Goal: Transaction & Acquisition: Purchase product/service

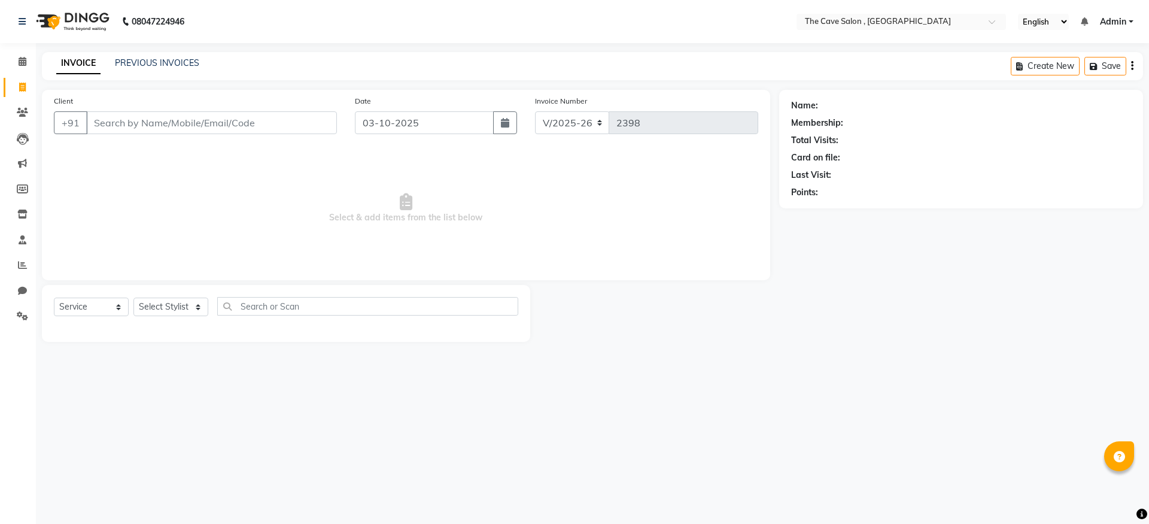
select select "7844"
select select "service"
click at [286, 130] on input "Client" at bounding box center [211, 122] width 251 height 23
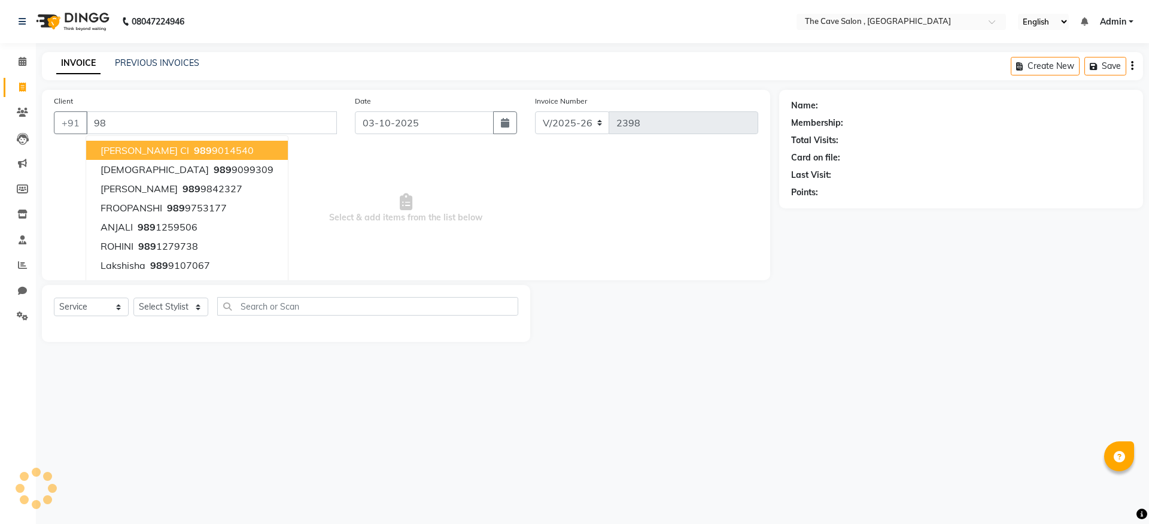
type input "9"
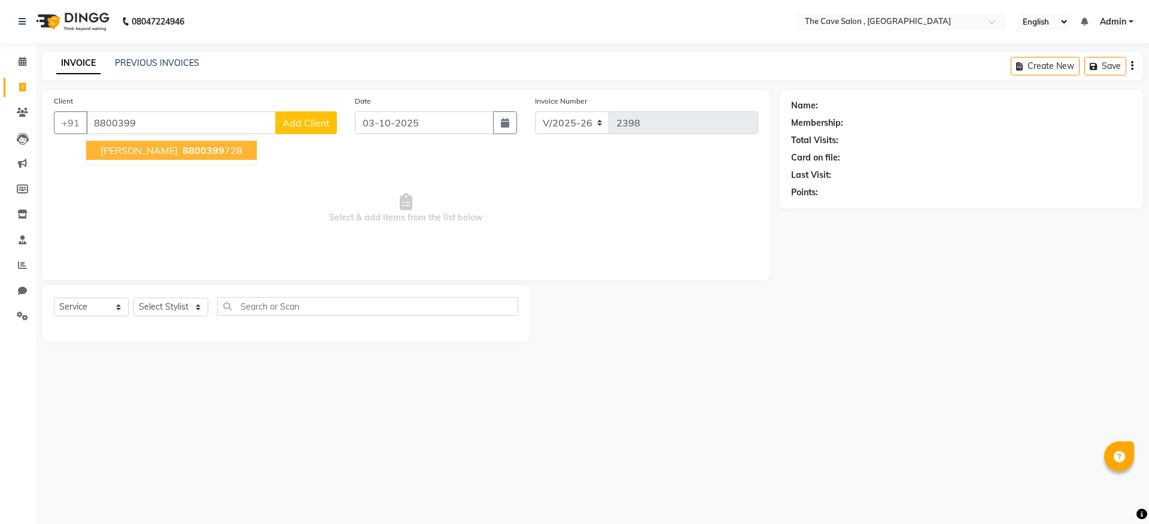
click at [242, 149] on ngb-highlight "8800399 728" at bounding box center [211, 150] width 62 height 12
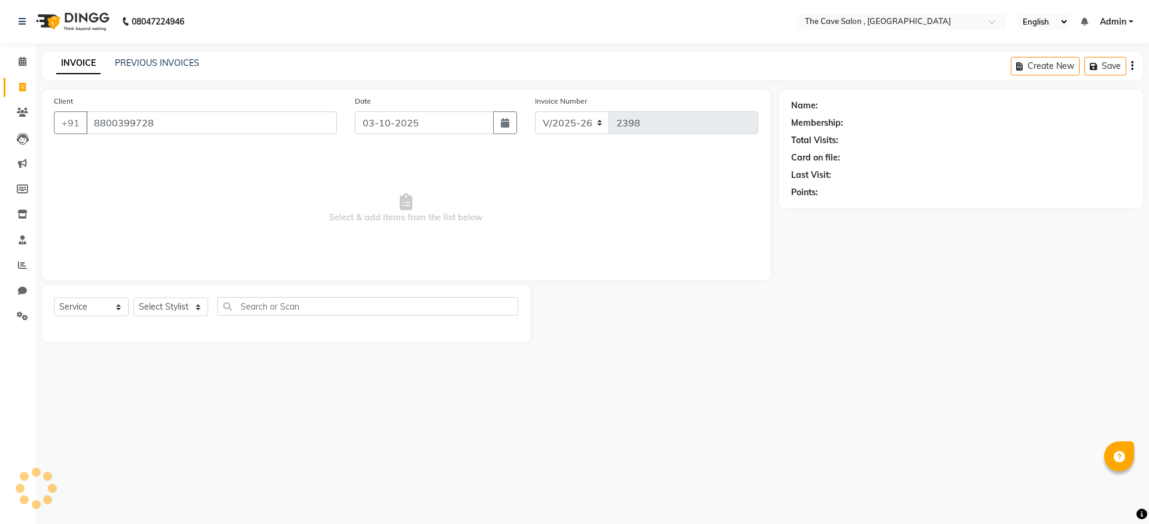
type input "8800399728"
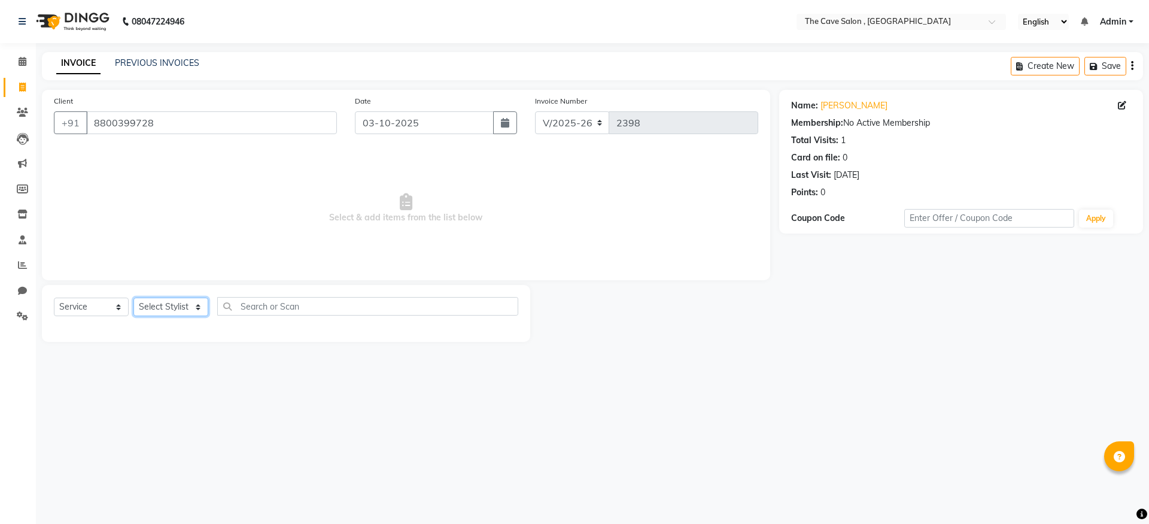
click at [185, 306] on select "Select Stylist Aarif Anil [PERSON_NAME] Anup bharti danish karan Mamta Manager …" at bounding box center [170, 306] width 75 height 19
select select "70258"
click at [133, 297] on select "Select Stylist Aarif Anil [PERSON_NAME] Anup bharti danish karan Mamta Manager …" at bounding box center [170, 306] width 75 height 19
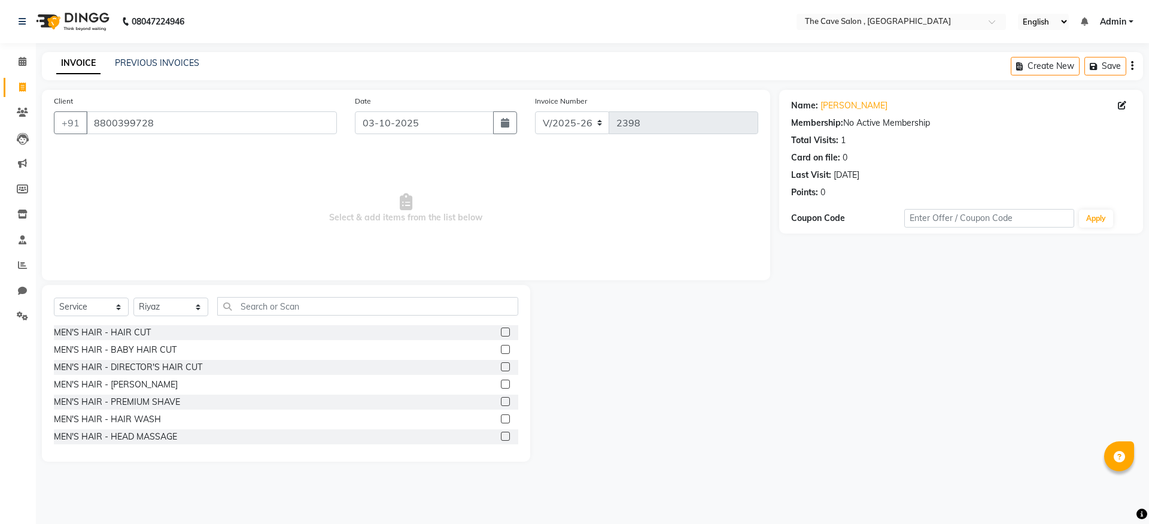
click at [501, 332] on label at bounding box center [505, 331] width 9 height 9
click at [501, 332] on input "checkbox" at bounding box center [505, 333] width 8 height 8
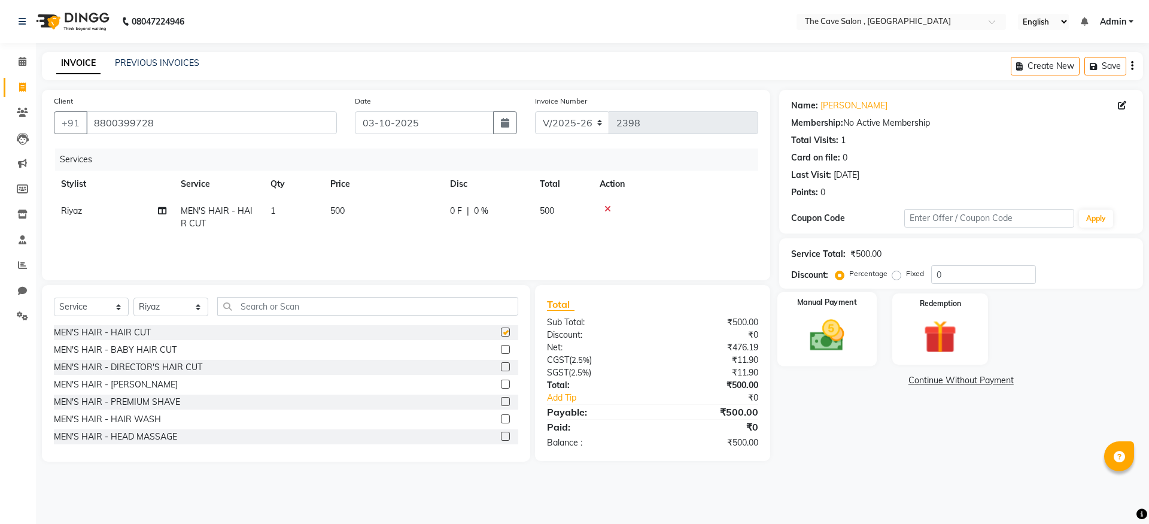
checkbox input "false"
click at [853, 334] on img at bounding box center [827, 335] width 56 height 40
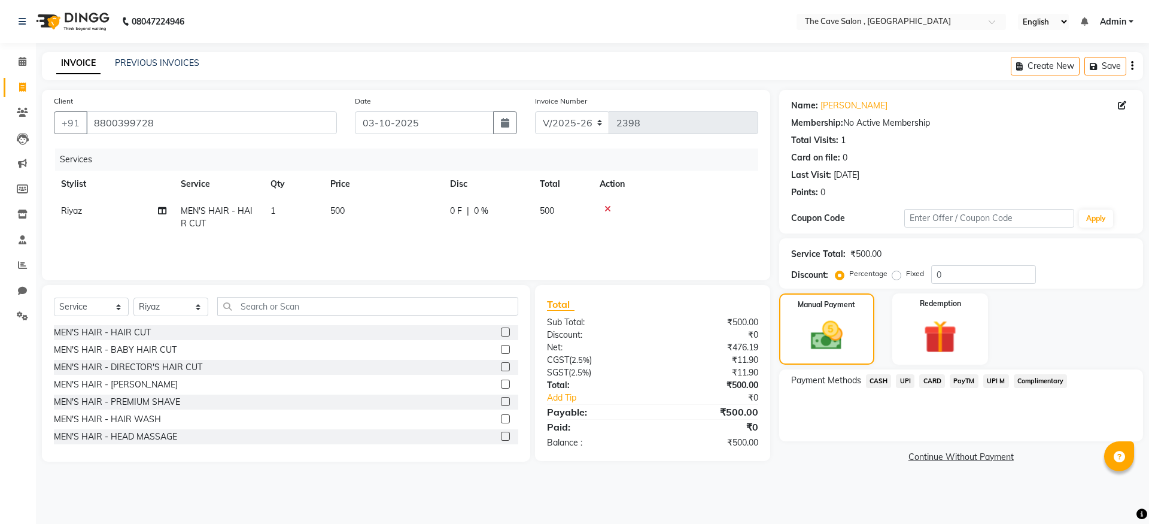
click at [903, 377] on span "UPI" at bounding box center [905, 381] width 19 height 14
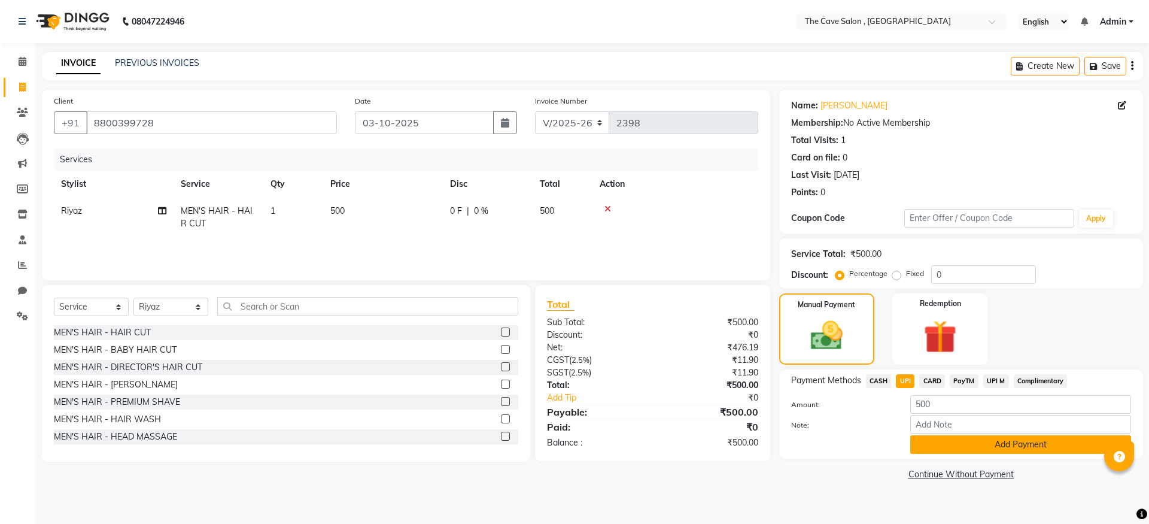
click at [959, 447] on button "Add Payment" at bounding box center [1020, 444] width 221 height 19
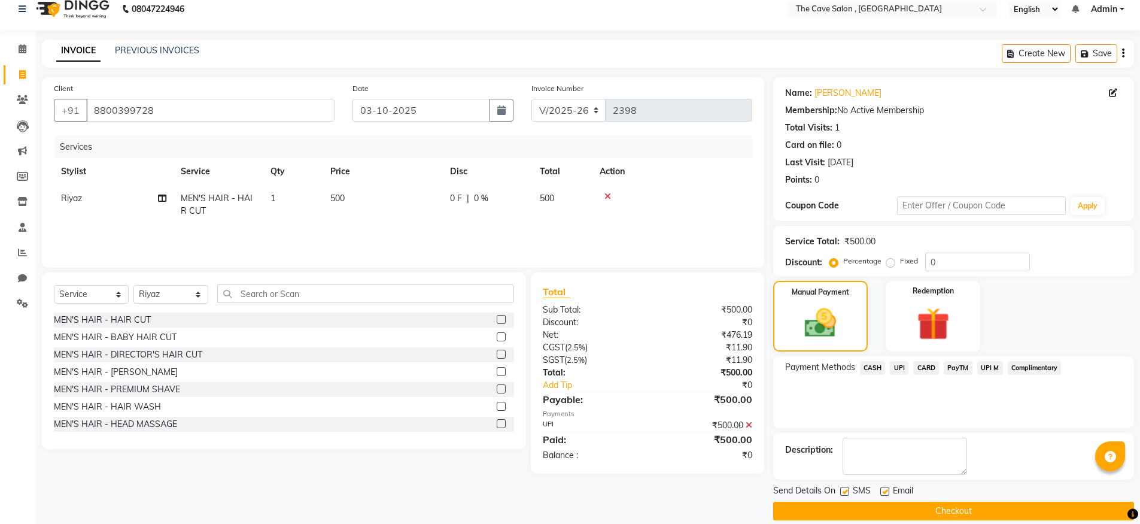
scroll to position [27, 0]
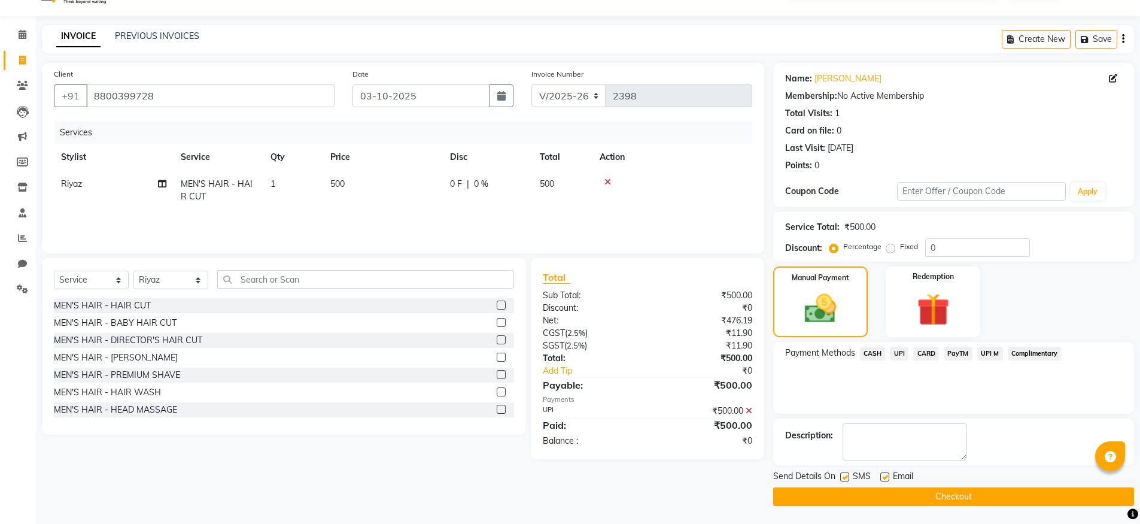
click at [934, 490] on button "Checkout" at bounding box center [953, 496] width 361 height 19
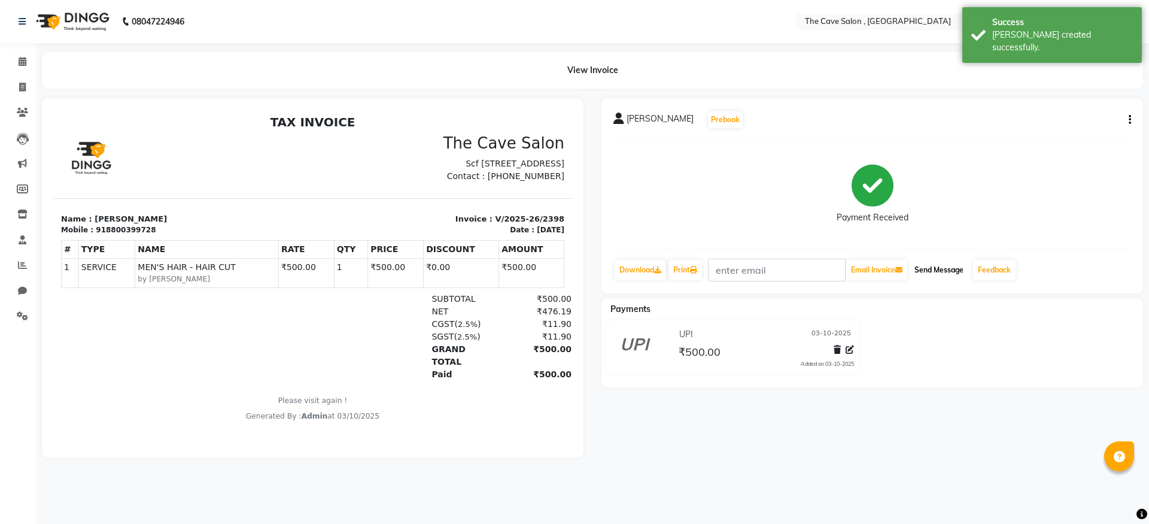
click at [965, 273] on button "Send Message" at bounding box center [939, 270] width 59 height 20
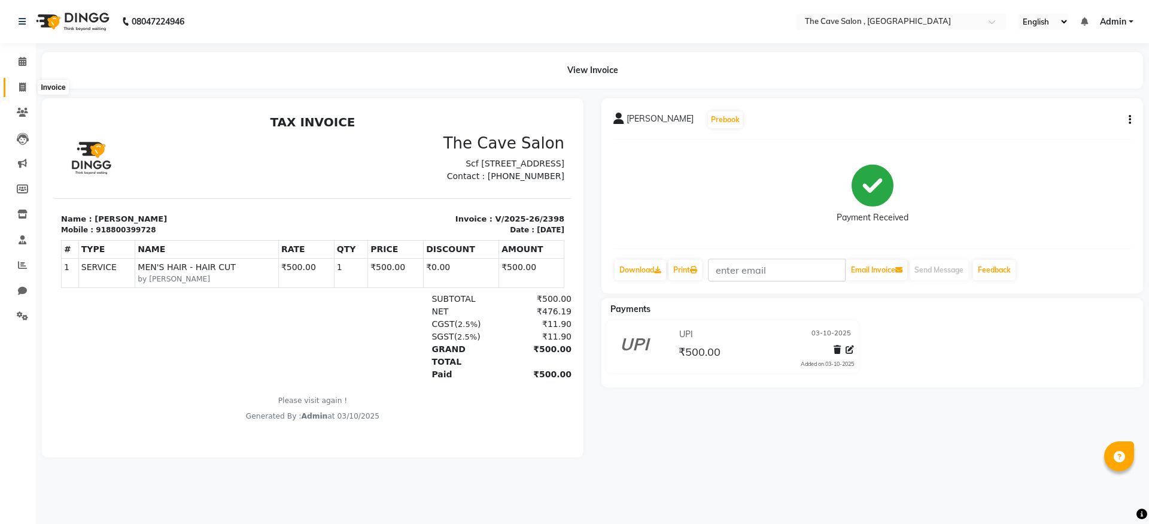
click at [20, 90] on icon at bounding box center [22, 87] width 7 height 9
select select "service"
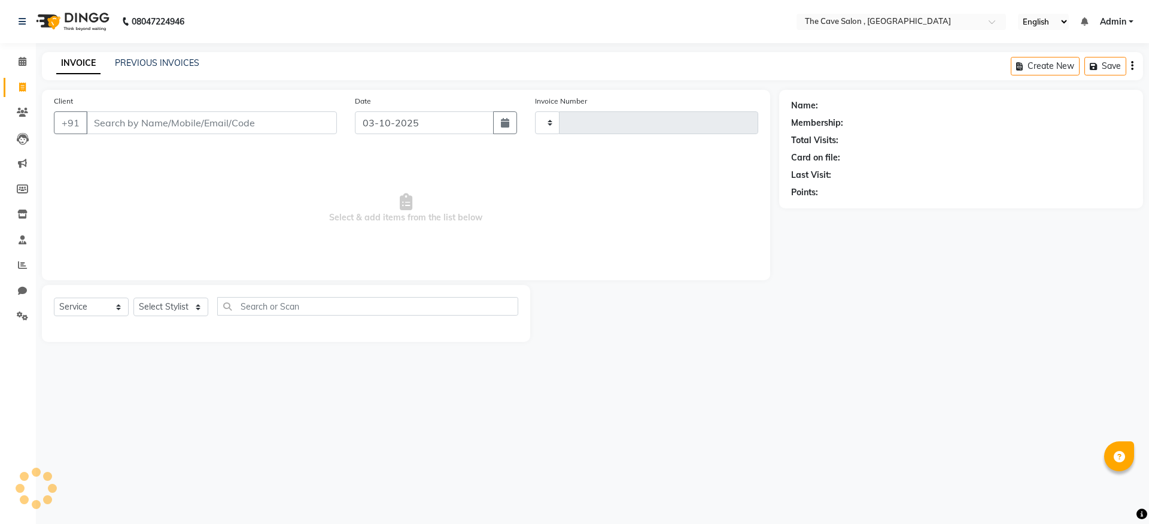
type input "2399"
select select "7844"
click at [145, 123] on input "Client" at bounding box center [211, 122] width 251 height 23
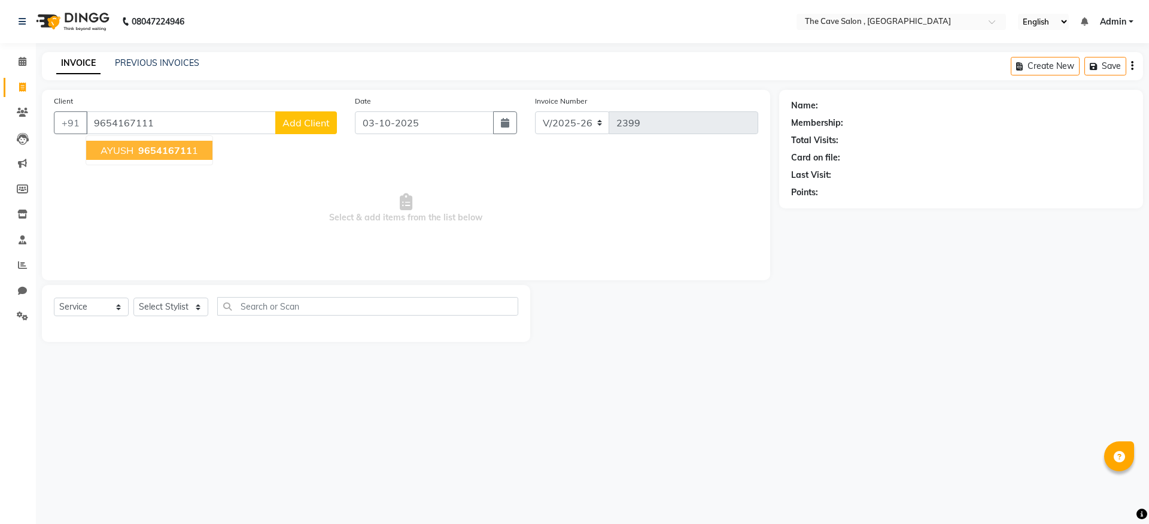
type input "9654167111"
click at [172, 154] on span "965416711" at bounding box center [165, 150] width 54 height 12
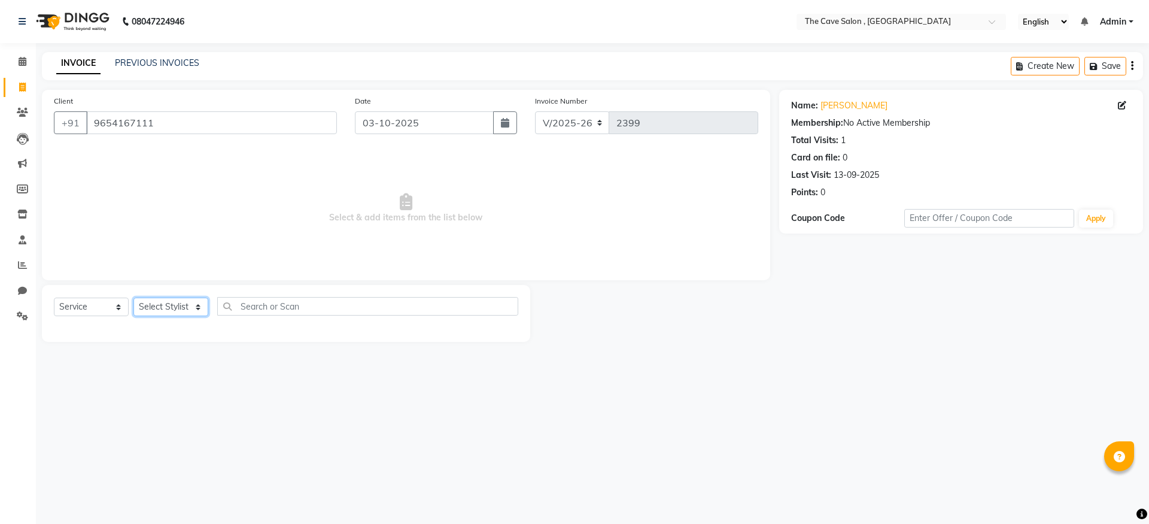
click at [199, 305] on select "Select Stylist Aarif Anil [PERSON_NAME] Anup bharti danish karan Mamta Manager …" at bounding box center [170, 306] width 75 height 19
select select "70267"
click at [133, 297] on select "Select Stylist Aarif Anil [PERSON_NAME] Anup bharti danish karan Mamta Manager …" at bounding box center [170, 306] width 75 height 19
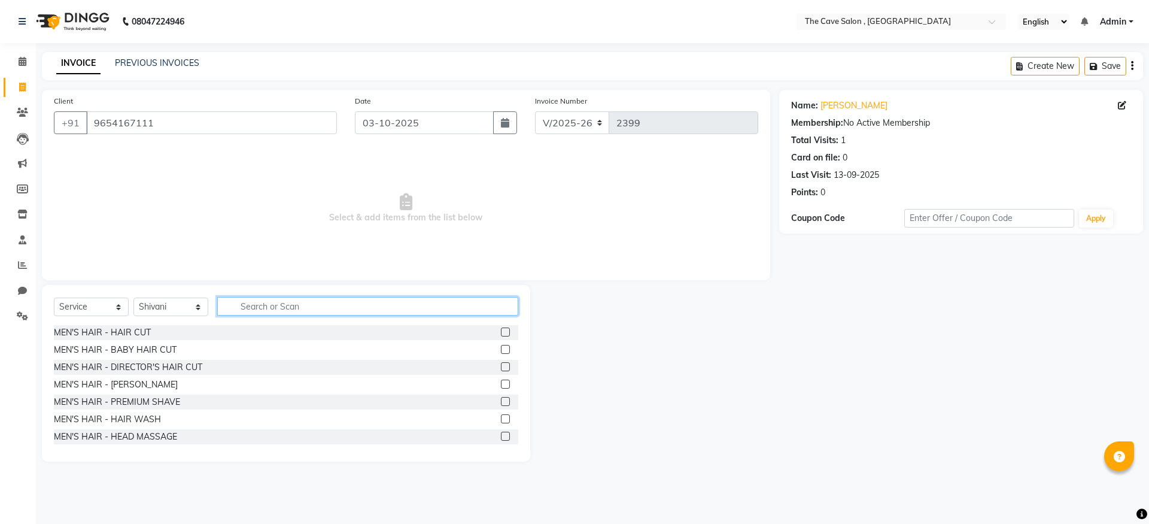
click at [314, 306] on input "text" at bounding box center [367, 306] width 301 height 19
type input "WAX ARM"
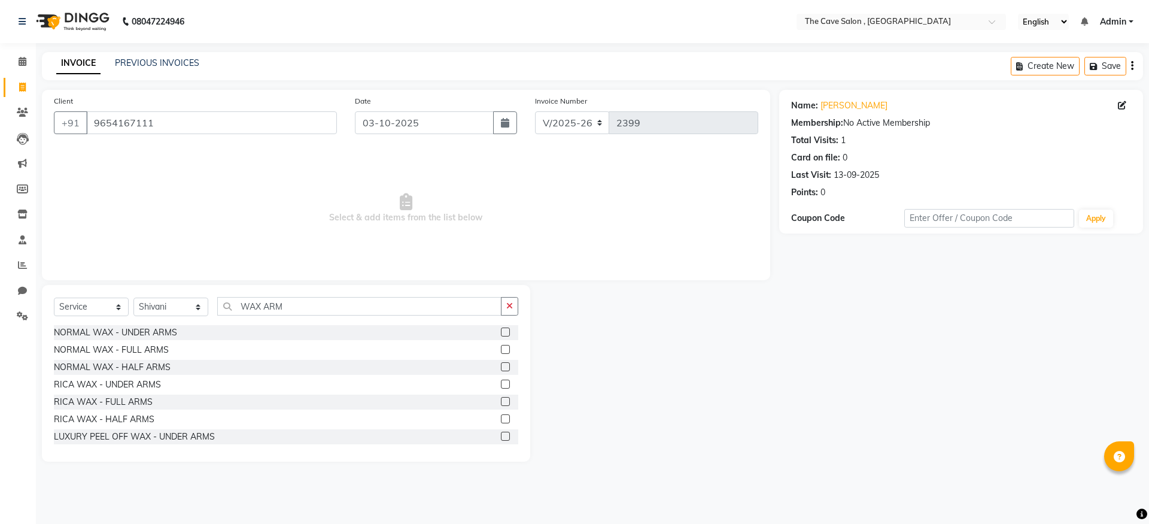
click at [501, 348] on label at bounding box center [505, 349] width 9 height 9
click at [501, 348] on input "checkbox" at bounding box center [505, 350] width 8 height 8
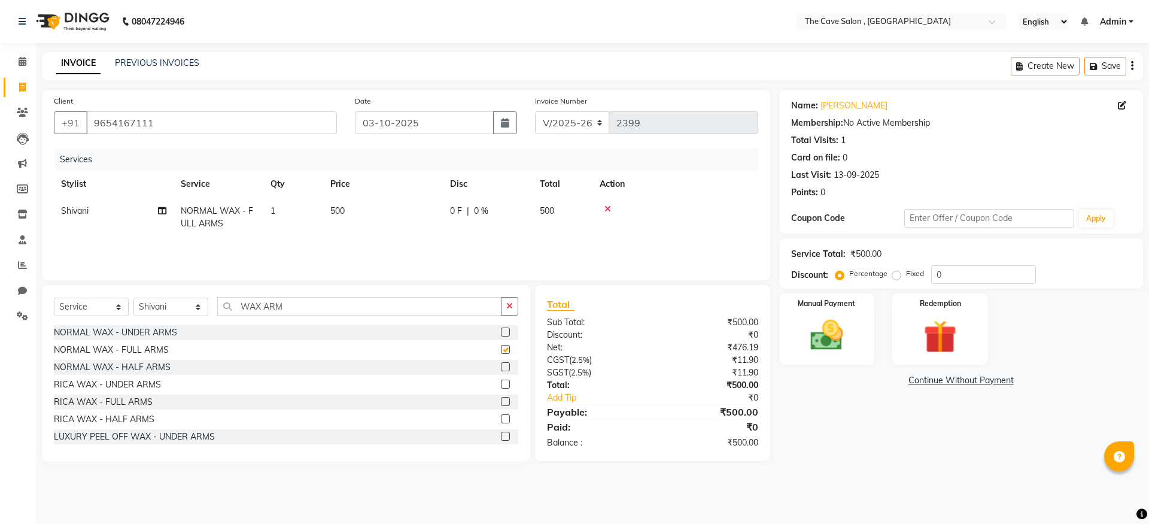
checkbox input "false"
click at [516, 303] on button "button" at bounding box center [509, 306] width 17 height 19
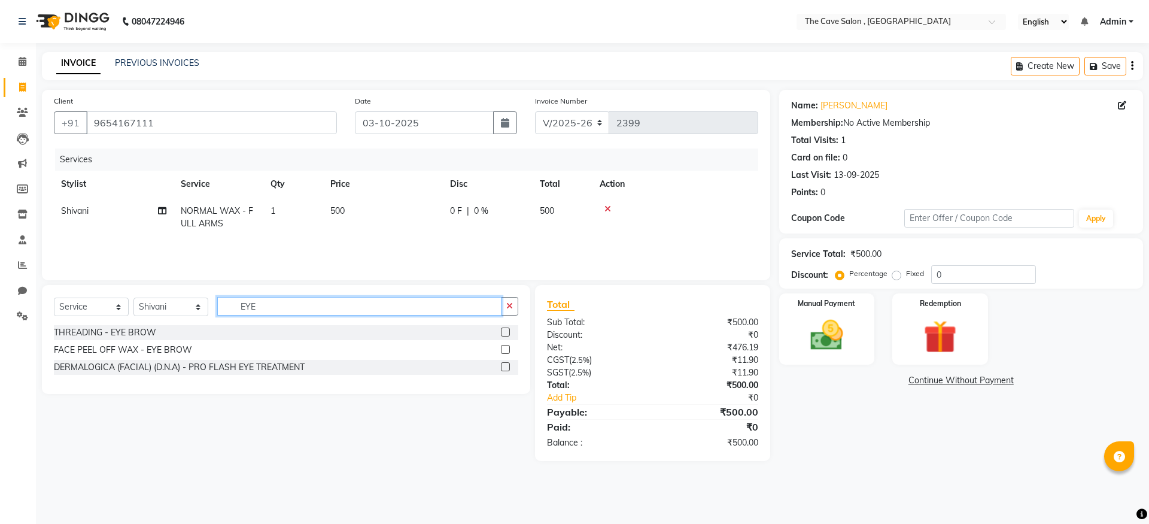
type input "EYE"
click at [503, 334] on label at bounding box center [505, 331] width 9 height 9
click at [503, 334] on input "checkbox" at bounding box center [505, 333] width 8 height 8
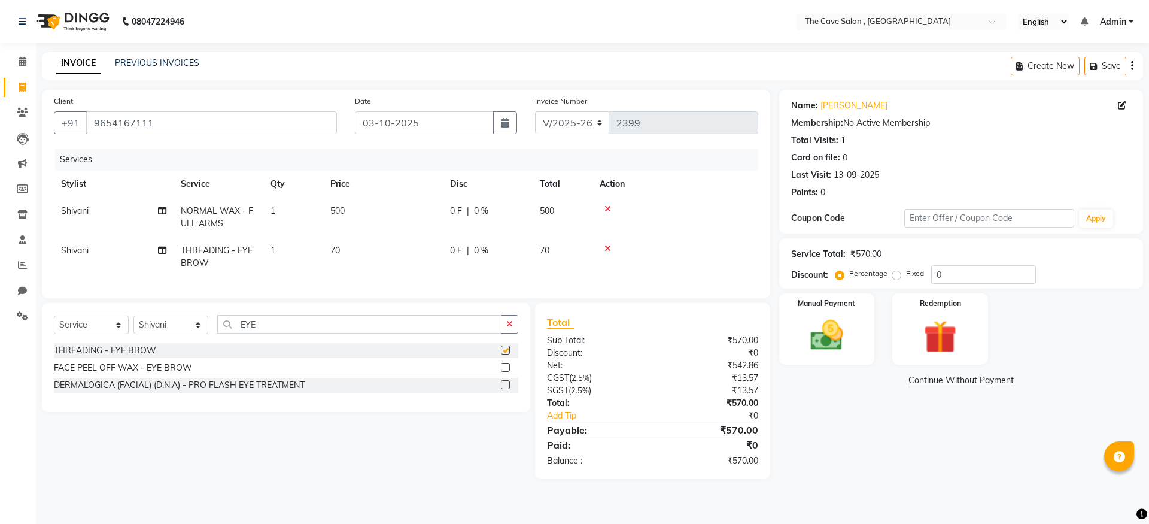
checkbox input "false"
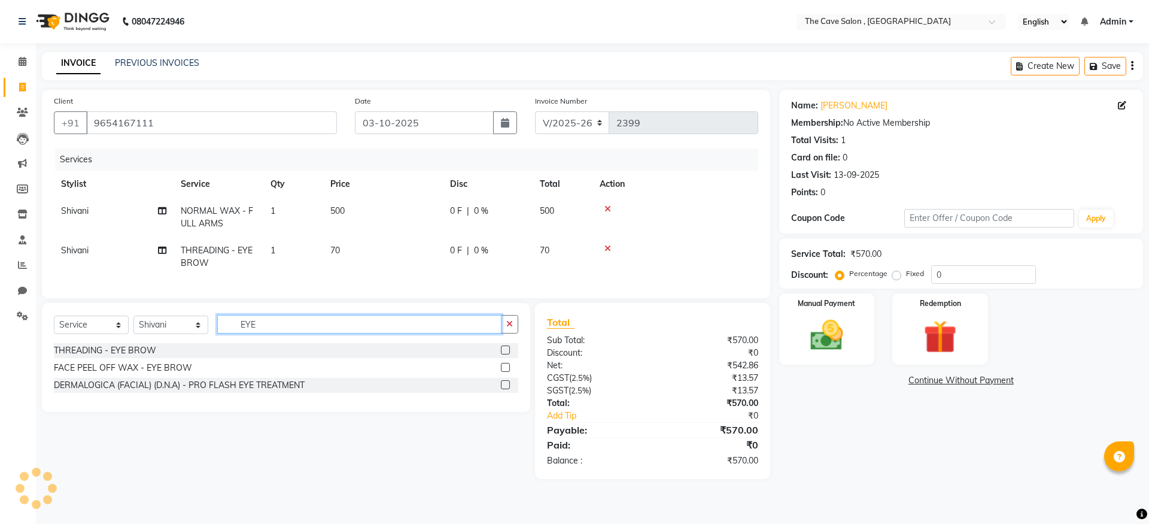
click at [311, 333] on input "EYE" at bounding box center [359, 324] width 284 height 19
type input "E"
type input "UPP"
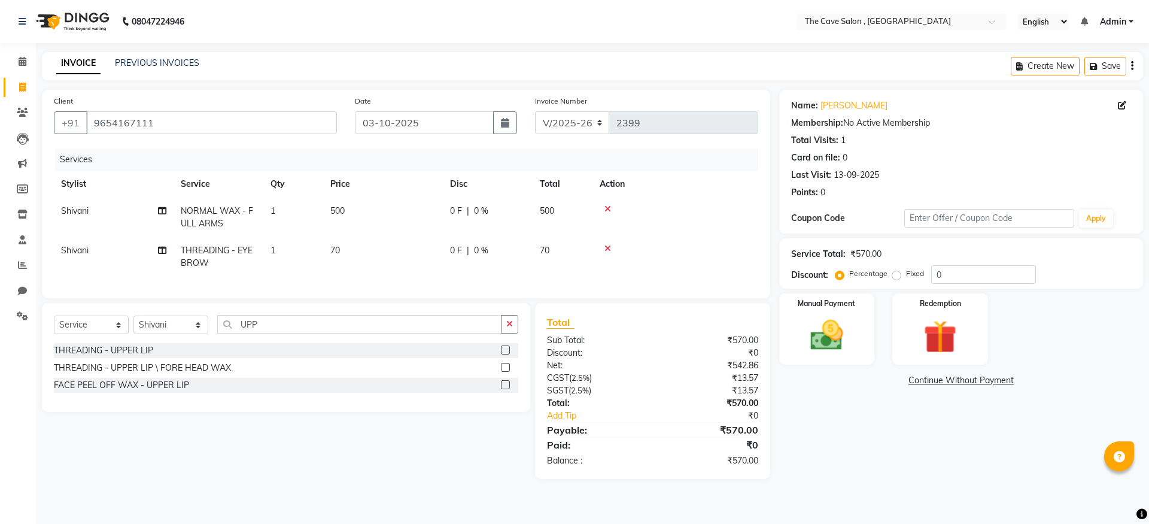
click at [505, 354] on label at bounding box center [505, 349] width 9 height 9
click at [505, 354] on input "checkbox" at bounding box center [505, 351] width 8 height 8
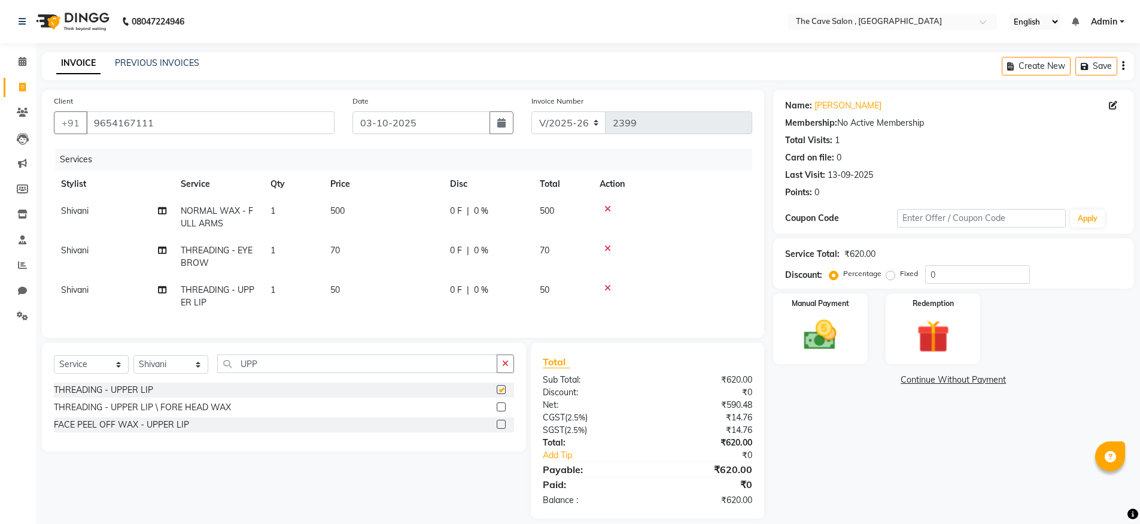
checkbox input "false"
click at [824, 330] on img at bounding box center [820, 334] width 55 height 39
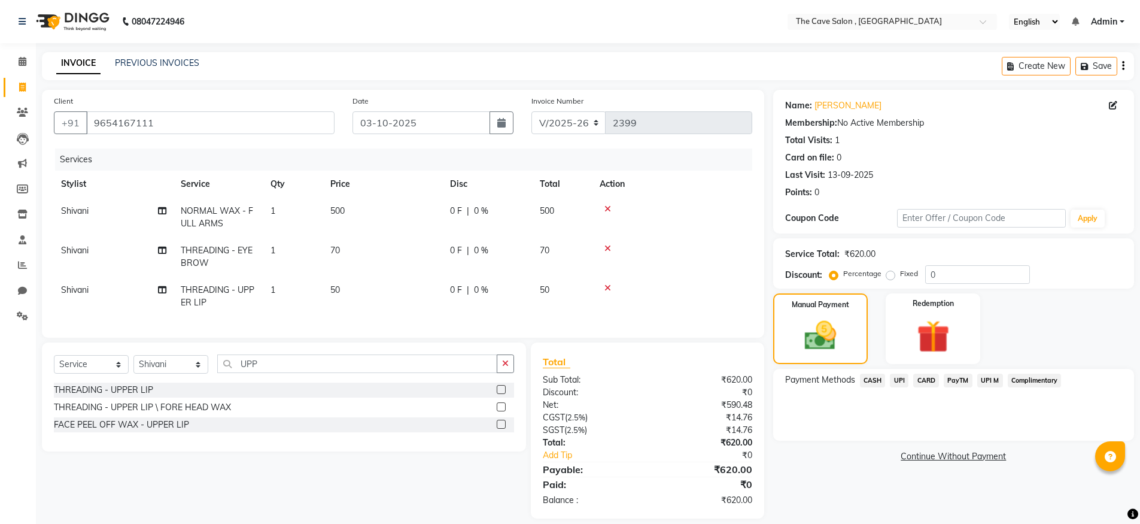
click at [870, 379] on span "CASH" at bounding box center [873, 380] width 26 height 14
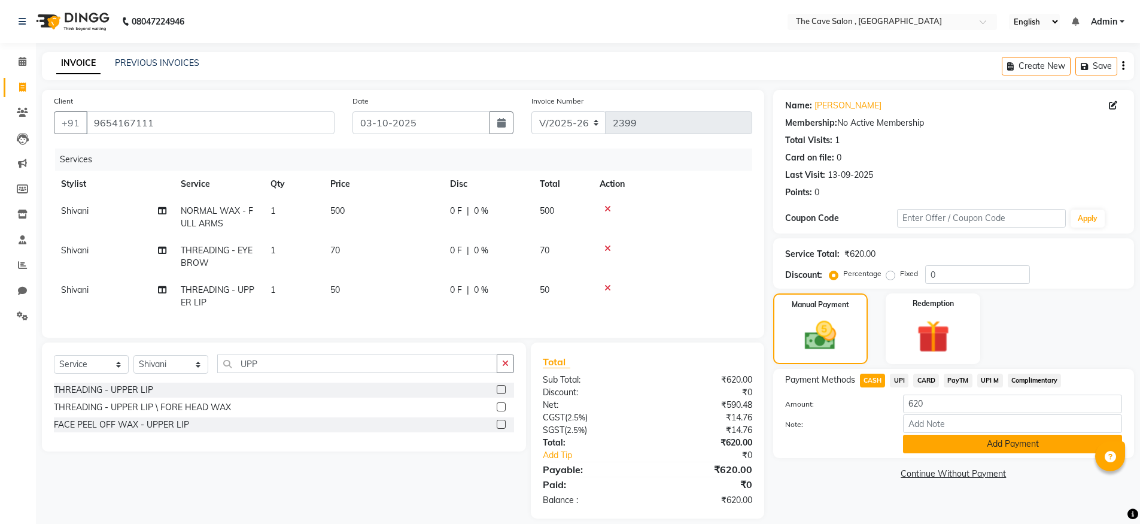
click at [991, 446] on button "Add Payment" at bounding box center [1012, 444] width 219 height 19
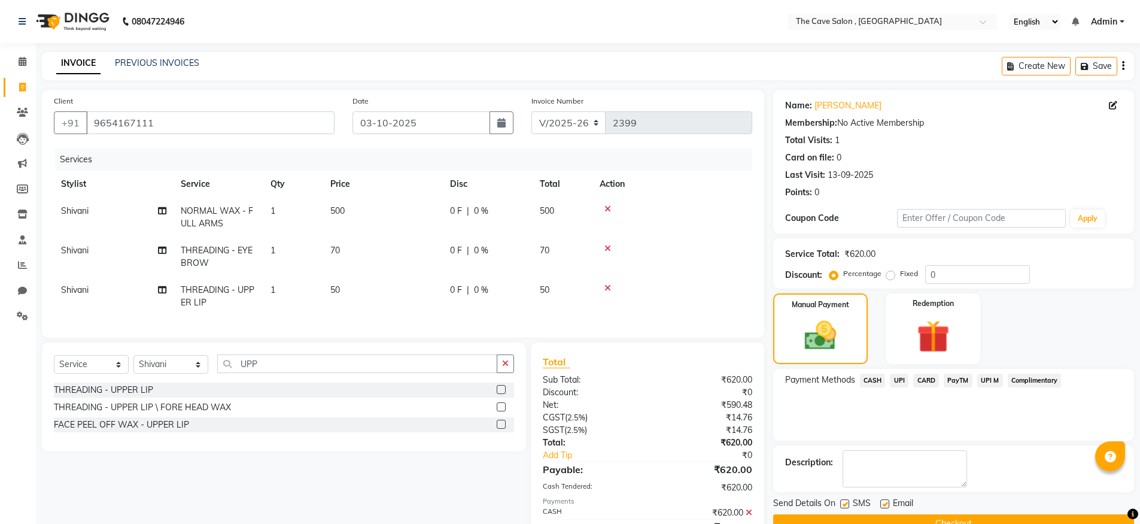
click at [1010, 516] on button "Checkout" at bounding box center [953, 523] width 361 height 19
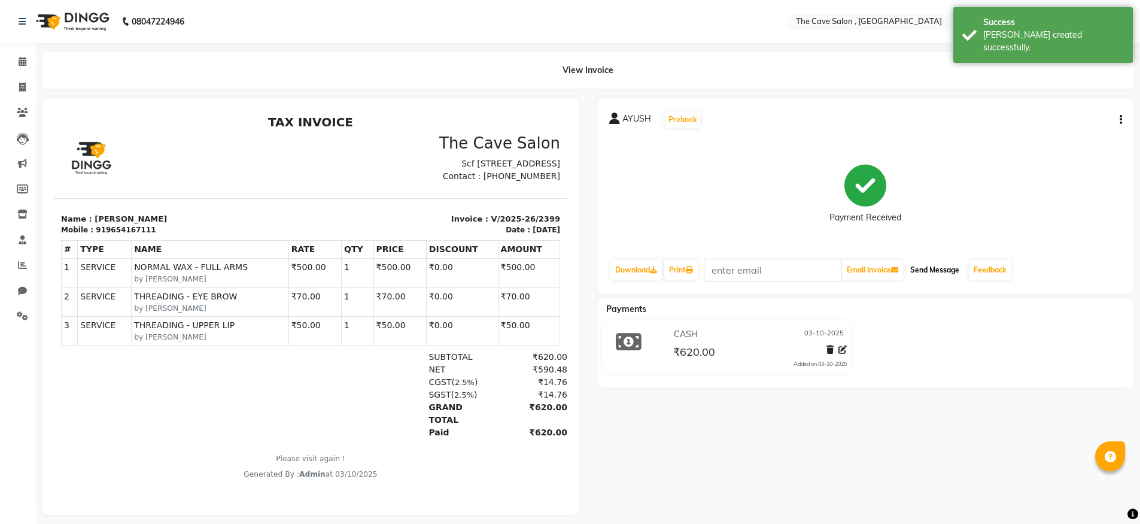
click at [935, 270] on button "Send Message" at bounding box center [935, 270] width 59 height 20
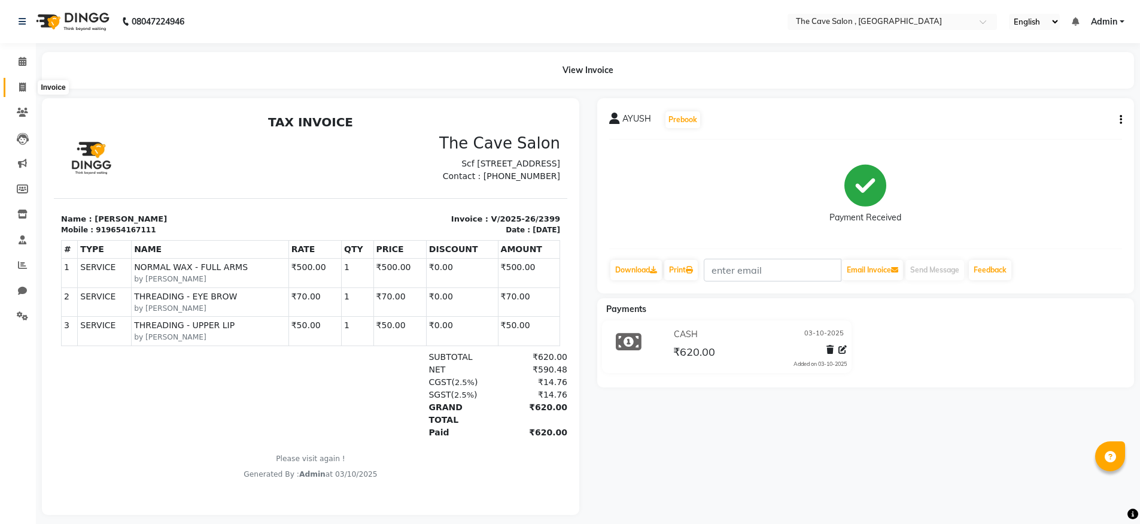
click at [19, 87] on icon at bounding box center [22, 87] width 7 height 9
select select "service"
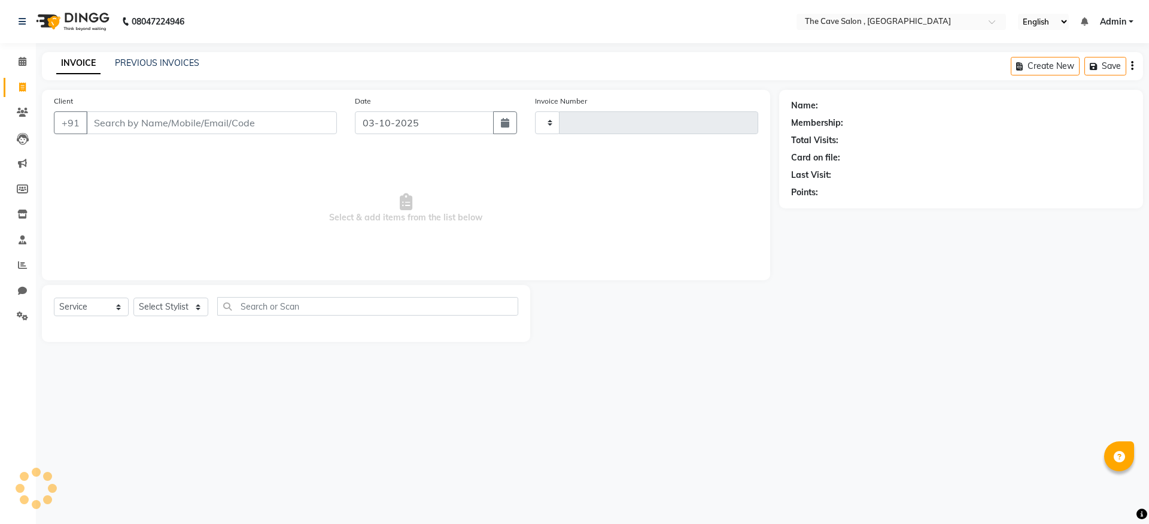
type input "2400"
select select "7844"
click at [250, 114] on input "Client" at bounding box center [211, 122] width 251 height 23
click at [247, 120] on input "Client" at bounding box center [211, 122] width 251 height 23
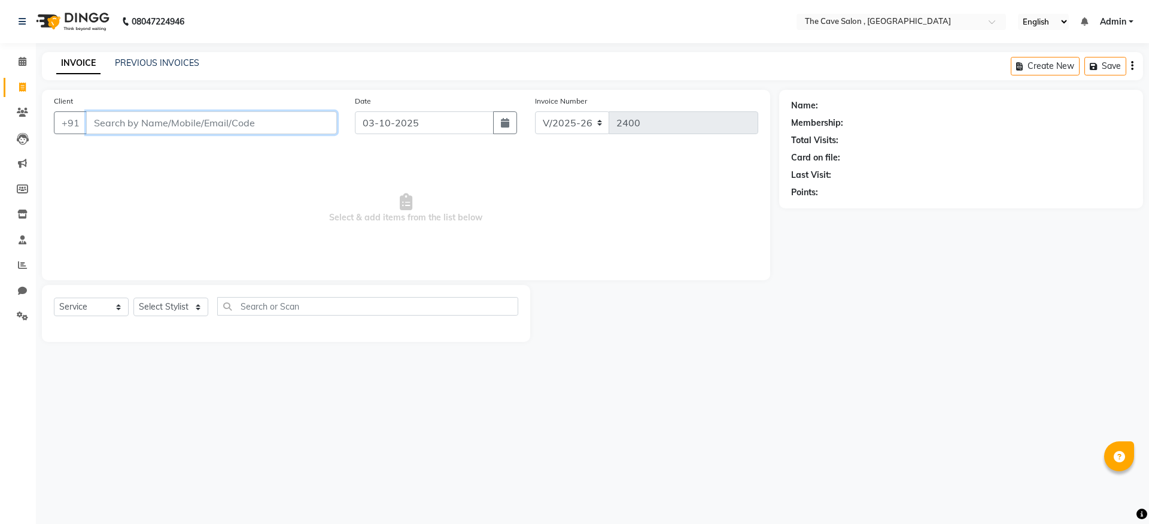
click at [247, 120] on input "Client" at bounding box center [211, 122] width 251 height 23
click at [26, 114] on icon at bounding box center [22, 112] width 11 height 9
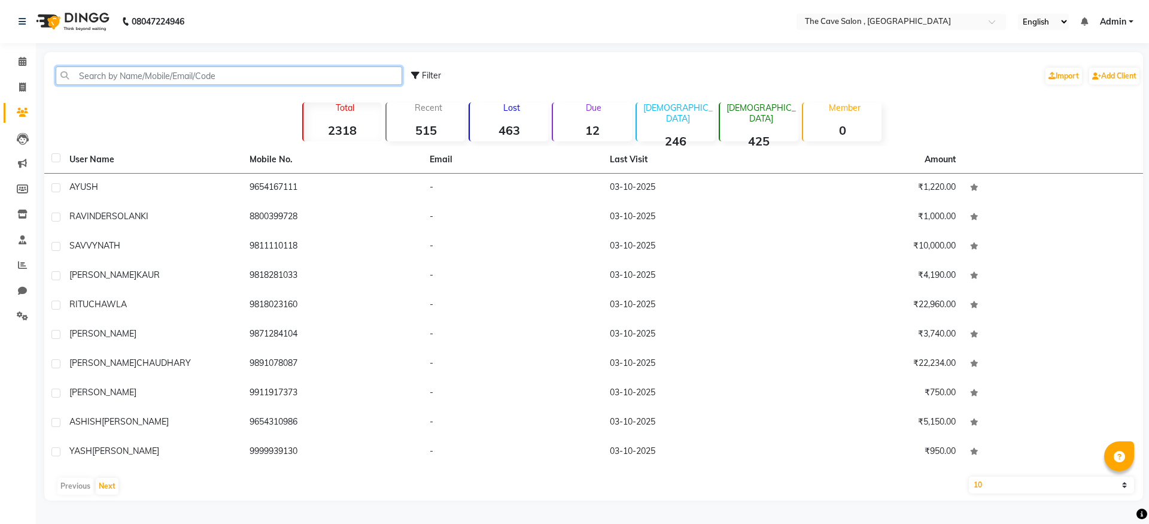
click at [259, 77] on input "text" at bounding box center [229, 75] width 347 height 19
click at [20, 88] on icon at bounding box center [22, 87] width 7 height 9
select select "service"
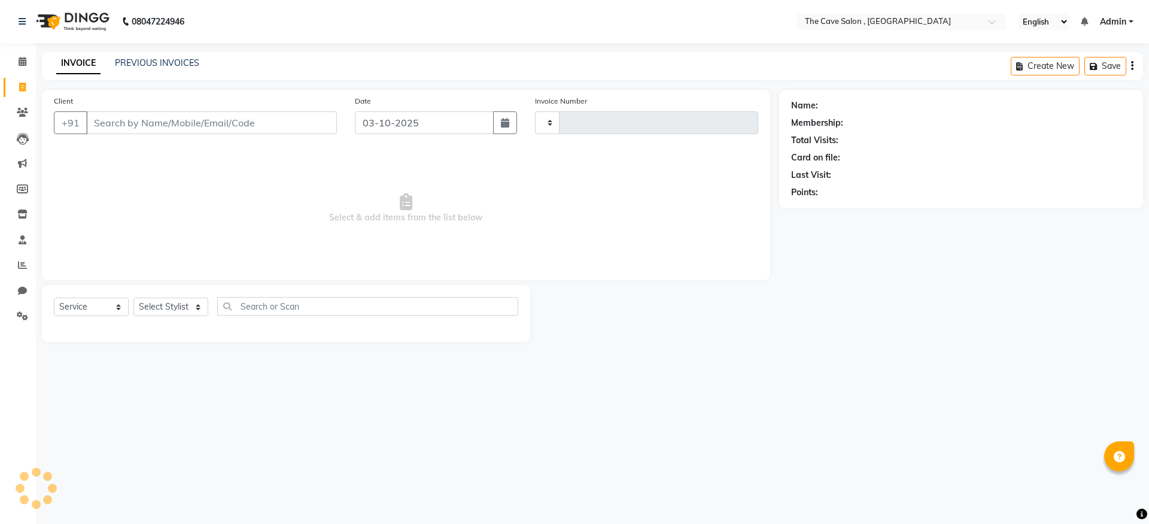
type input "2400"
select select "7844"
click at [133, 118] on input "Client" at bounding box center [211, 122] width 251 height 23
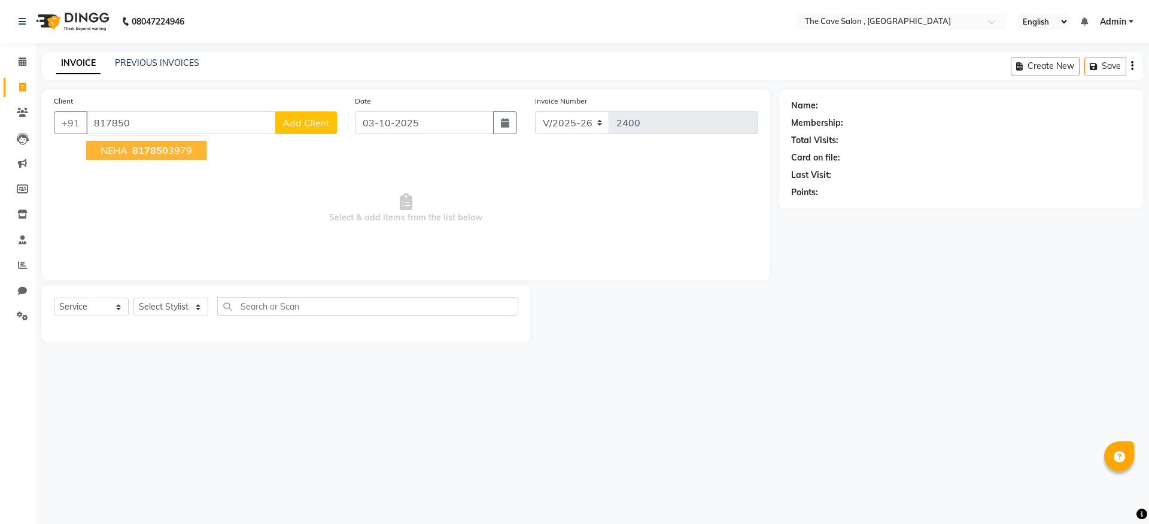
click at [169, 146] on ngb-highlight "817850 3979" at bounding box center [161, 150] width 62 height 12
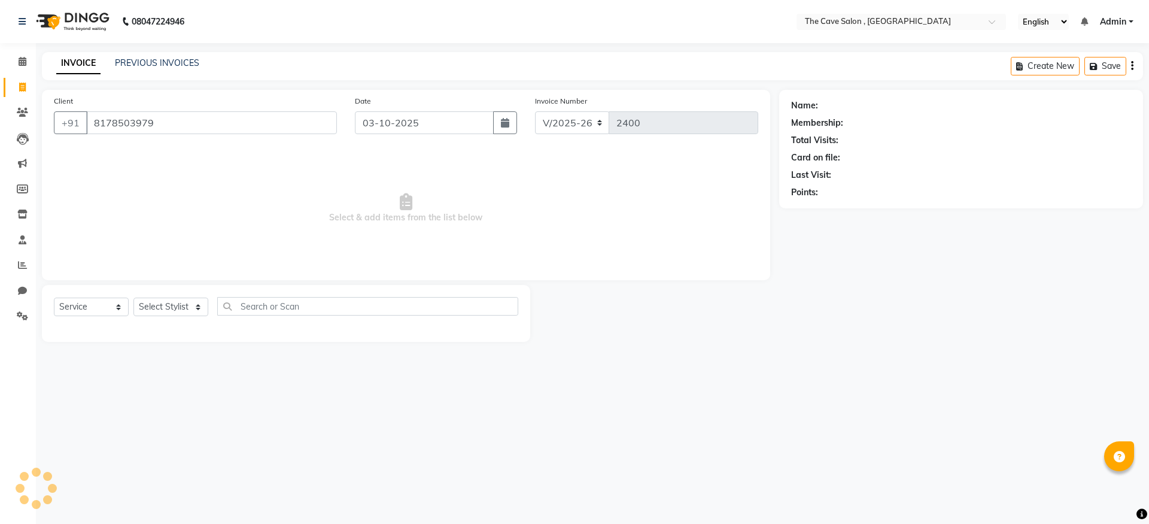
type input "8178503979"
click at [162, 311] on select "Select Stylist Aarif Anil [PERSON_NAME] Anup bharti danish karan Mamta Manager …" at bounding box center [170, 306] width 75 height 19
select select "70266"
click at [133, 297] on select "Select Stylist Aarif Anil [PERSON_NAME] Anup bharti danish karan Mamta Manager …" at bounding box center [170, 306] width 75 height 19
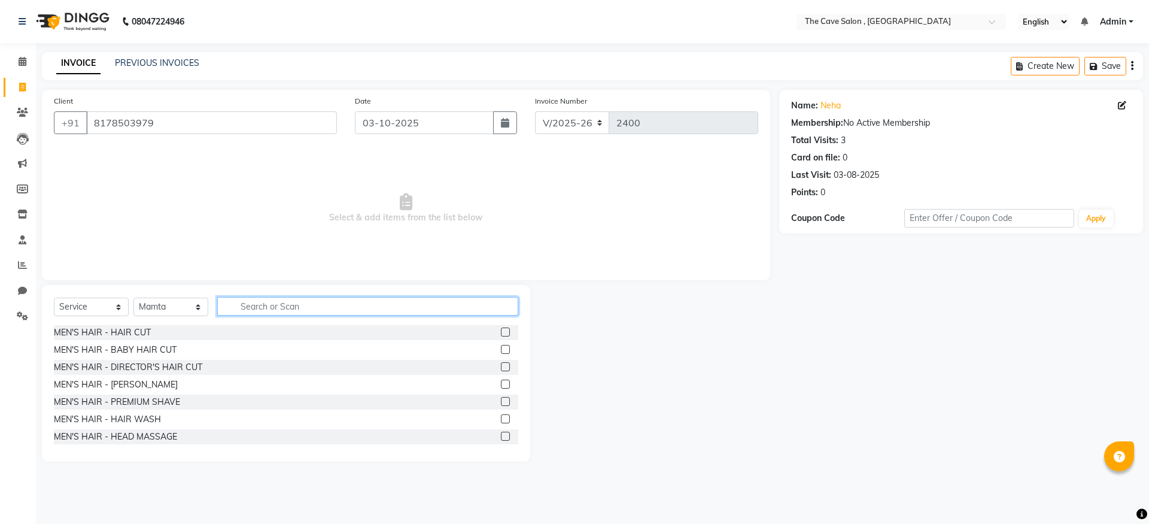
click at [269, 302] on input "text" at bounding box center [367, 306] width 301 height 19
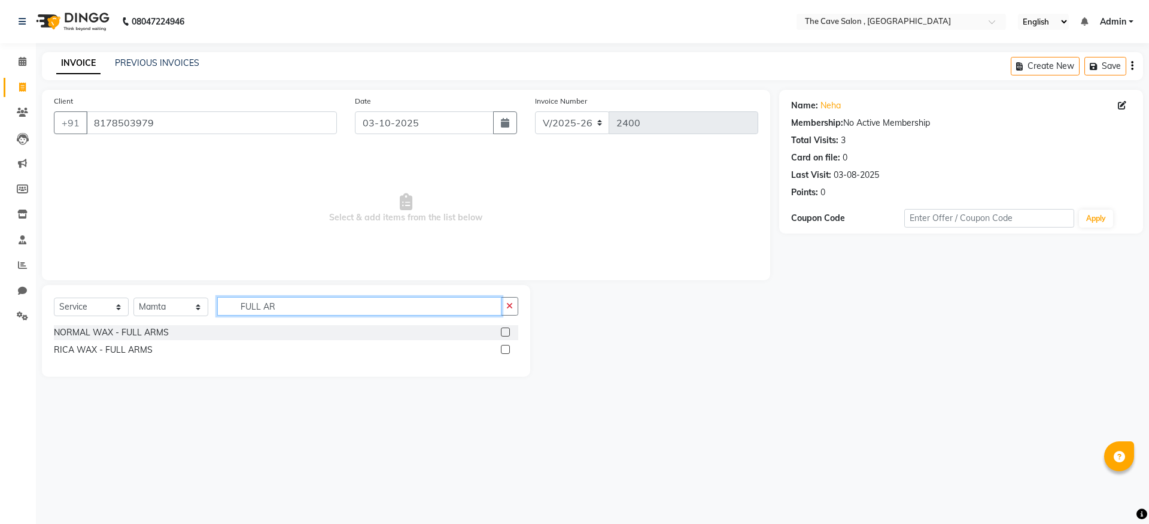
type input "FULL AR"
click at [507, 330] on label at bounding box center [505, 331] width 9 height 9
click at [507, 330] on input "checkbox" at bounding box center [505, 333] width 8 height 8
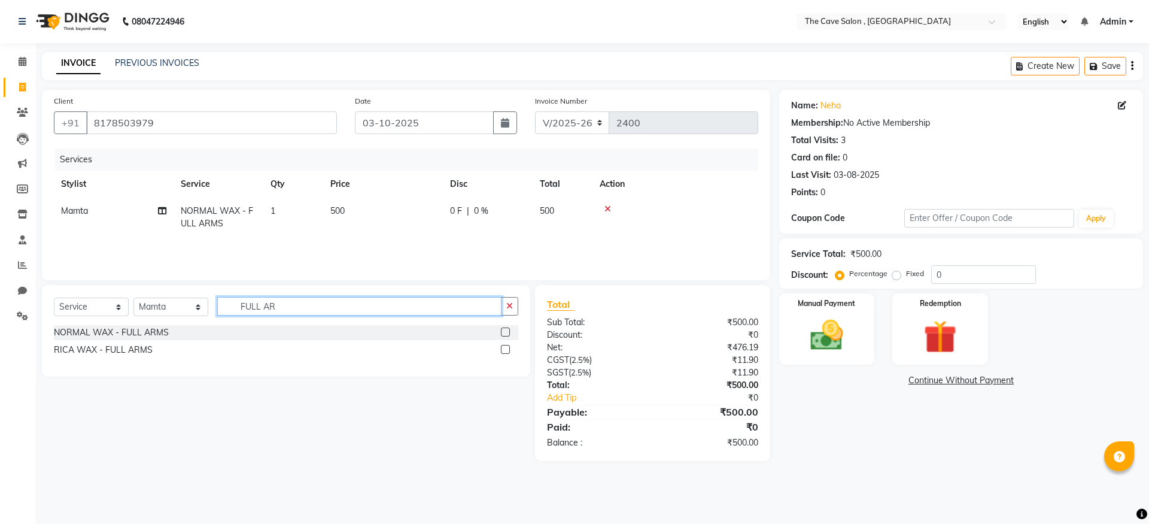
checkbox input "false"
click at [384, 311] on input "FULL AR" at bounding box center [359, 306] width 284 height 19
type input "FULL LEGS"
click at [508, 329] on label at bounding box center [505, 331] width 9 height 9
click at [508, 329] on input "checkbox" at bounding box center [505, 333] width 8 height 8
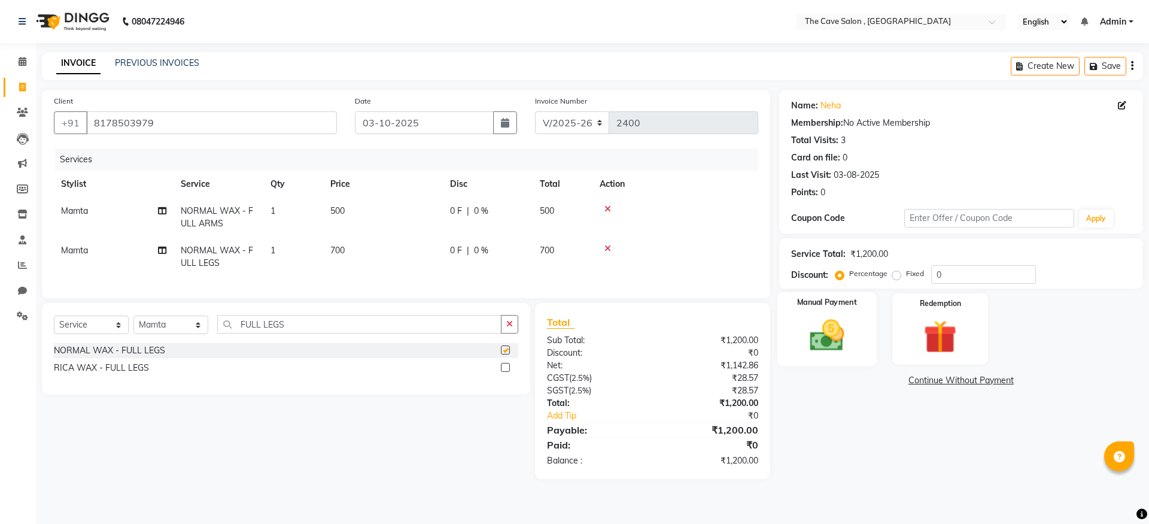
checkbox input "false"
click at [821, 335] on img at bounding box center [827, 335] width 56 height 40
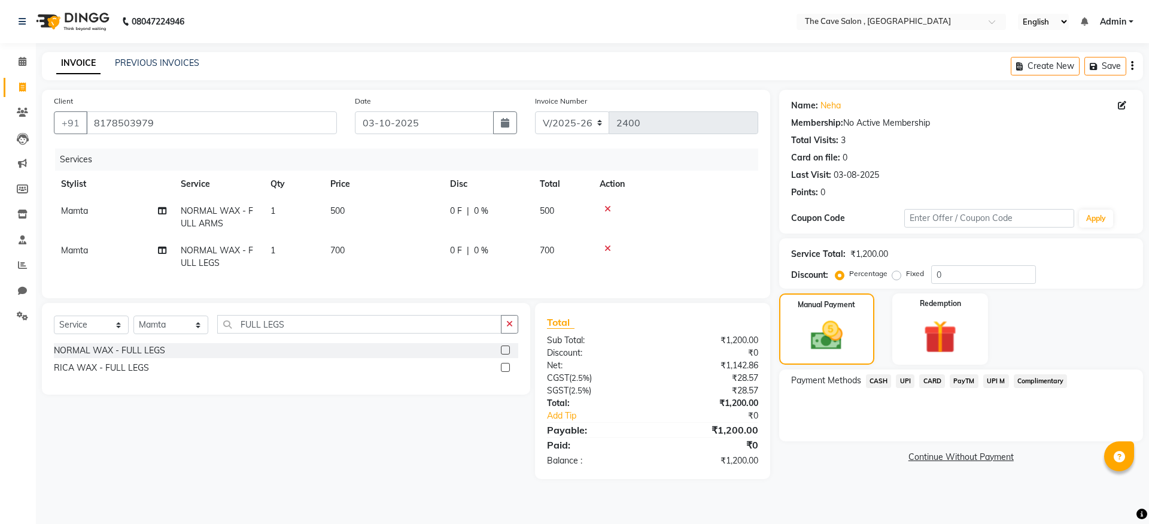
click at [885, 381] on span "CASH" at bounding box center [879, 381] width 26 height 14
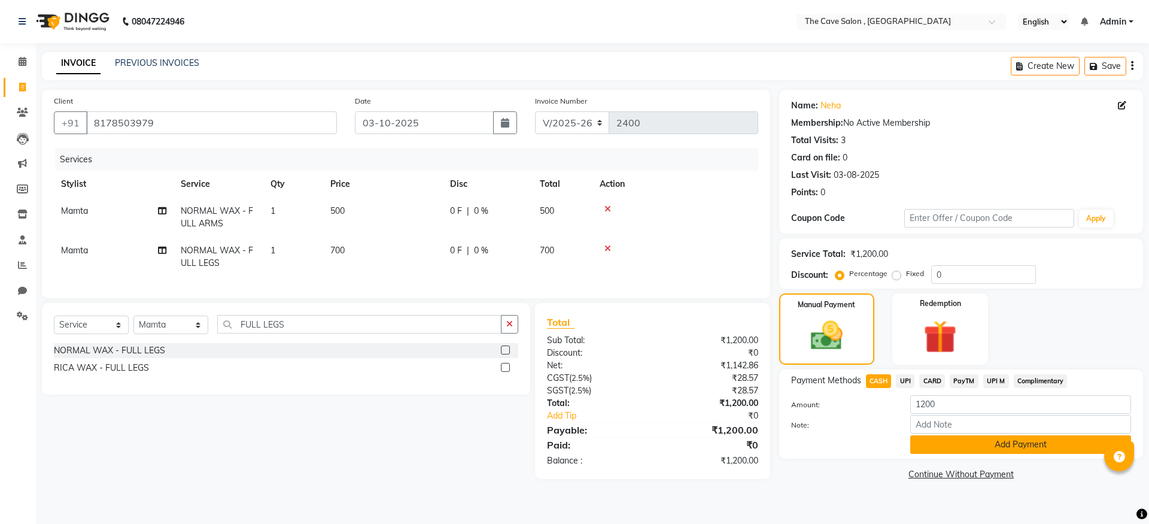
click at [949, 442] on button "Add Payment" at bounding box center [1020, 444] width 221 height 19
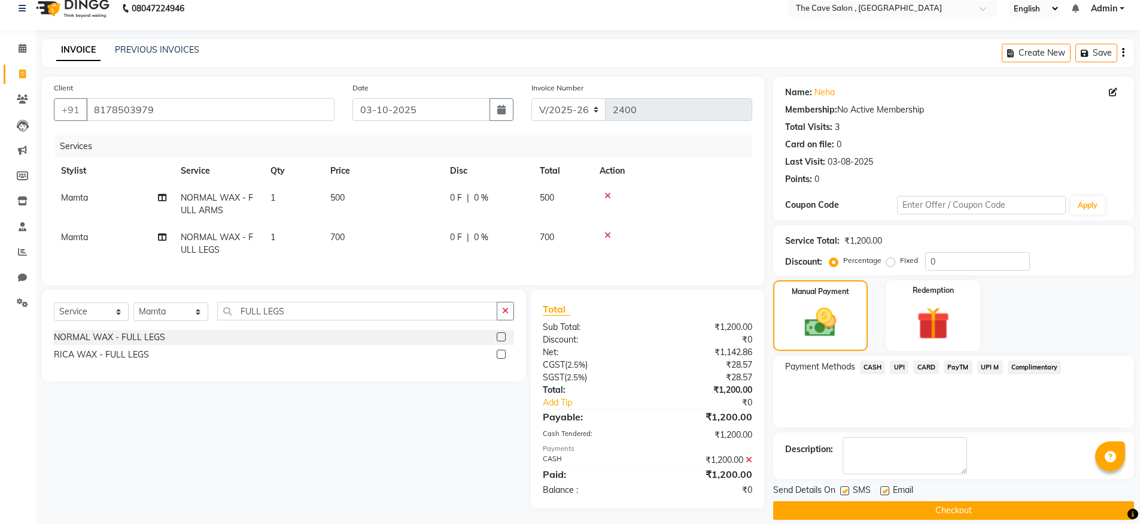
scroll to position [27, 0]
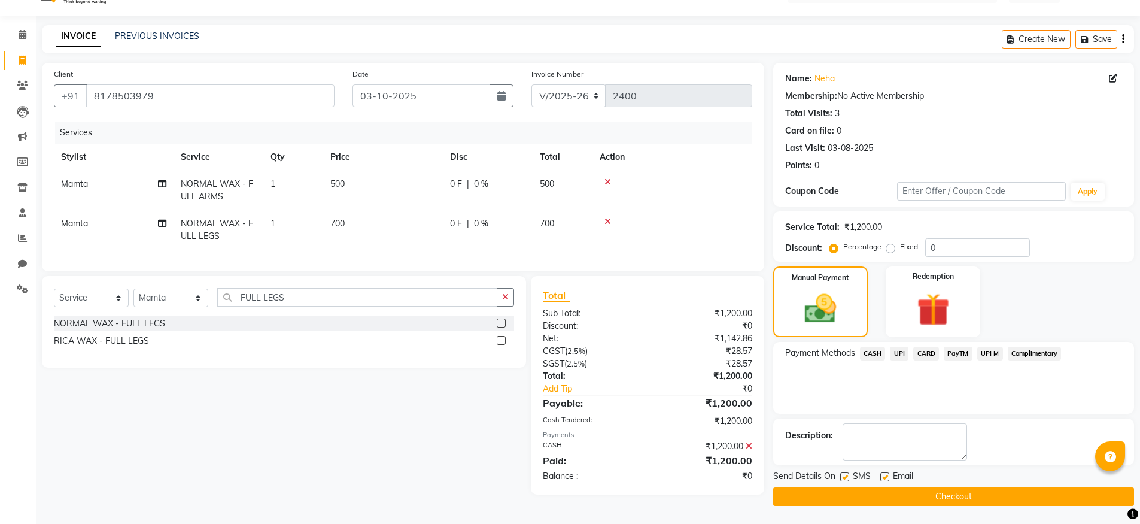
click at [929, 490] on button "Checkout" at bounding box center [953, 496] width 361 height 19
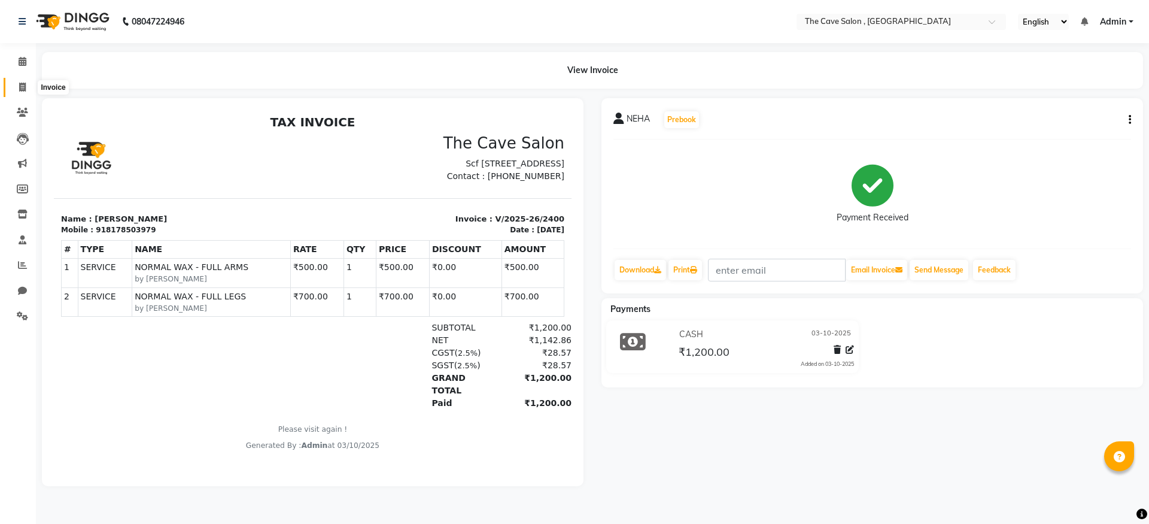
drag, startPoint x: 20, startPoint y: 83, endPoint x: 42, endPoint y: 96, distance: 24.9
click at [20, 83] on icon at bounding box center [22, 87] width 7 height 9
select select "service"
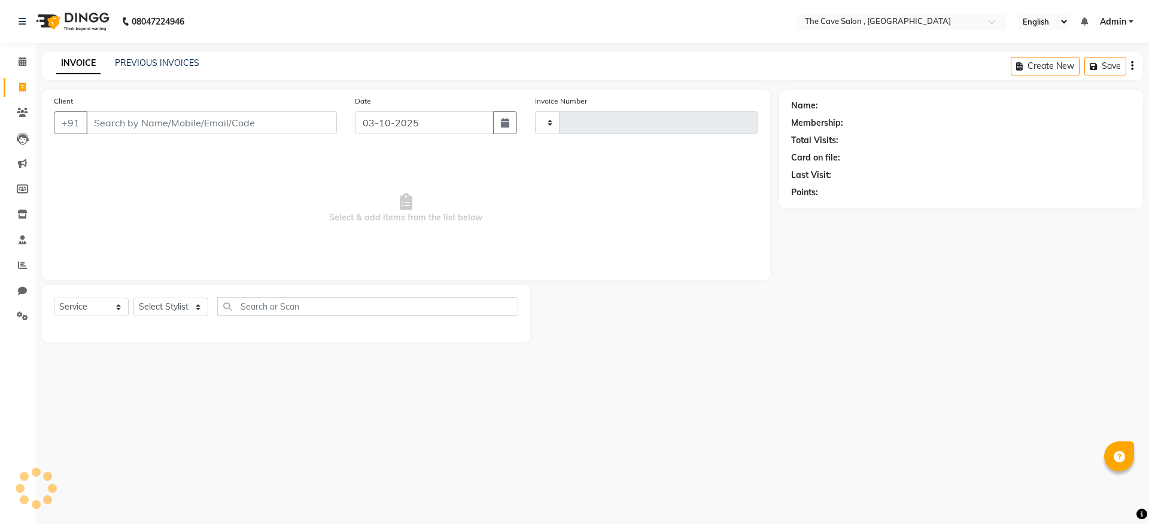
type input "2401"
select select "7844"
click at [184, 132] on input "Client" at bounding box center [211, 122] width 251 height 23
click at [156, 121] on input "Client" at bounding box center [211, 122] width 251 height 23
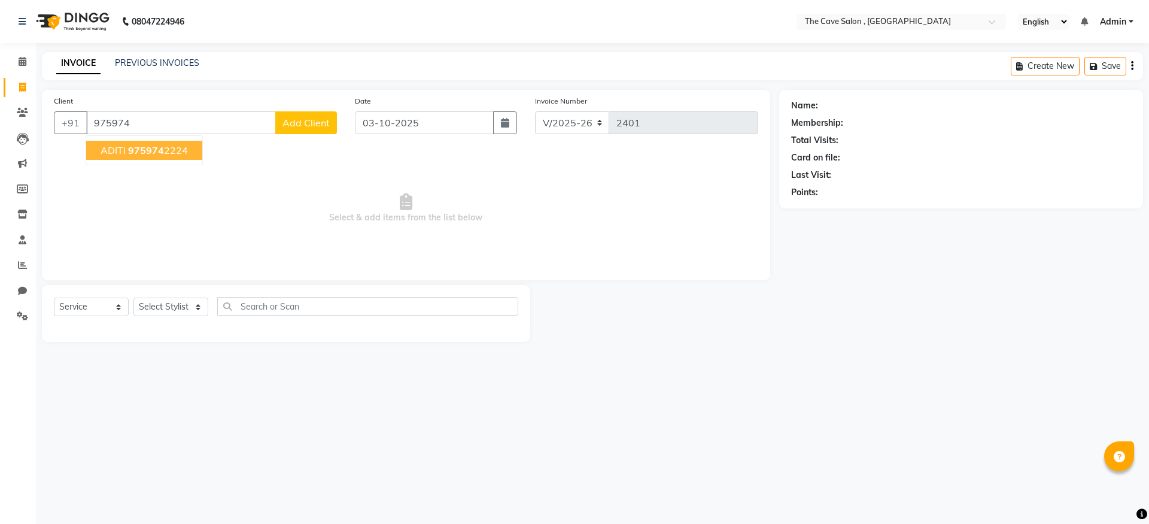
click at [178, 151] on ngb-highlight "975974 2224" at bounding box center [158, 150] width 60 height 12
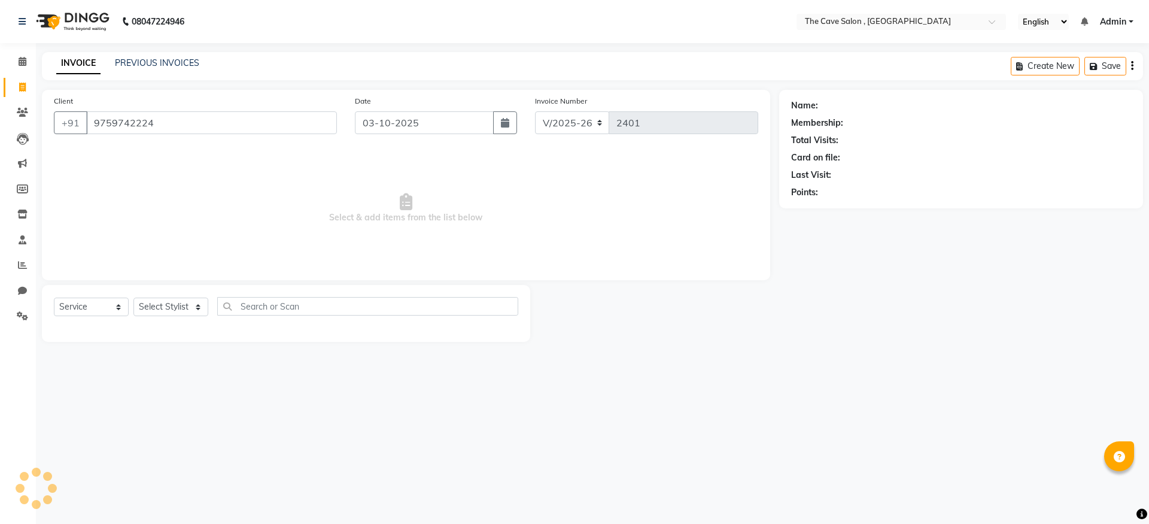
type input "9759742224"
click at [198, 306] on select "Select Stylist Aarif Anil [PERSON_NAME] Anup bharti danish karan Mamta Manager …" at bounding box center [170, 306] width 75 height 19
select select "70267"
click at [133, 297] on select "Select Stylist Aarif Anil [PERSON_NAME] Anup bharti danish karan Mamta Manager …" at bounding box center [170, 306] width 75 height 19
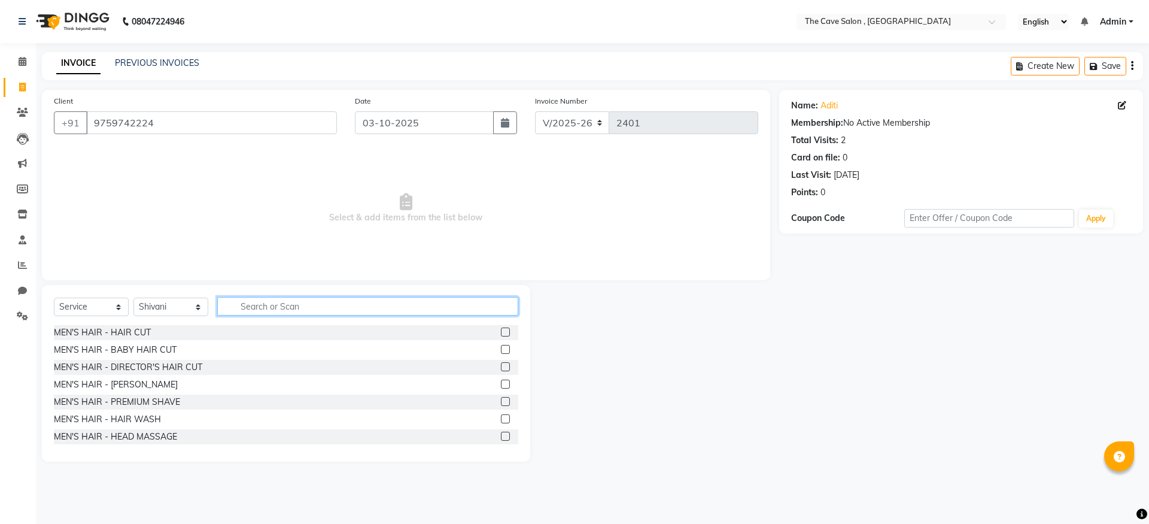
click at [252, 306] on input "text" at bounding box center [367, 306] width 301 height 19
type input "FULL"
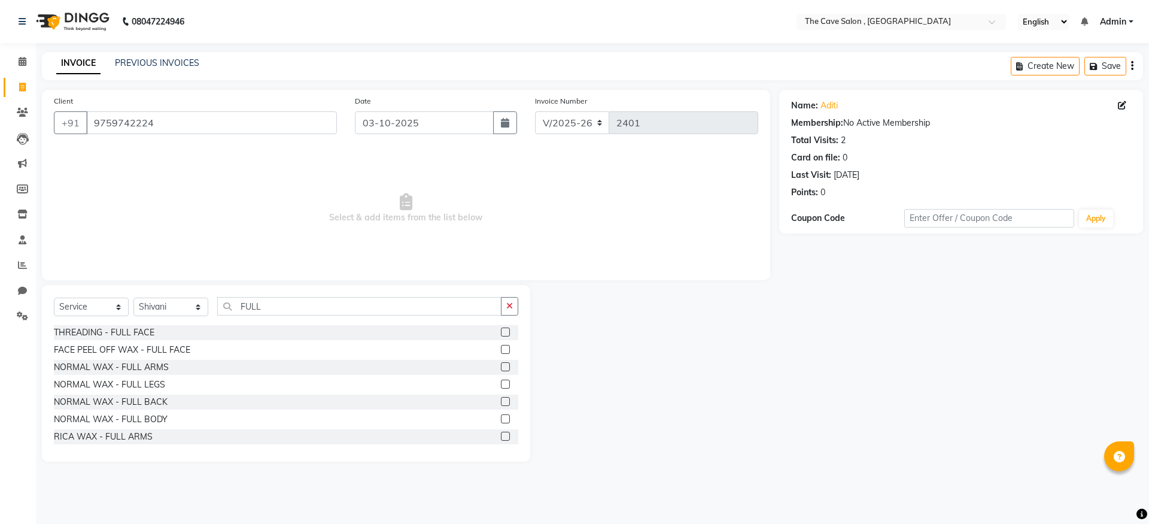
click at [501, 438] on label at bounding box center [505, 436] width 9 height 9
click at [501, 438] on input "checkbox" at bounding box center [505, 437] width 8 height 8
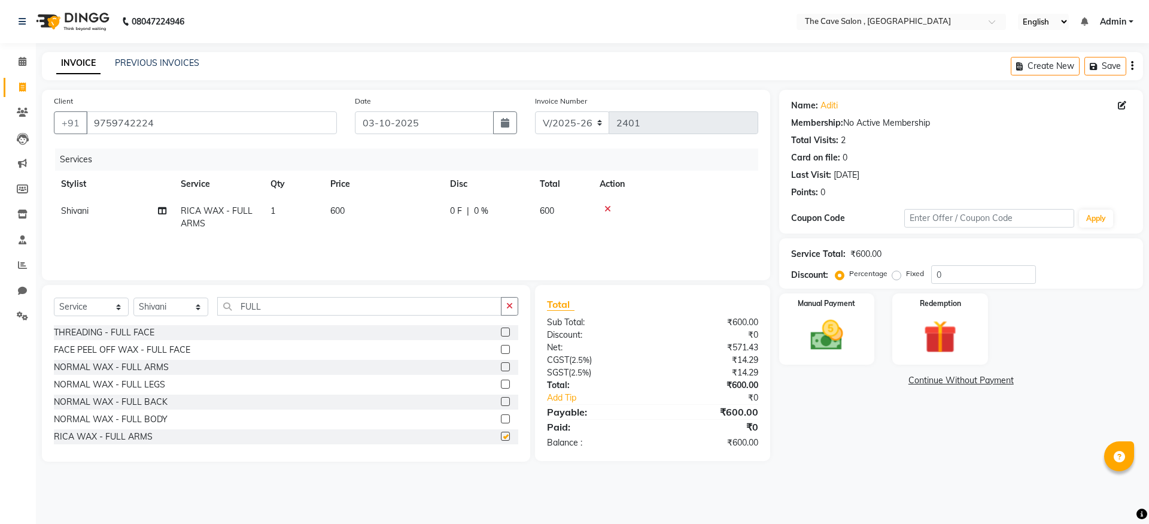
checkbox input "false"
click at [512, 310] on button "button" at bounding box center [509, 306] width 17 height 19
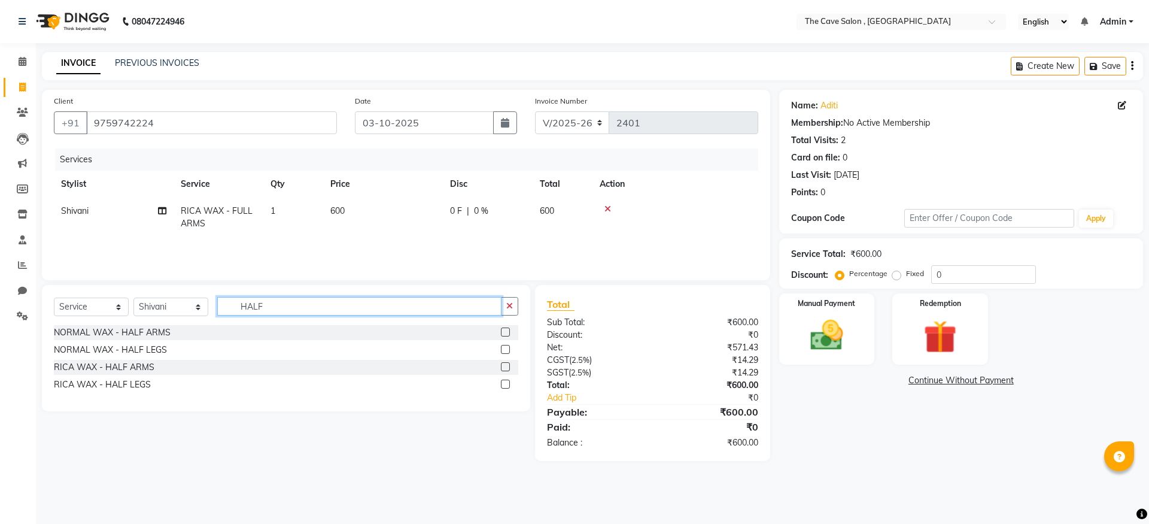
type input "HALF"
click at [505, 383] on label at bounding box center [505, 383] width 9 height 9
click at [505, 383] on input "checkbox" at bounding box center [505, 385] width 8 height 8
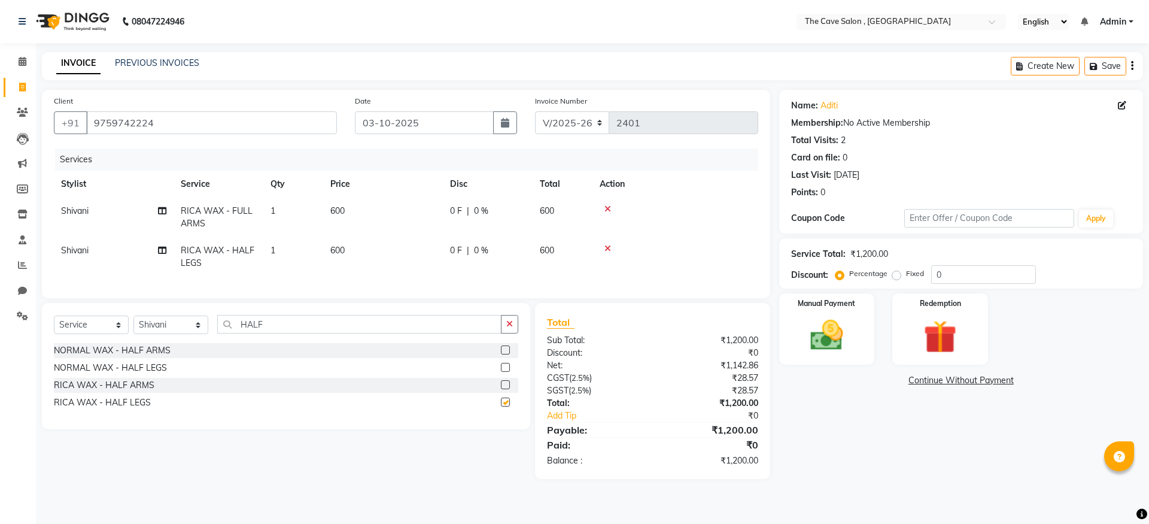
checkbox input "false"
click at [291, 333] on input "HALF" at bounding box center [359, 324] width 284 height 19
type input "H"
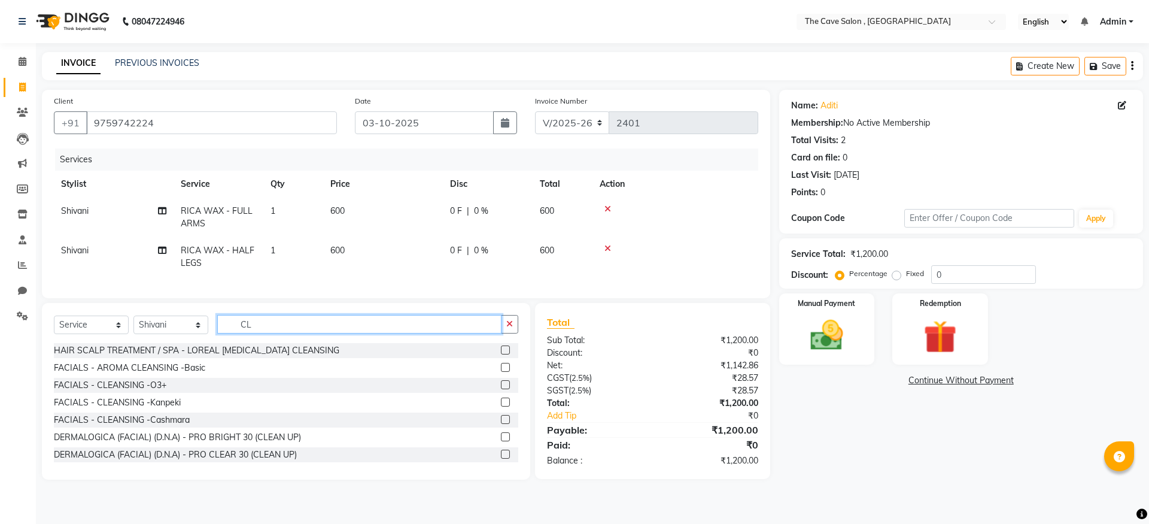
type input "C"
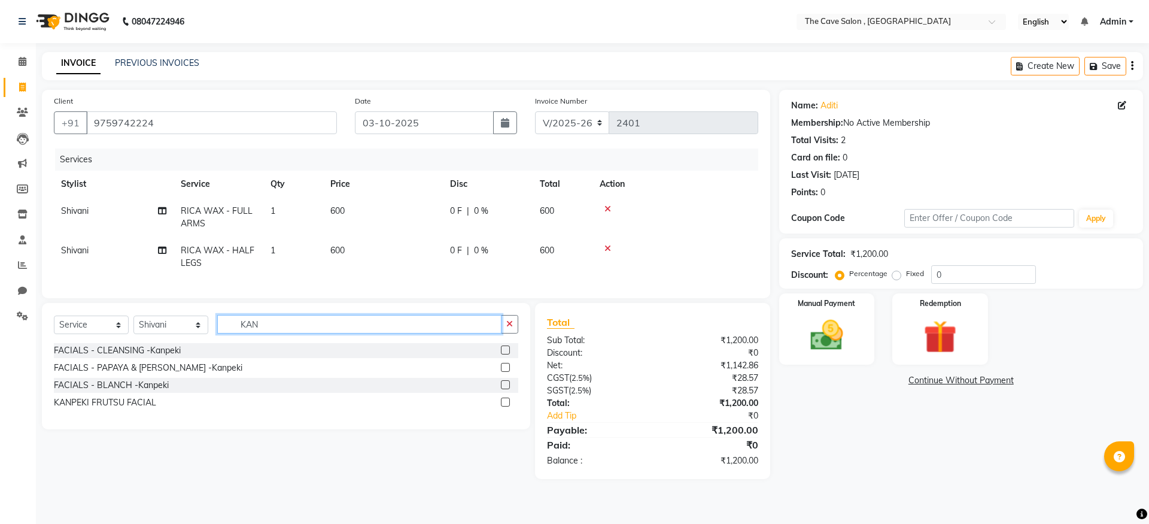
type input "KAN"
click at [506, 354] on label at bounding box center [505, 349] width 9 height 9
click at [506, 354] on input "checkbox" at bounding box center [505, 351] width 8 height 8
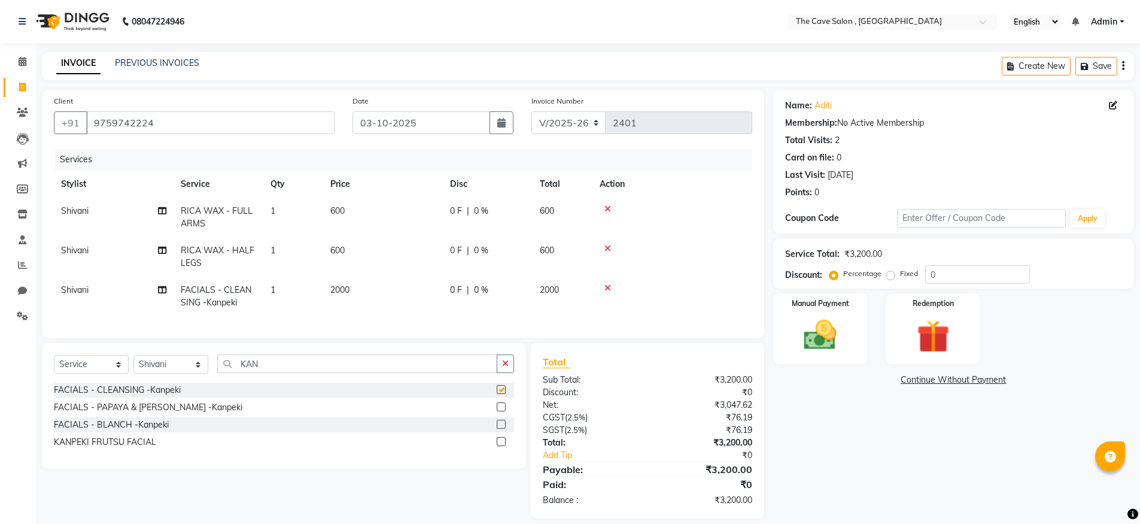
checkbox input "false"
click at [946, 274] on input "0" at bounding box center [977, 274] width 105 height 19
type input "25"
click at [821, 332] on img at bounding box center [820, 334] width 55 height 39
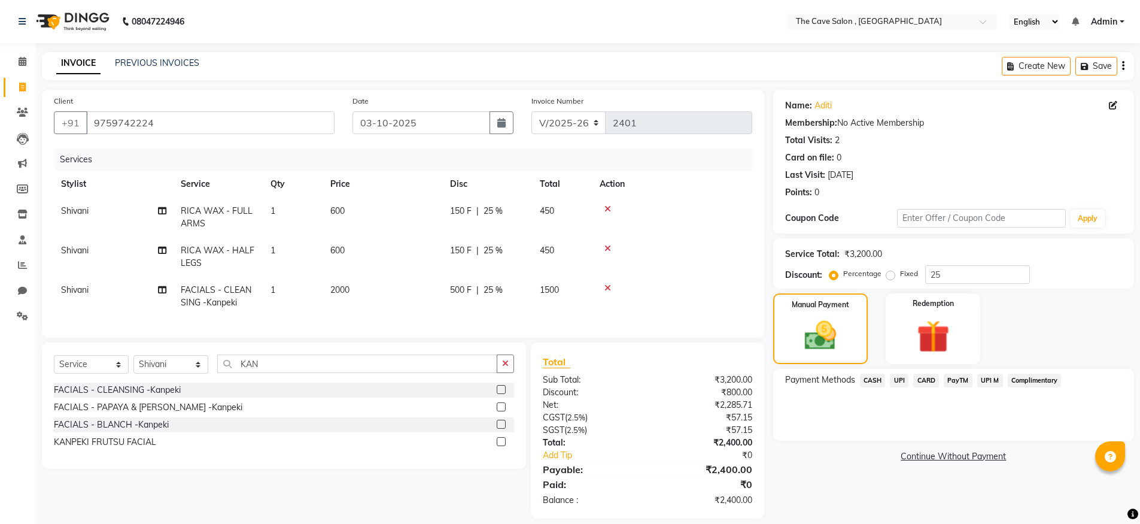
click at [879, 378] on span "CASH" at bounding box center [873, 380] width 26 height 14
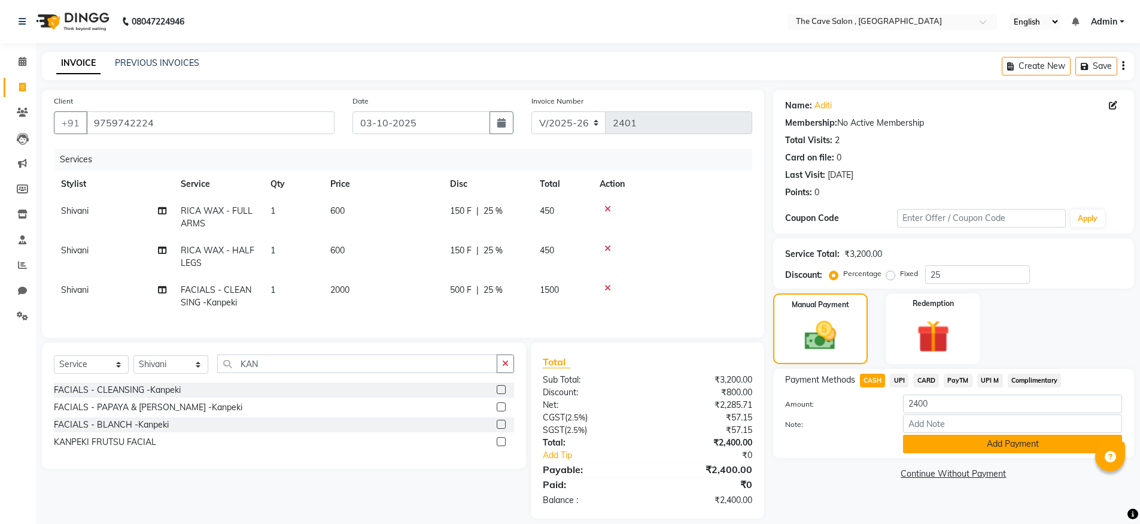
click at [1010, 445] on button "Add Payment" at bounding box center [1012, 444] width 219 height 19
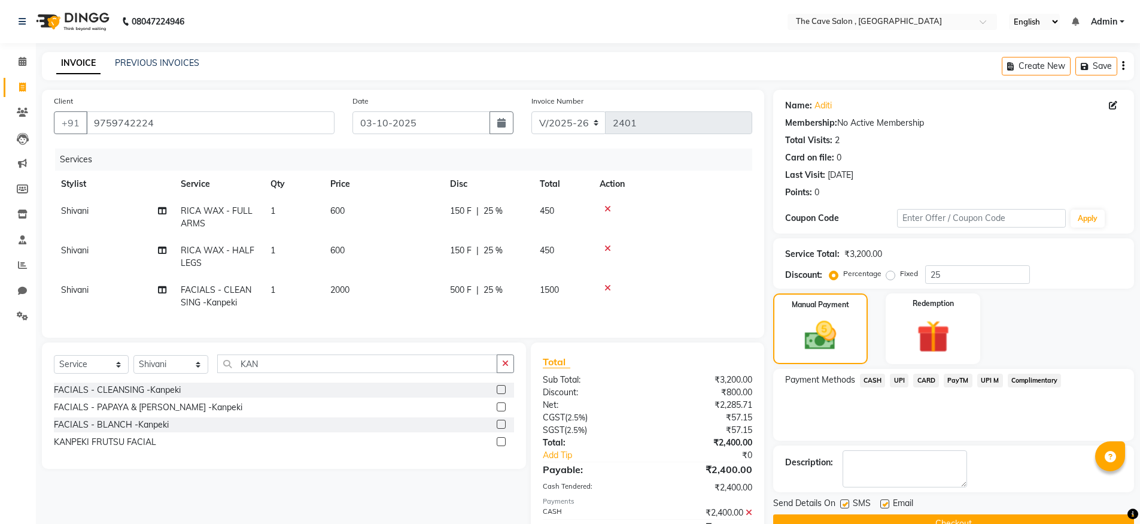
click at [968, 520] on button "Checkout" at bounding box center [953, 523] width 361 height 19
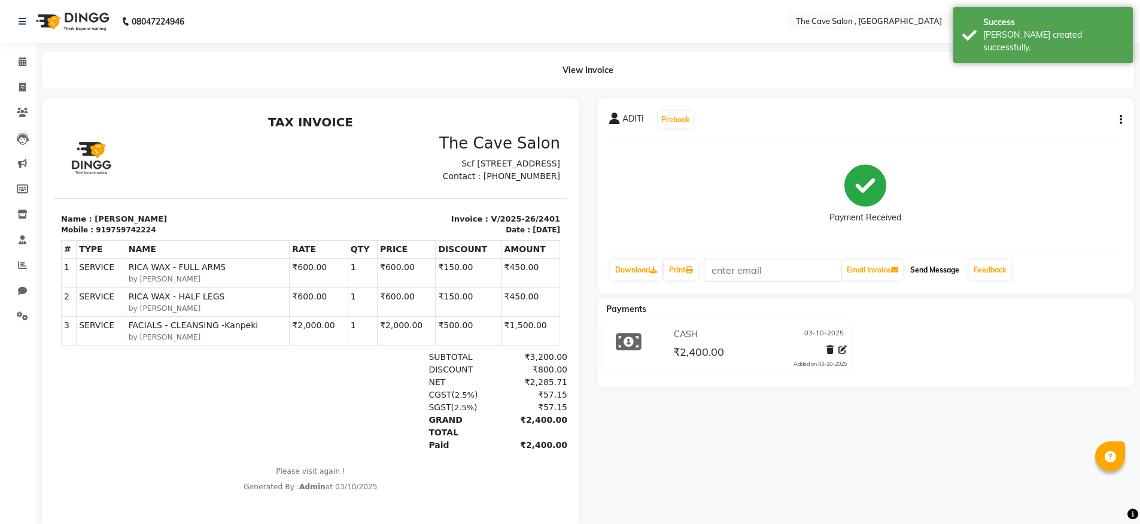
click at [955, 269] on button "Send Message" at bounding box center [935, 270] width 59 height 20
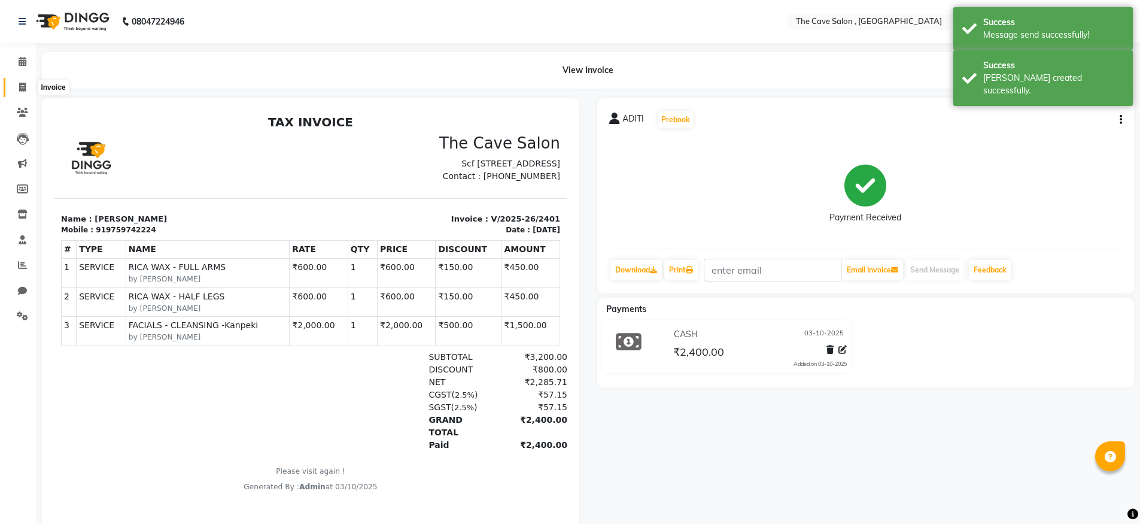
click at [20, 84] on icon at bounding box center [22, 87] width 7 height 9
select select "7844"
select select "service"
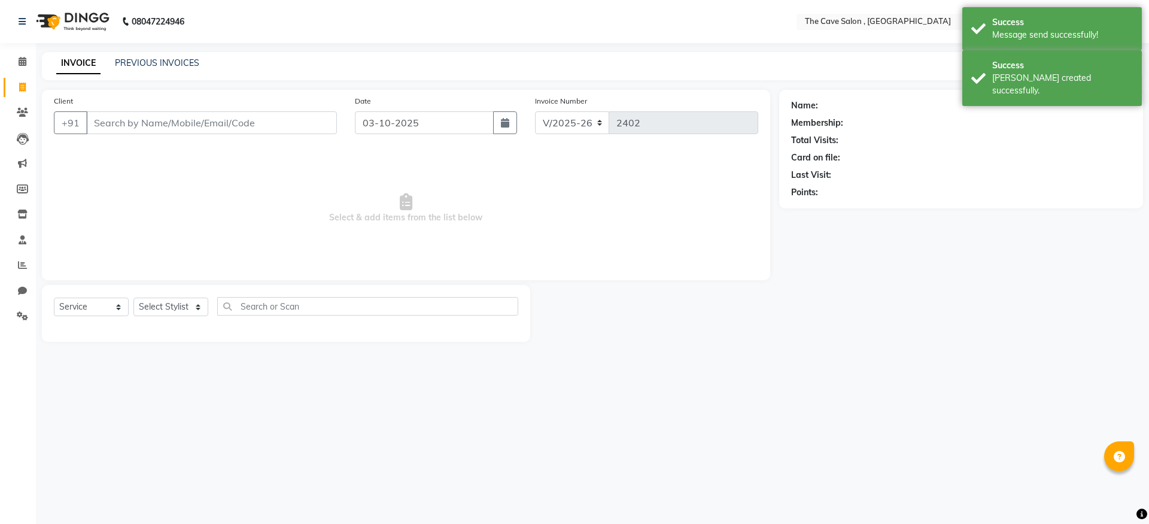
click at [156, 120] on input "Client" at bounding box center [211, 122] width 251 height 23
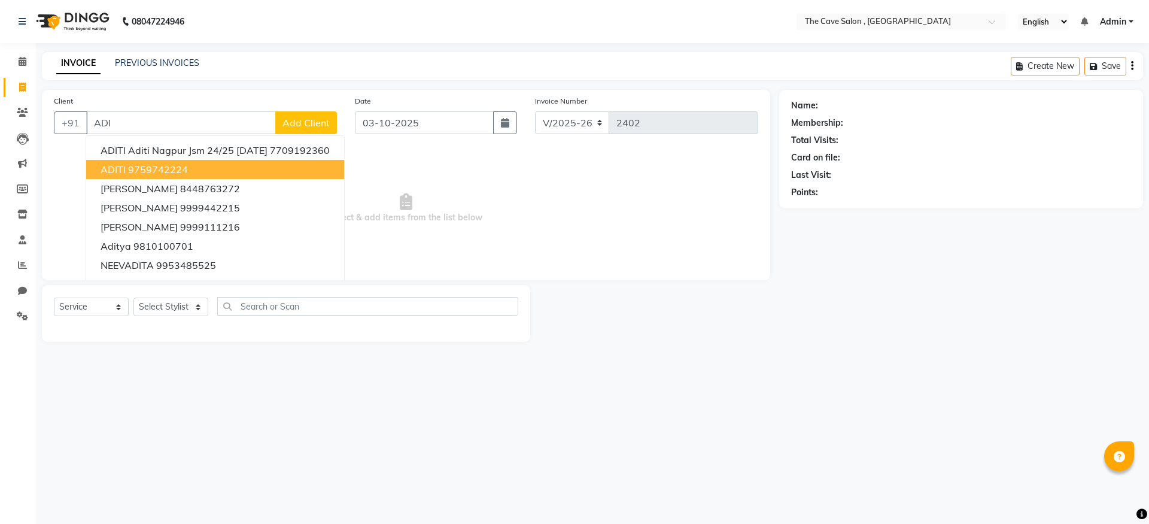
click at [165, 174] on ngb-highlight "9759742224" at bounding box center [158, 169] width 60 height 12
type input "9759742224"
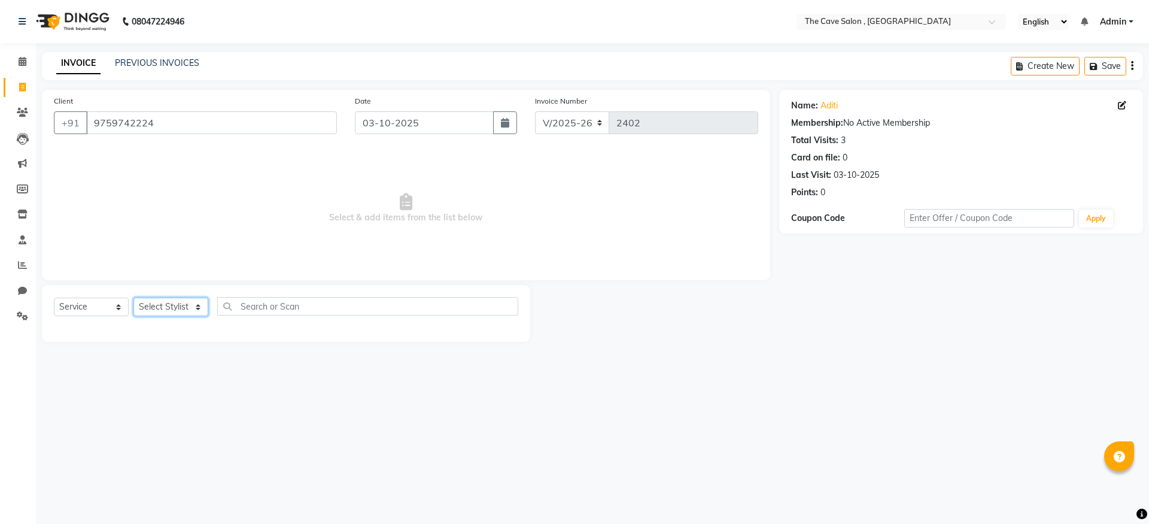
click at [202, 305] on select "Select Stylist Aarif Anil [PERSON_NAME] Anup bharti danish karan Mamta Manager …" at bounding box center [170, 306] width 75 height 19
select select "70257"
click at [133, 297] on select "Select Stylist Aarif Anil [PERSON_NAME] Anup bharti danish karan Mamta Manager …" at bounding box center [170, 306] width 75 height 19
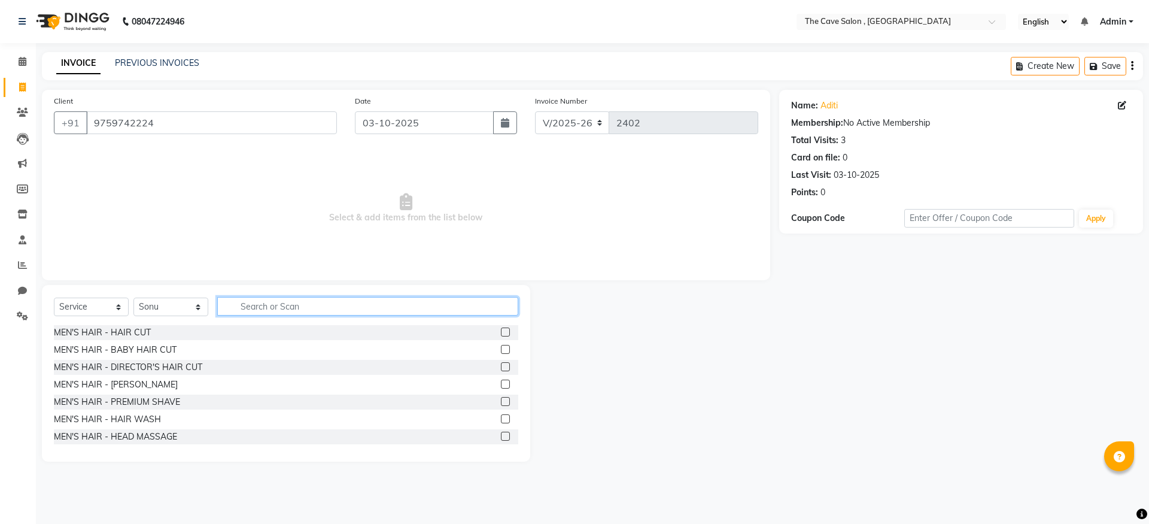
click at [250, 308] on input "text" at bounding box center [367, 306] width 301 height 19
type input "T"
type input "CO"
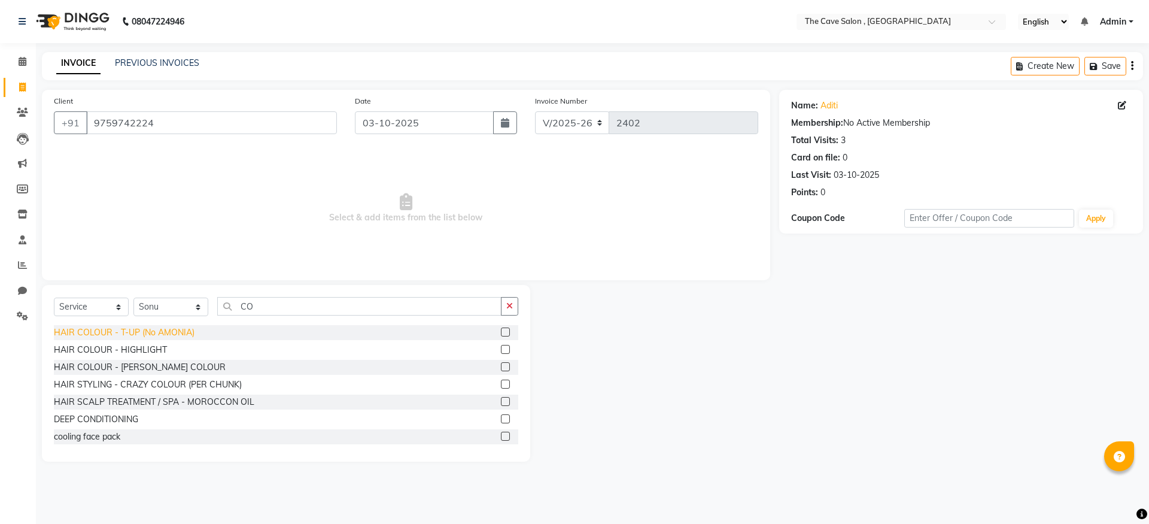
click at [150, 331] on div "HAIR COLOUR - T-UP (No AMONIA)" at bounding box center [124, 332] width 141 height 13
checkbox input "false"
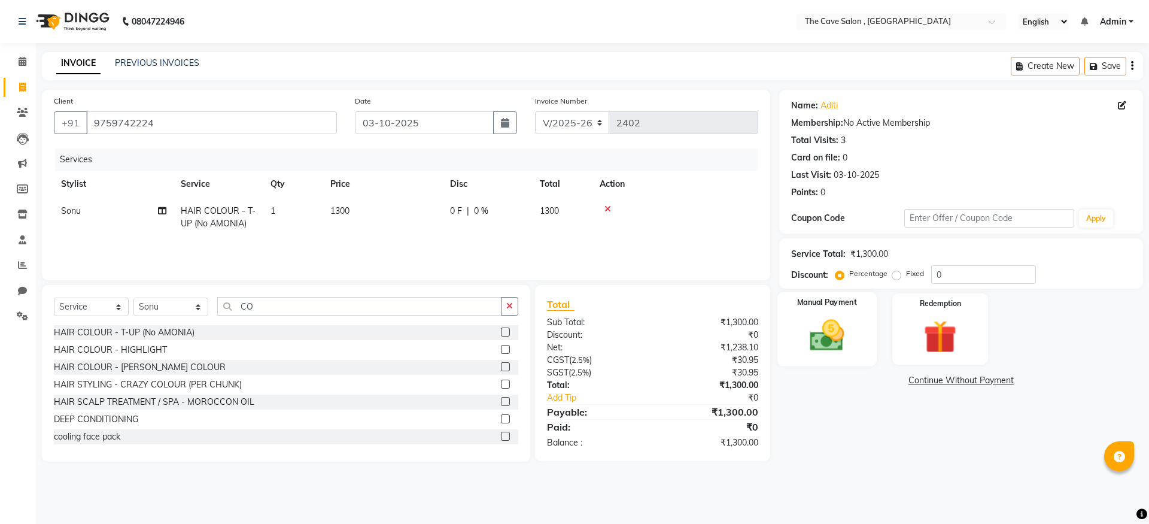
click at [825, 335] on img at bounding box center [827, 335] width 56 height 40
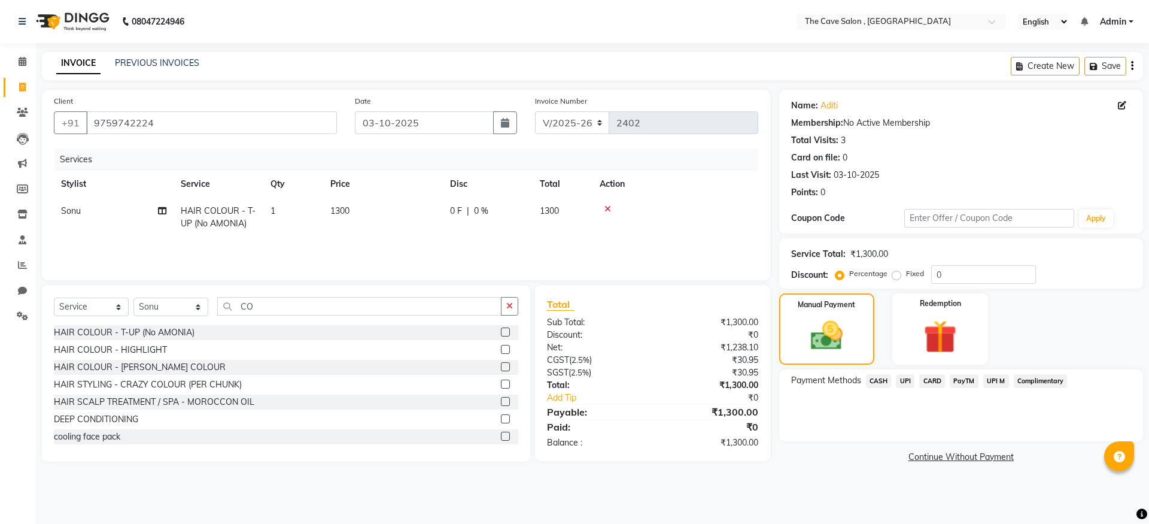
click at [880, 378] on span "CASH" at bounding box center [879, 381] width 26 height 14
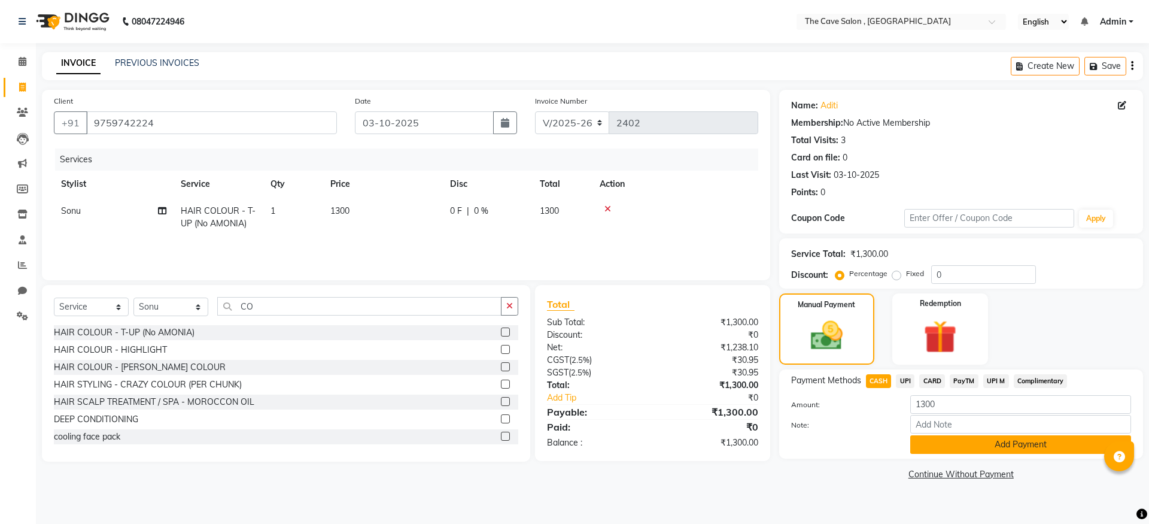
click at [974, 446] on button "Add Payment" at bounding box center [1020, 444] width 221 height 19
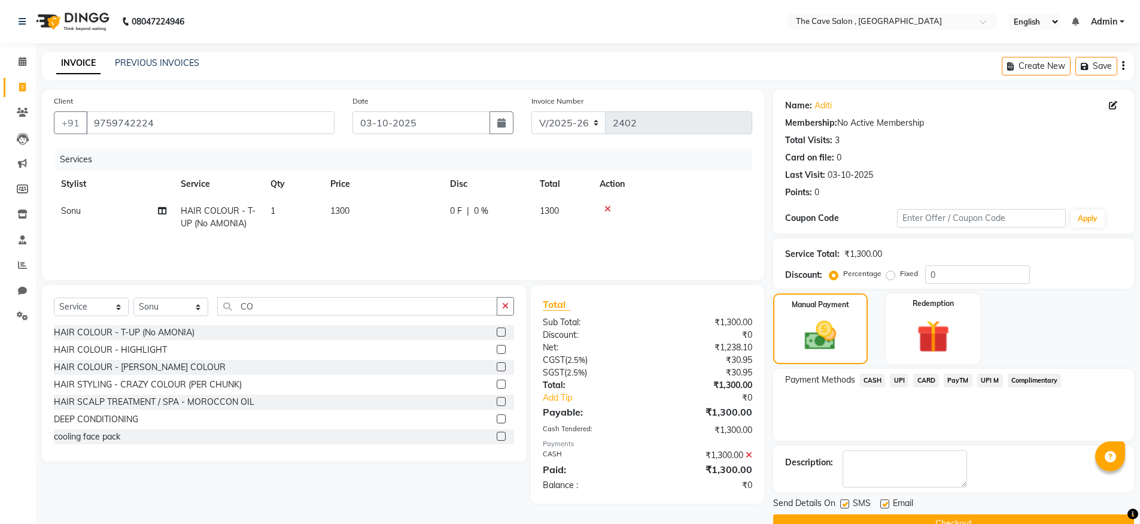
click at [963, 518] on button "Checkout" at bounding box center [953, 523] width 361 height 19
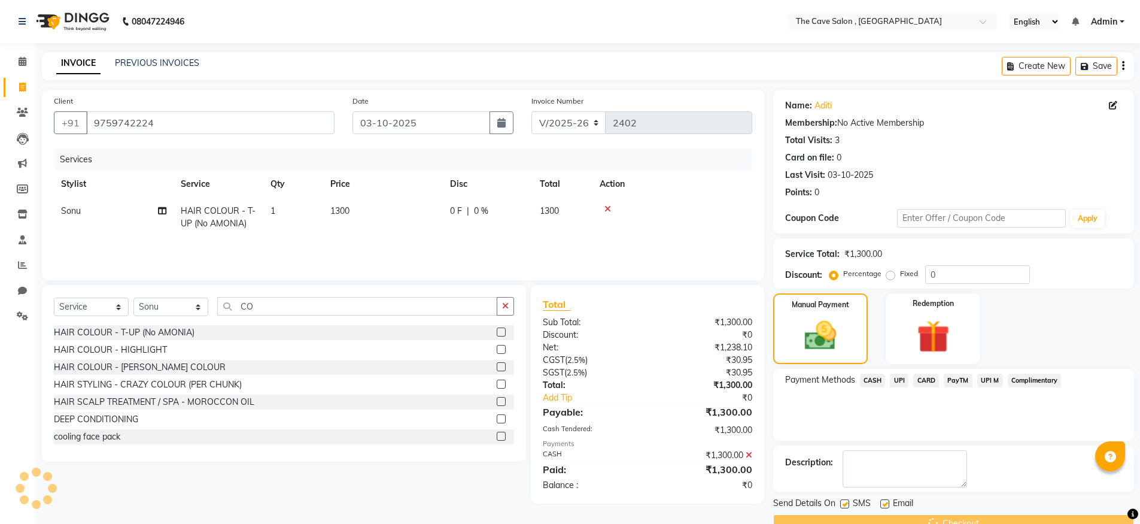
click at [963, 518] on div "Checkout" at bounding box center [953, 523] width 361 height 19
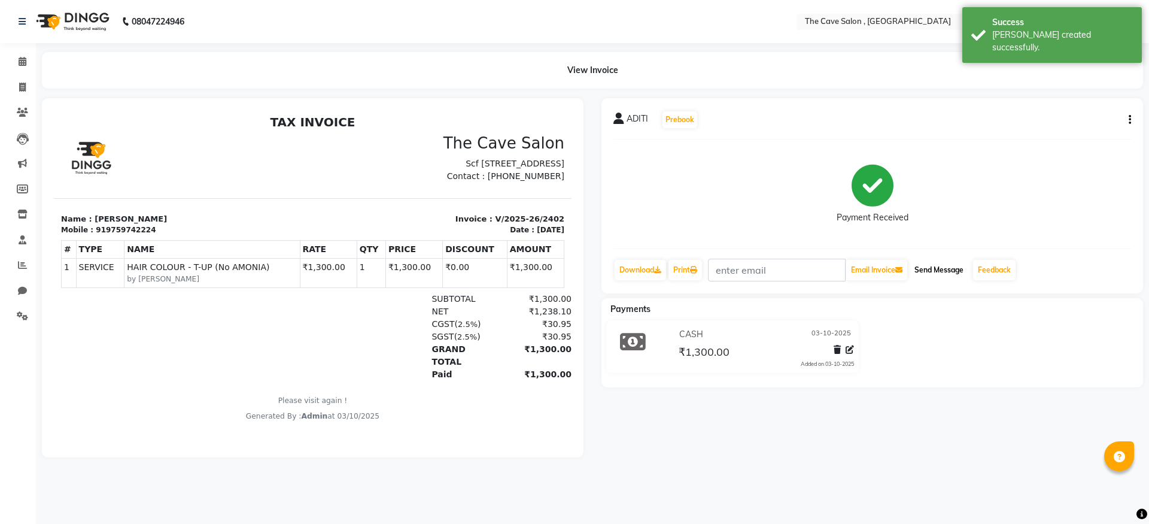
click at [952, 274] on button "Send Message" at bounding box center [939, 270] width 59 height 20
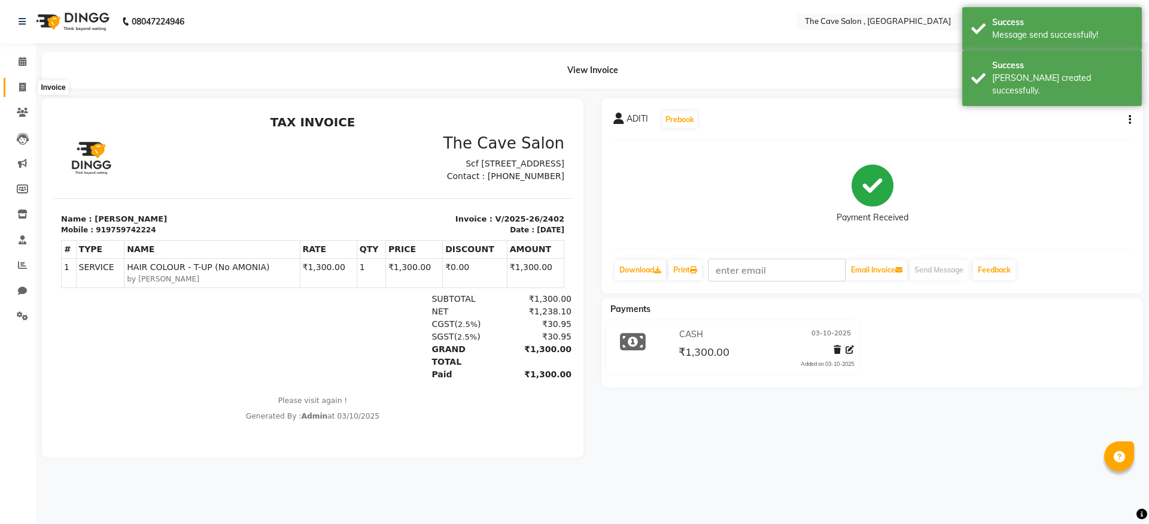
click at [20, 89] on icon at bounding box center [22, 87] width 7 height 9
select select "7844"
select select "service"
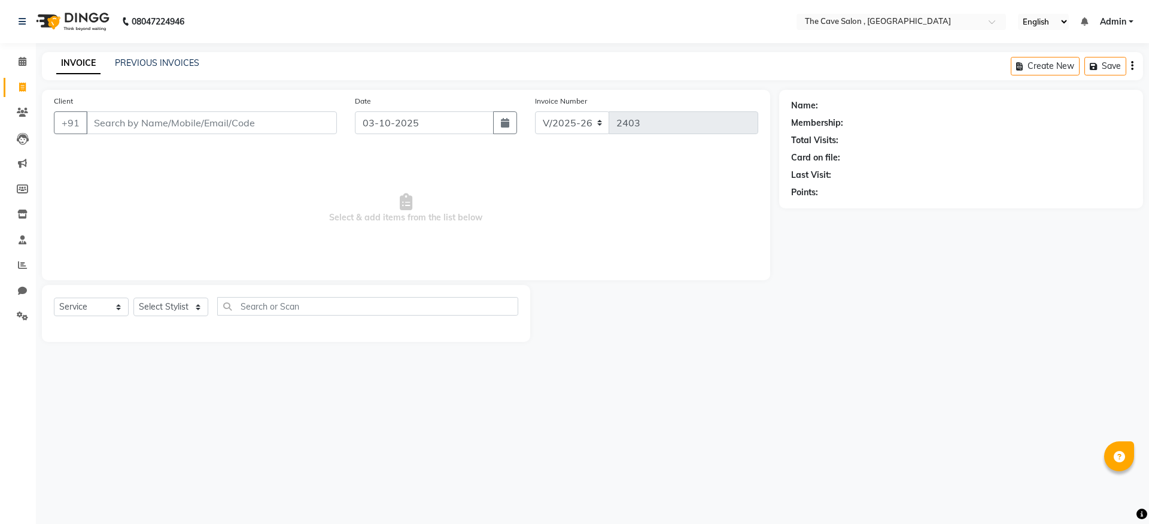
click at [131, 121] on input "Client" at bounding box center [211, 122] width 251 height 23
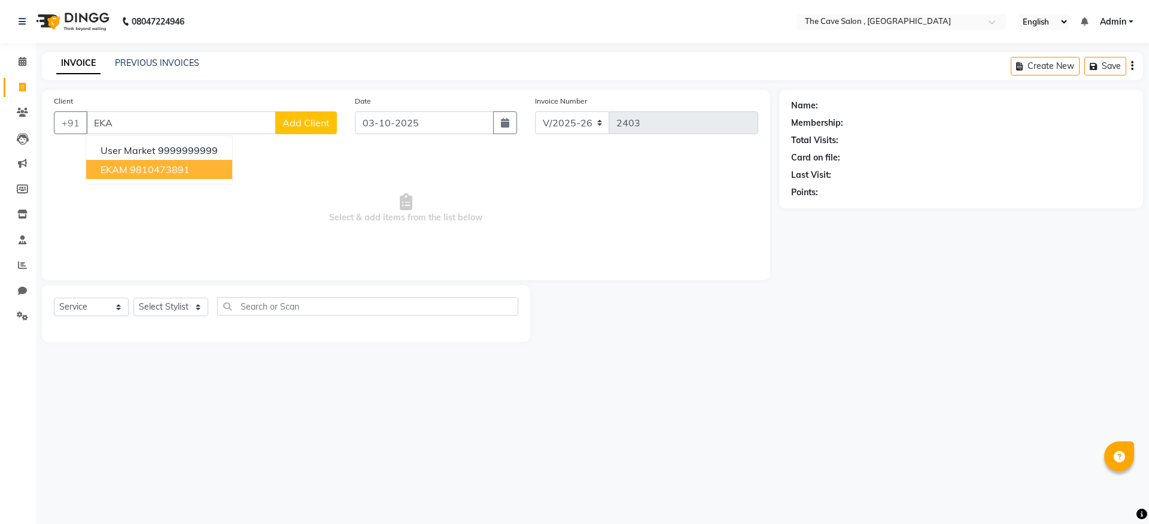
click at [177, 168] on ngb-highlight "9810473891" at bounding box center [160, 169] width 60 height 12
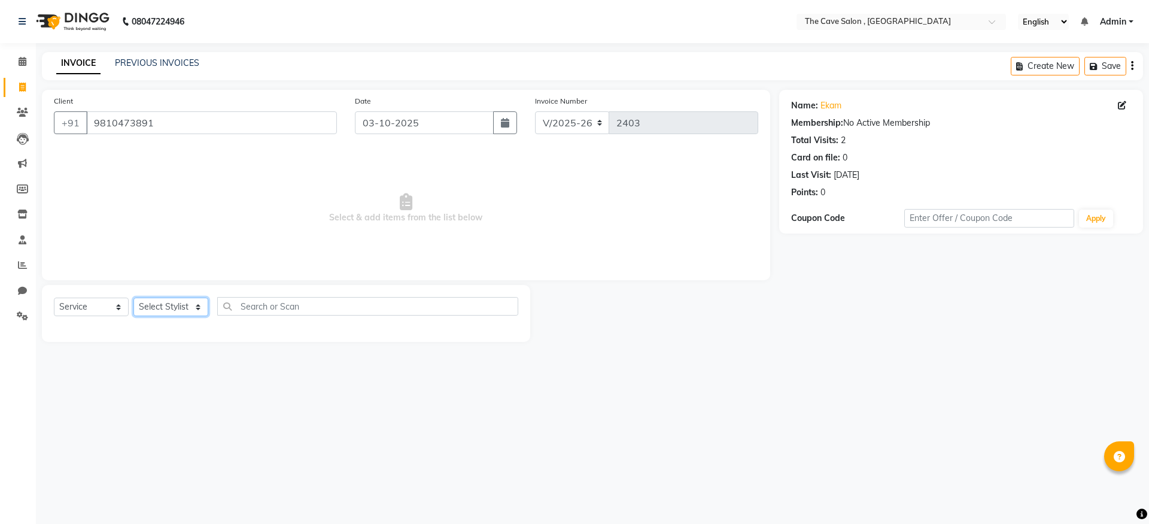
click at [198, 304] on select "Select Stylist Aarif Anil [PERSON_NAME] Anup bharti danish karan Mamta Manager …" at bounding box center [170, 306] width 75 height 19
click at [133, 297] on select "Select Stylist Aarif Anil [PERSON_NAME] Anup bharti danish karan Mamta Manager …" at bounding box center [170, 306] width 75 height 19
click at [201, 306] on select "Select Stylist Aarif Anil [PERSON_NAME] Anup bharti danish karan Mamta Manager …" at bounding box center [170, 306] width 75 height 19
click at [133, 297] on select "Select Stylist Aarif Anil [PERSON_NAME] Anup bharti danish karan Mamta Manager …" at bounding box center [170, 306] width 75 height 19
click at [169, 311] on select "Select Stylist Aarif Anil [PERSON_NAME] Anup bharti danish karan Mamta Manager …" at bounding box center [170, 306] width 75 height 19
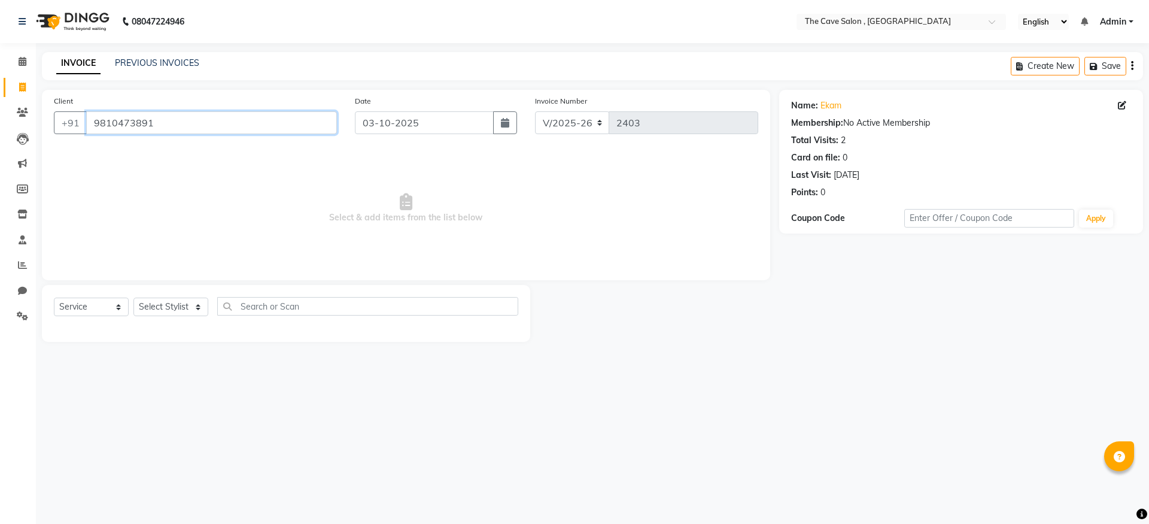
click at [297, 123] on input "9810473891" at bounding box center [211, 122] width 251 height 23
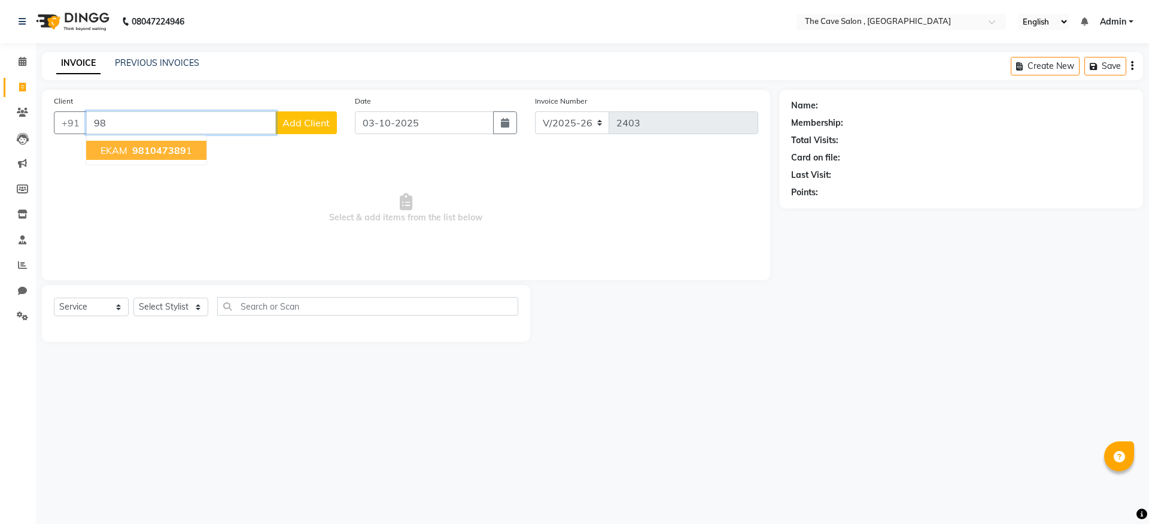
type input "9"
click at [190, 151] on ngb-highlight "9654608 065" at bounding box center [171, 150] width 62 height 12
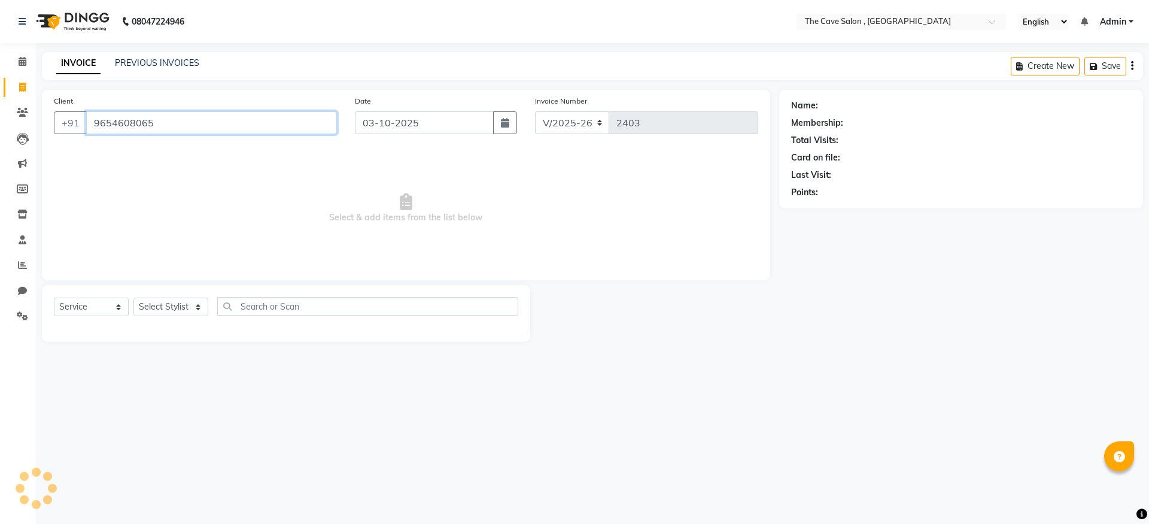
type input "9654608065"
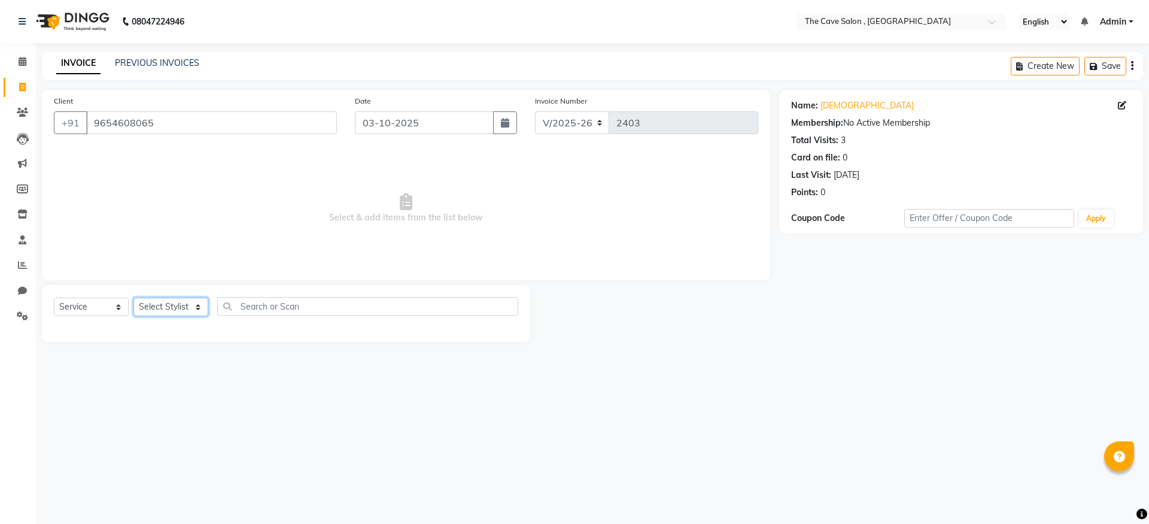
click at [194, 309] on select "Select Stylist Aarif Anil [PERSON_NAME] Anup bharti danish karan Mamta Manager …" at bounding box center [170, 306] width 75 height 19
select select "70258"
click at [133, 297] on select "Select Stylist Aarif Anil [PERSON_NAME] Anup bharti danish karan Mamta Manager …" at bounding box center [170, 306] width 75 height 19
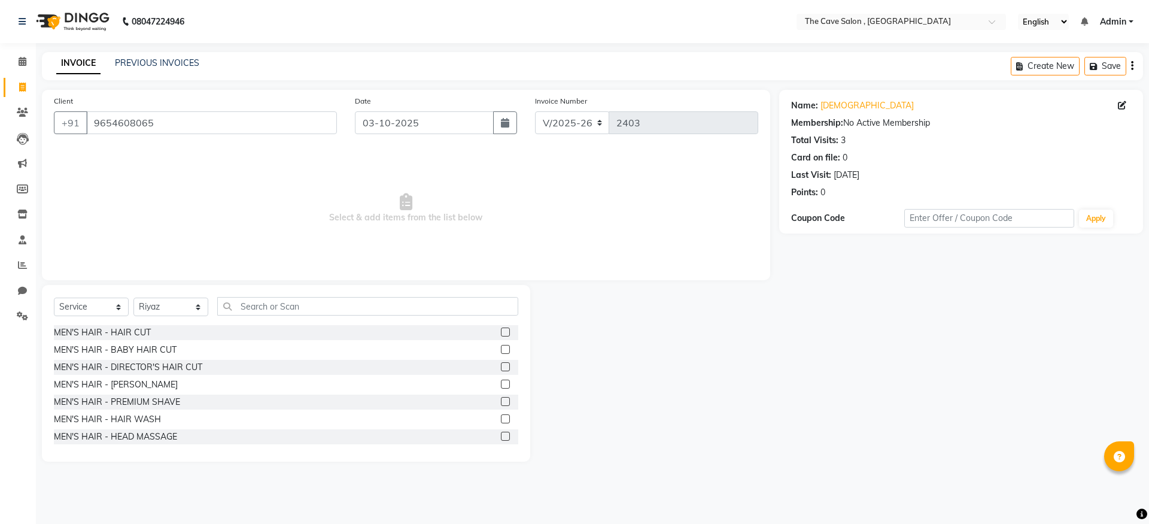
click at [501, 333] on label at bounding box center [505, 331] width 9 height 9
click at [501, 333] on input "checkbox" at bounding box center [505, 333] width 8 height 8
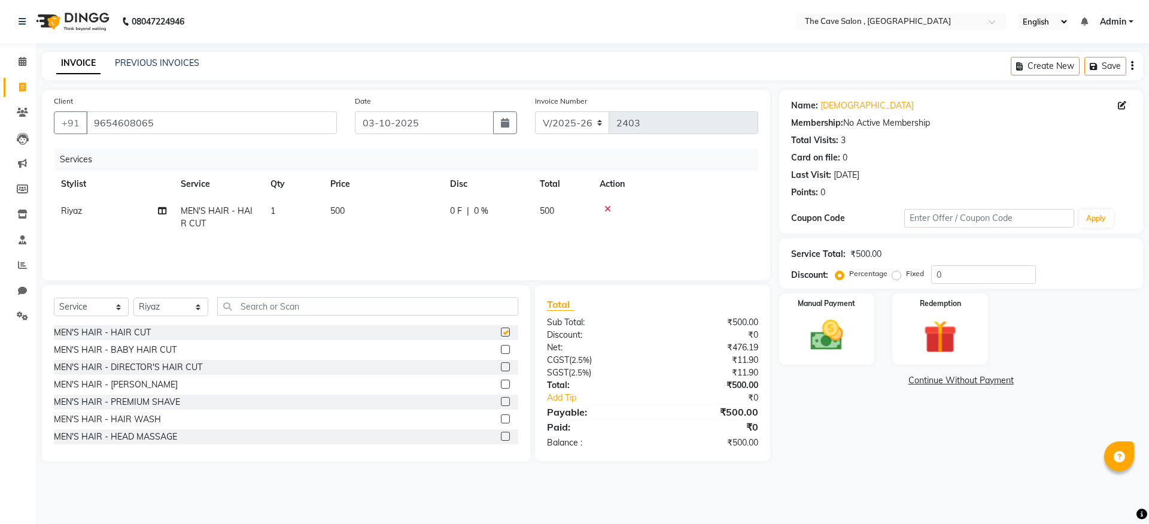
checkbox input "false"
click at [195, 305] on select "Select Stylist Aarif Anil [PERSON_NAME] Anup bharti danish karan Mamta Manager …" at bounding box center [170, 306] width 75 height 19
select select "78627"
click at [133, 297] on select "Select Stylist Aarif Anil [PERSON_NAME] Anup bharti danish karan Mamta Manager …" at bounding box center [170, 306] width 75 height 19
click at [501, 384] on label at bounding box center [505, 383] width 9 height 9
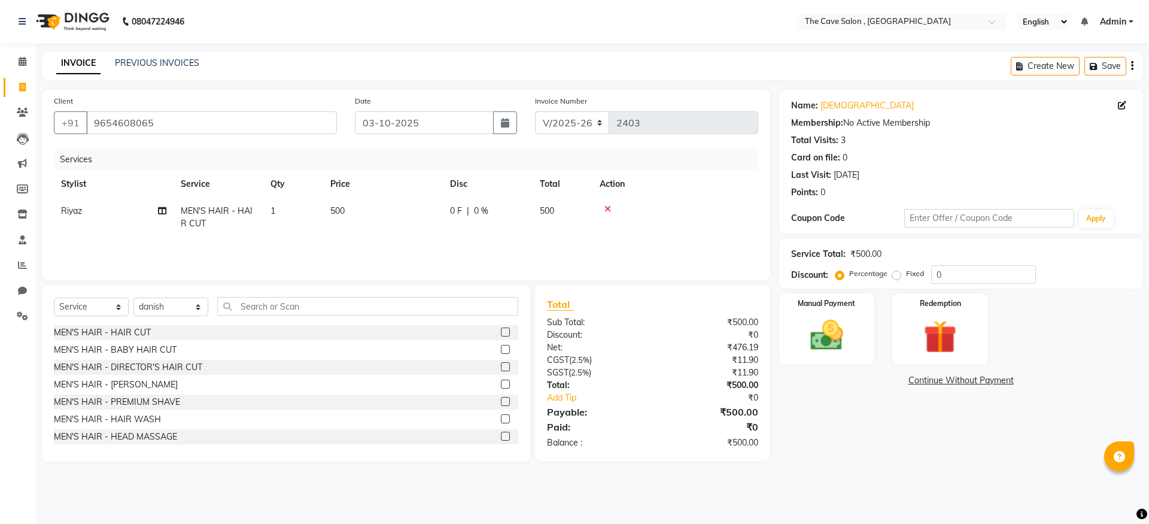
click at [501, 384] on input "checkbox" at bounding box center [505, 385] width 8 height 8
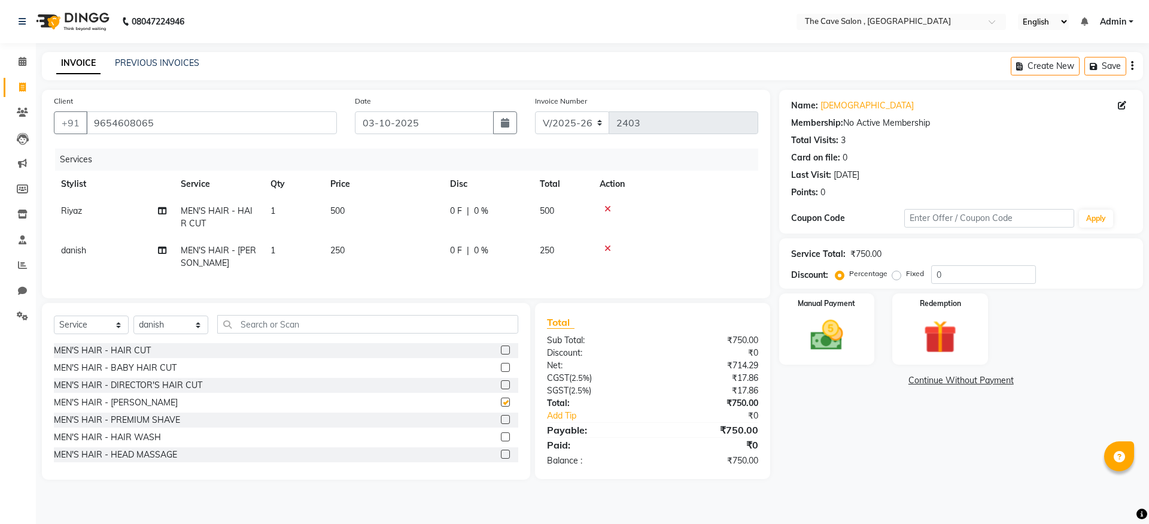
checkbox input "false"
click at [842, 328] on img at bounding box center [827, 335] width 56 height 40
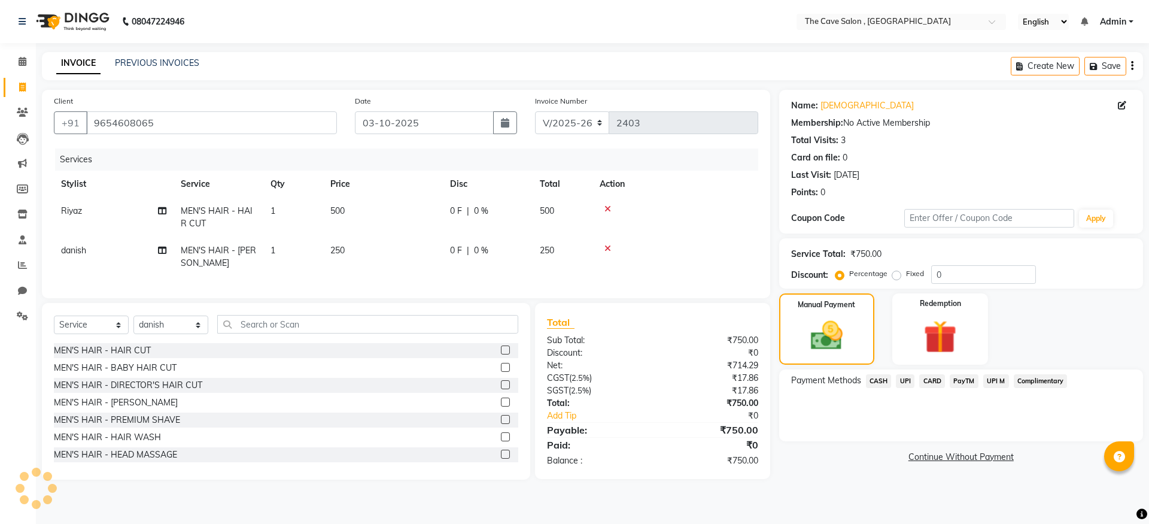
click at [909, 380] on span "UPI" at bounding box center [905, 381] width 19 height 14
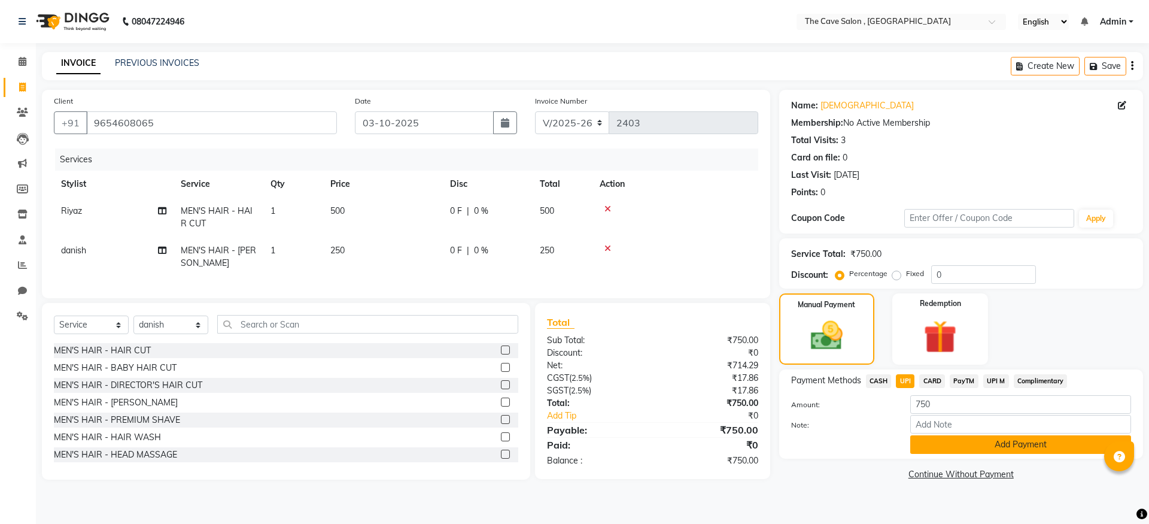
click at [982, 447] on button "Add Payment" at bounding box center [1020, 444] width 221 height 19
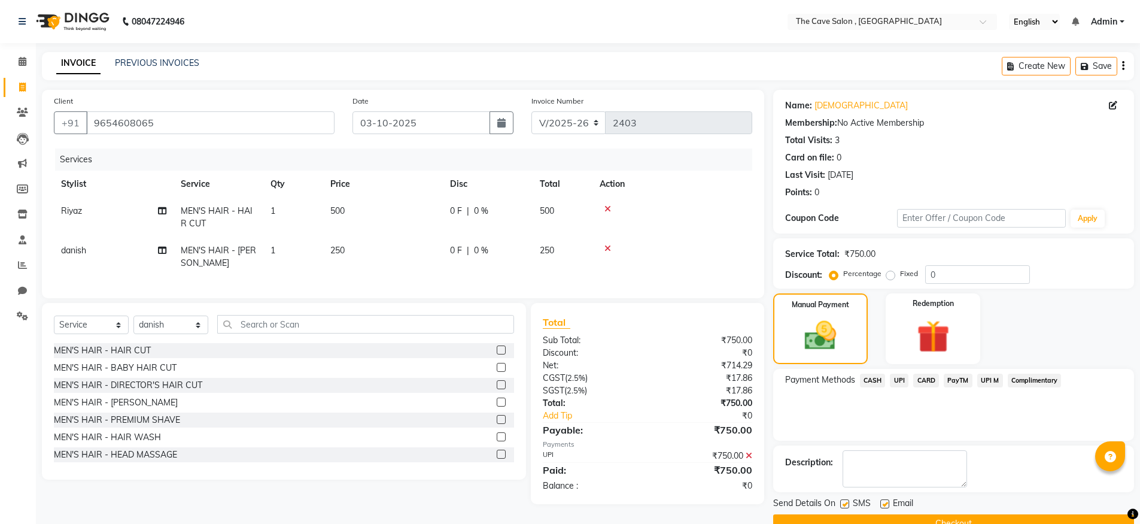
click at [939, 520] on button "Checkout" at bounding box center [953, 523] width 361 height 19
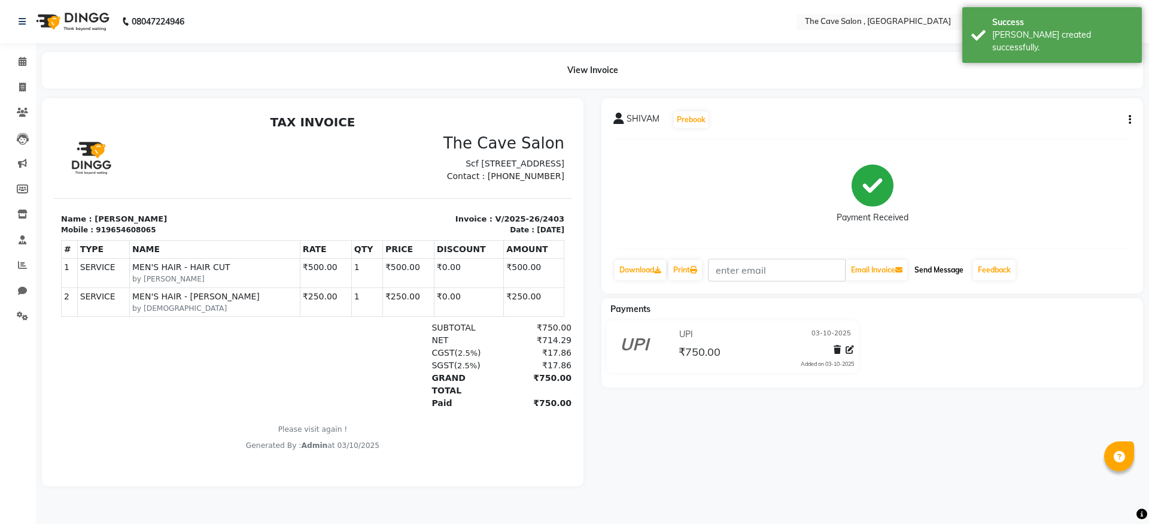
click at [960, 266] on button "Send Message" at bounding box center [939, 270] width 59 height 20
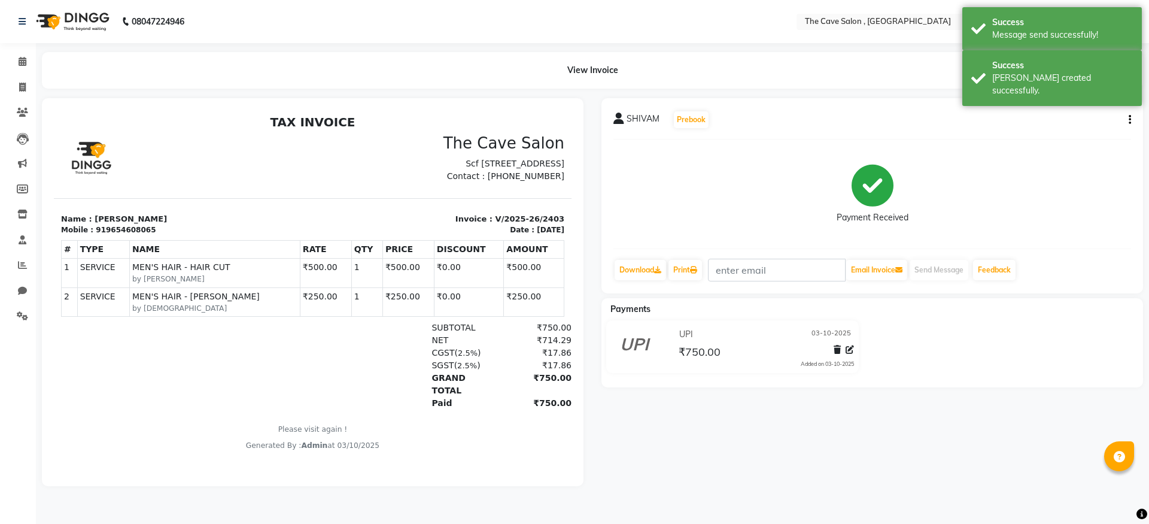
select select "service"
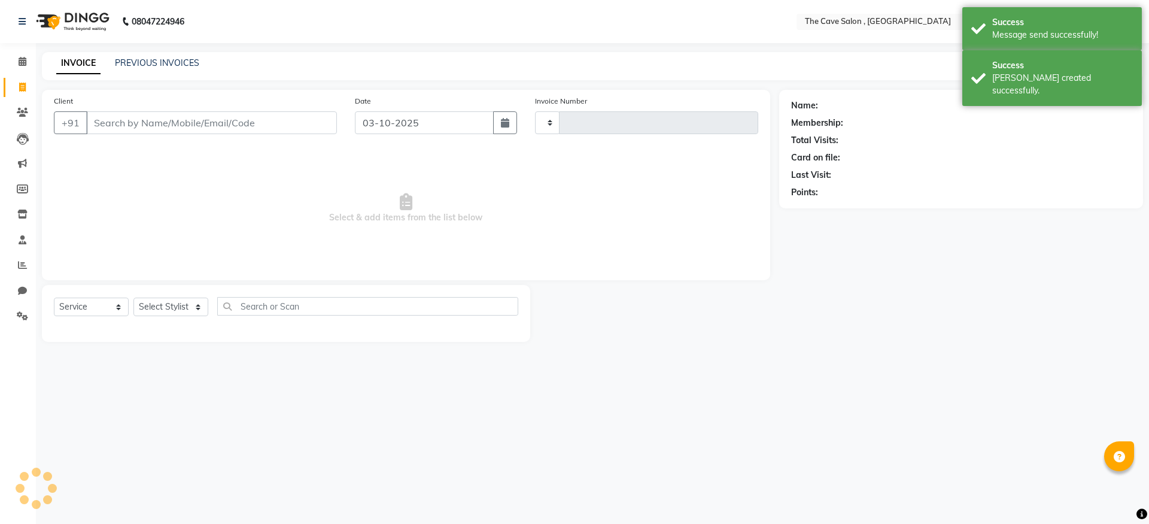
type input "2404"
select select "7844"
click at [131, 124] on input "Client" at bounding box center [211, 122] width 251 height 23
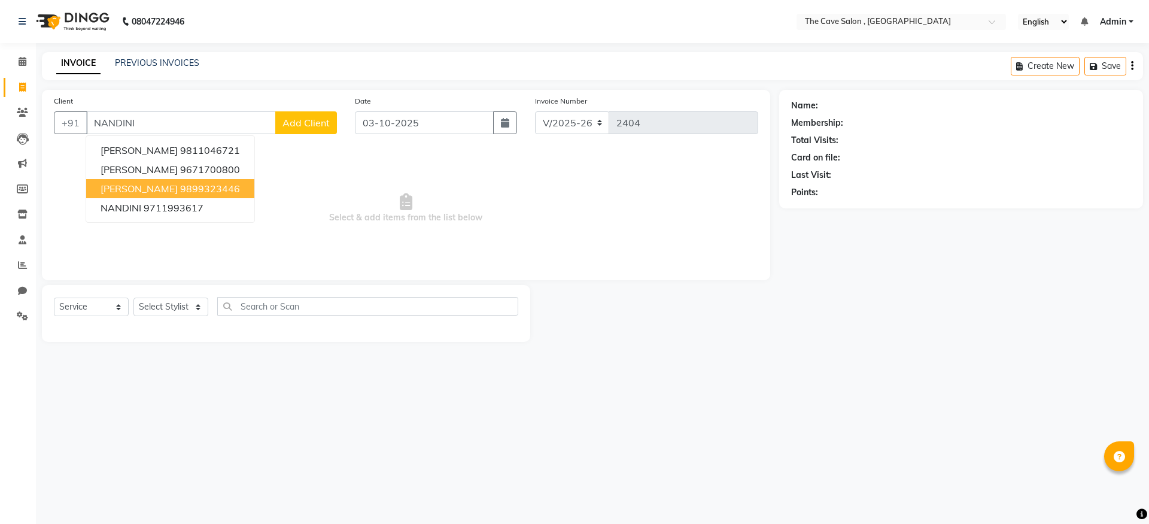
click at [191, 187] on ngb-highlight "9899323446" at bounding box center [210, 189] width 60 height 12
type input "9899323446"
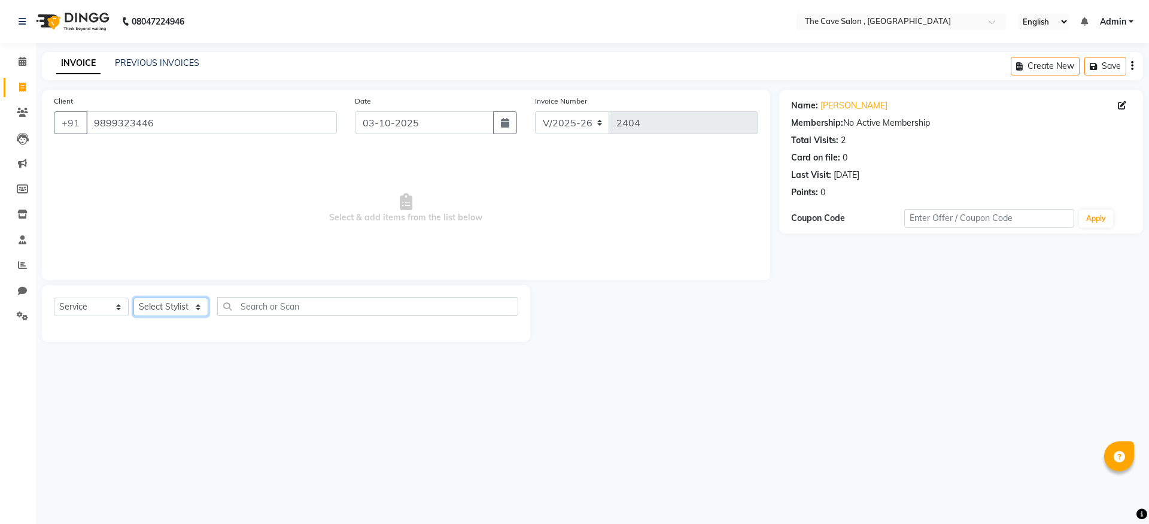
click at [201, 305] on select "Select Stylist Aarif Anil [PERSON_NAME] Anup bharti danish karan Mamta Manager …" at bounding box center [170, 306] width 75 height 19
select select "70266"
click at [133, 297] on select "Select Stylist Aarif Anil [PERSON_NAME] Anup bharti danish karan Mamta Manager …" at bounding box center [170, 306] width 75 height 19
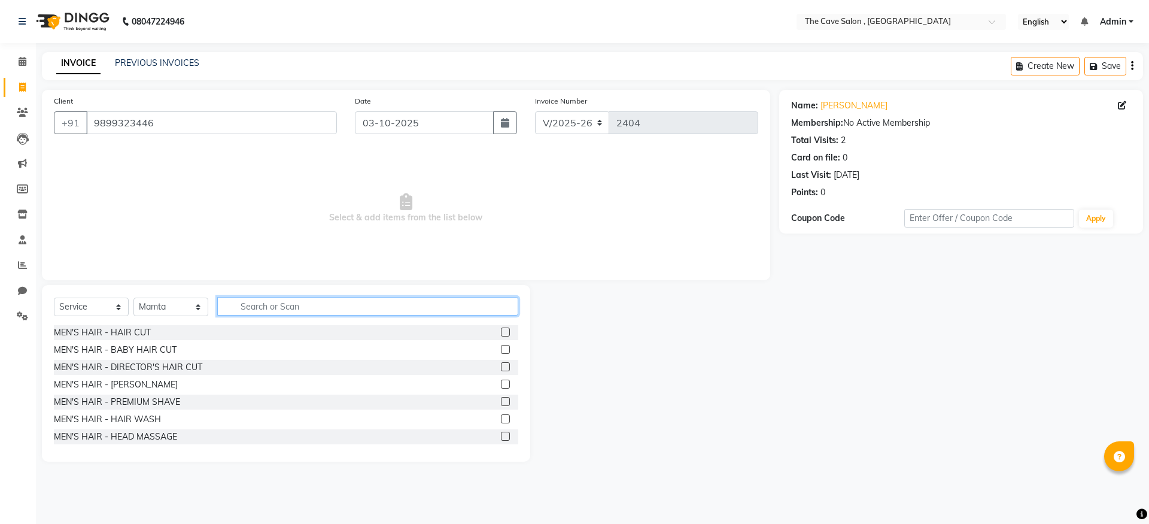
click at [287, 305] on input "text" at bounding box center [367, 306] width 301 height 19
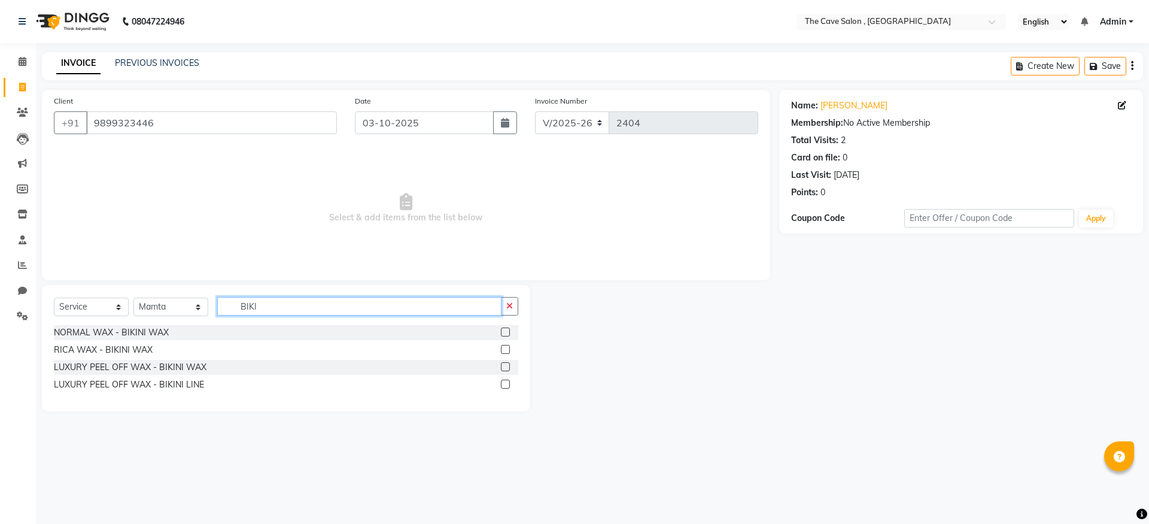
type input "BIKI"
click at [507, 366] on label at bounding box center [505, 366] width 9 height 9
click at [507, 366] on input "checkbox" at bounding box center [505, 367] width 8 height 8
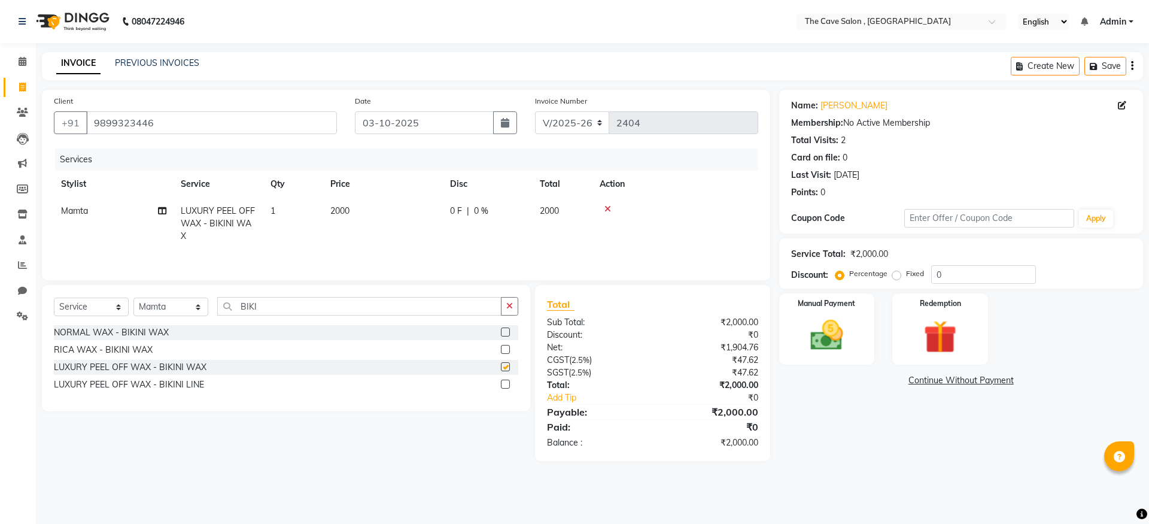
checkbox input "false"
click at [405, 308] on input "BIKI" at bounding box center [359, 306] width 284 height 19
type input "B"
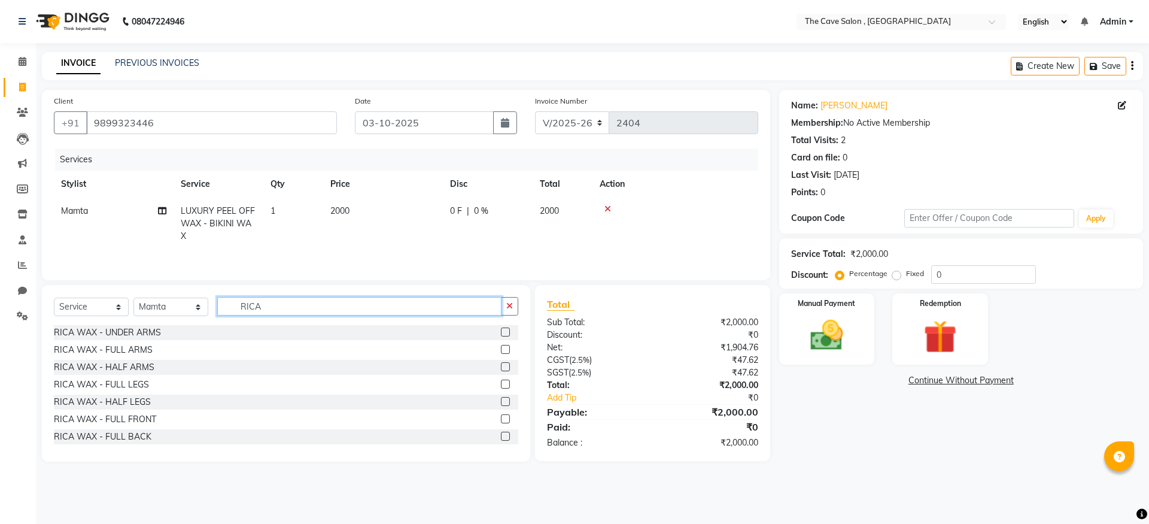
type input "RICA"
click at [165, 382] on div "RICA WAX - FULL LEGS" at bounding box center [286, 384] width 464 height 15
click at [501, 385] on label at bounding box center [505, 383] width 9 height 9
click at [501, 385] on input "checkbox" at bounding box center [505, 385] width 8 height 8
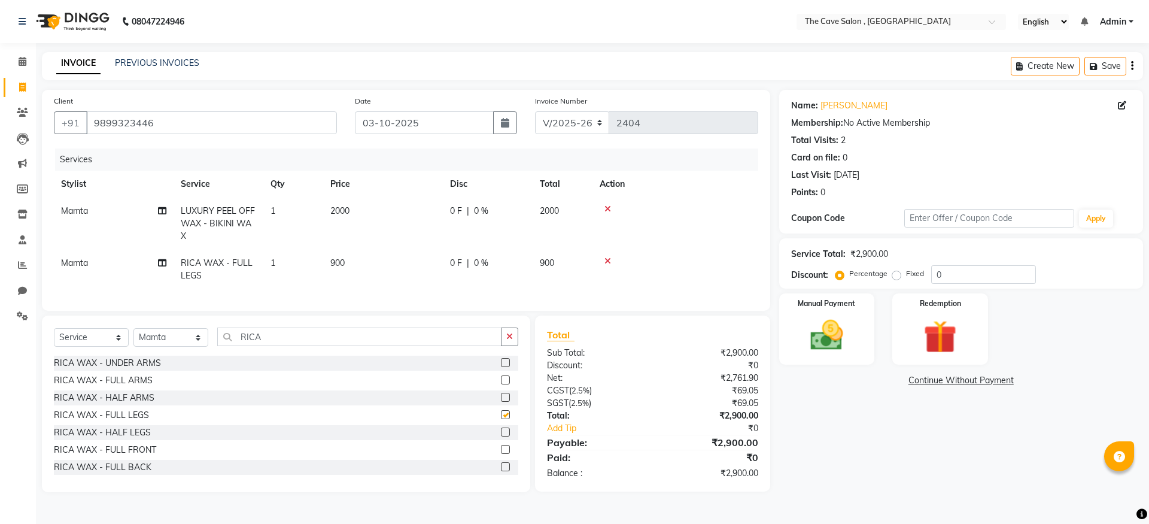
checkbox input "false"
click at [831, 329] on img at bounding box center [827, 335] width 56 height 40
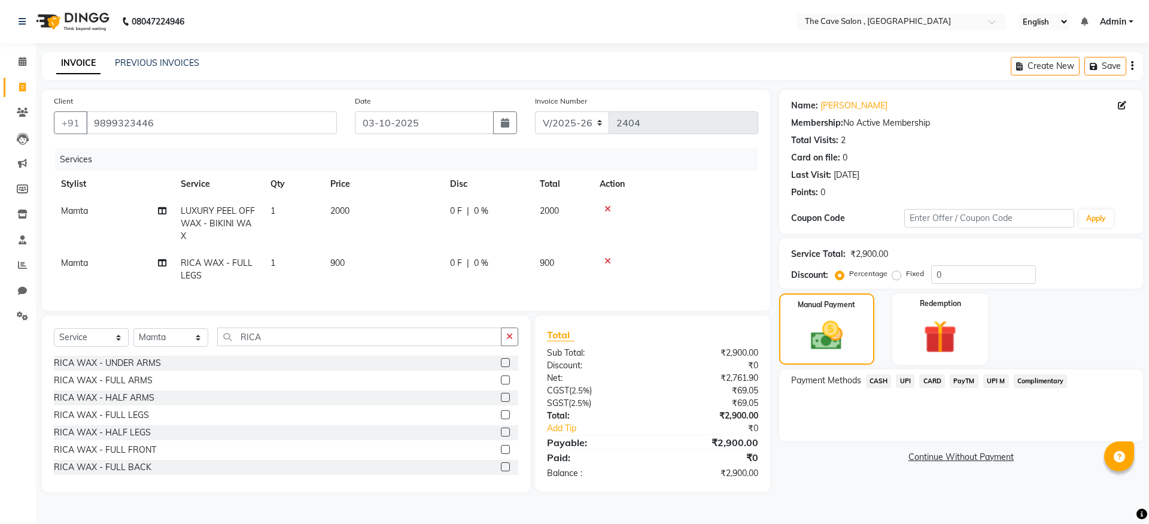
click at [901, 379] on span "UPI" at bounding box center [905, 381] width 19 height 14
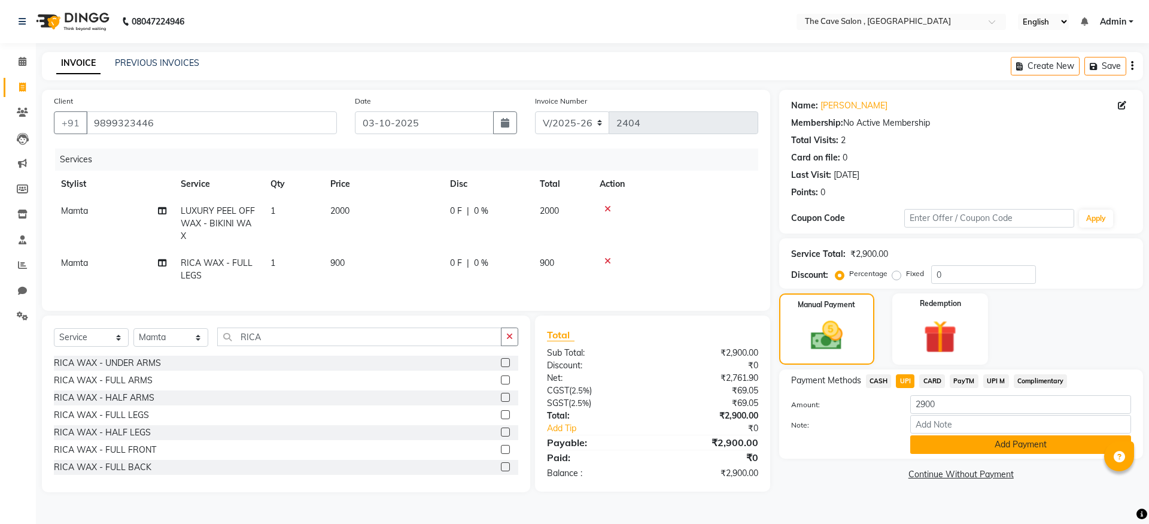
click at [1036, 447] on button "Add Payment" at bounding box center [1020, 444] width 221 height 19
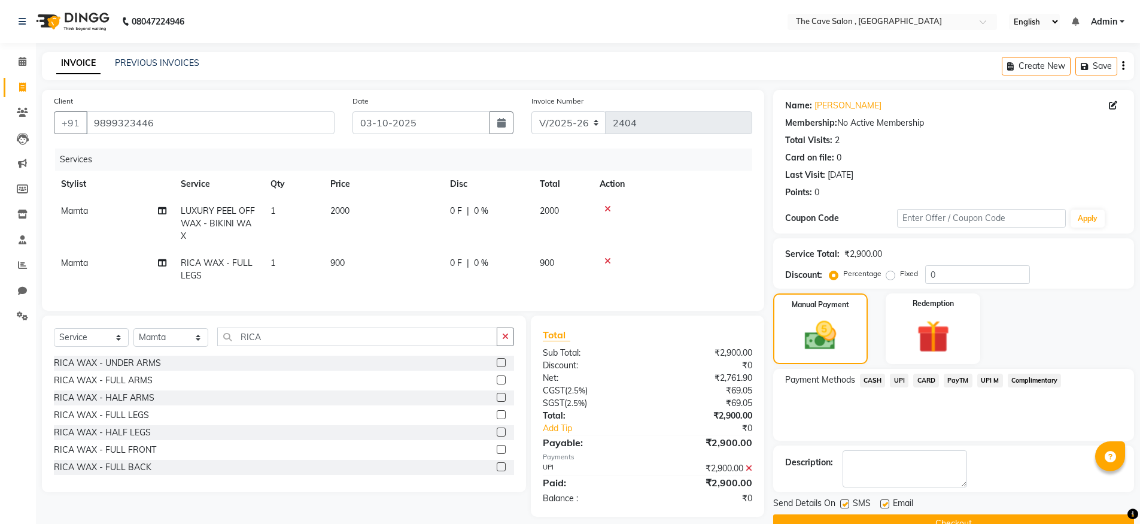
click at [975, 517] on button "Checkout" at bounding box center [953, 523] width 361 height 19
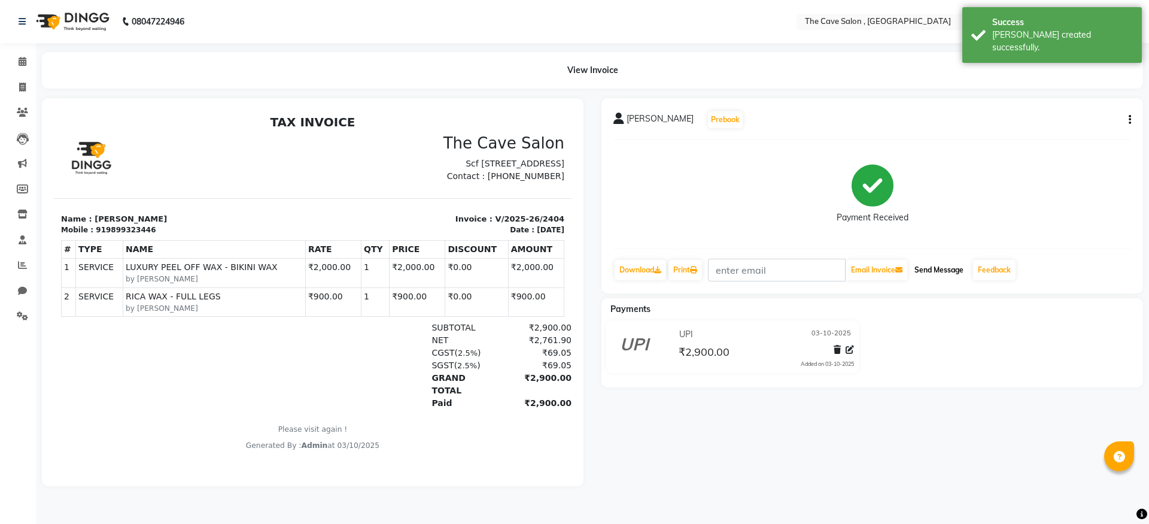
click at [949, 266] on button "Send Message" at bounding box center [939, 270] width 59 height 20
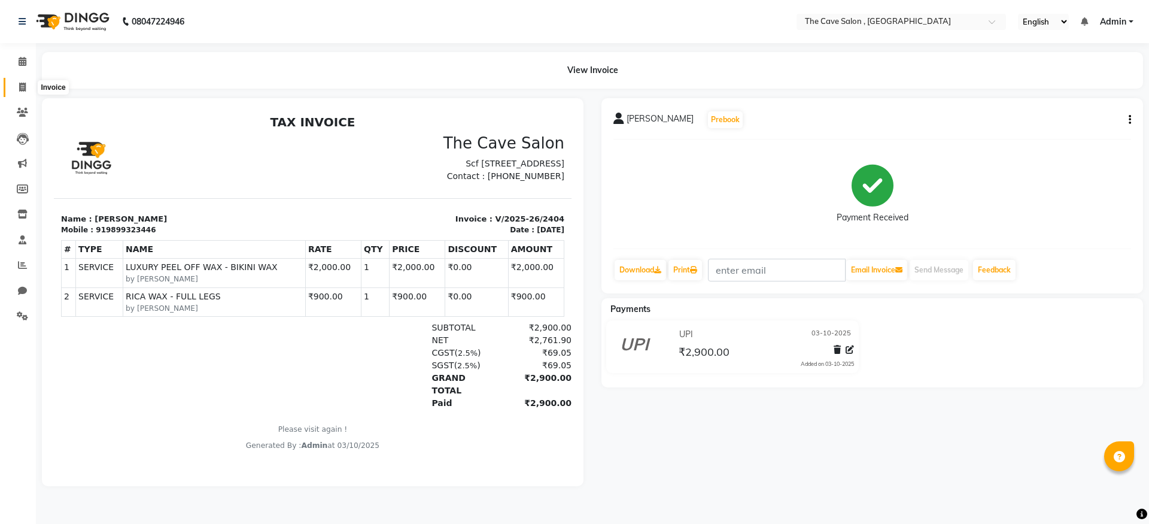
click at [25, 89] on icon at bounding box center [22, 87] width 7 height 9
select select "7844"
select select "service"
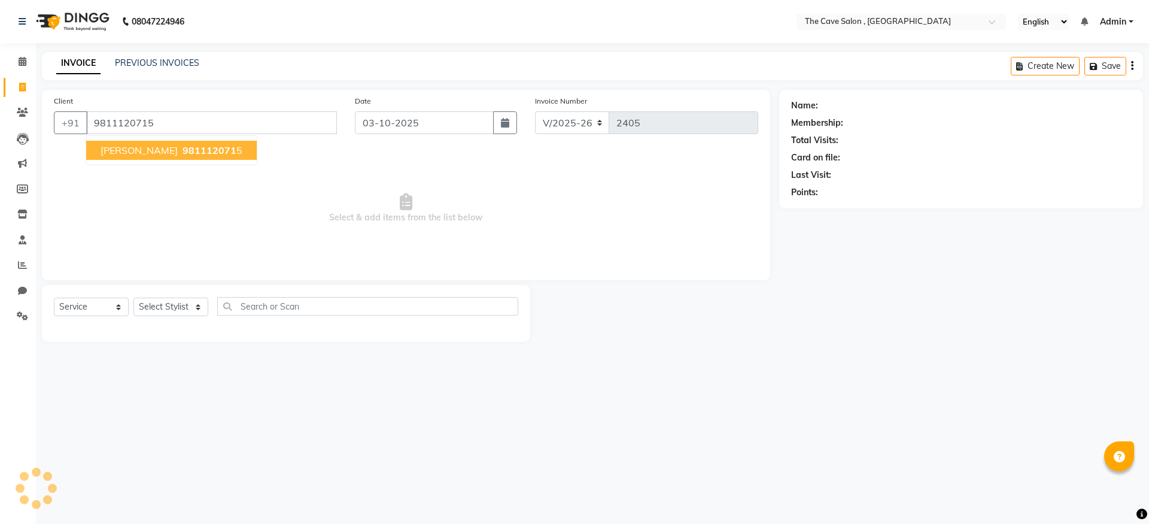
type input "9811120715"
click at [187, 148] on span "981112071" at bounding box center [210, 150] width 54 height 12
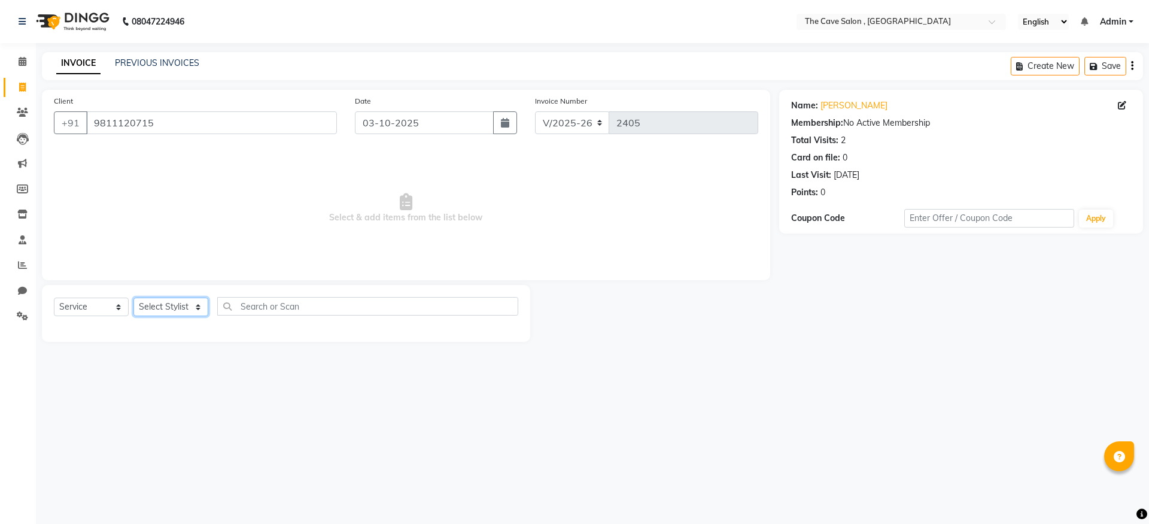
click at [195, 305] on select "Select Stylist Aarif Anil [PERSON_NAME] Anup bharti danish karan Mamta Manager …" at bounding box center [170, 306] width 75 height 19
select select "70258"
click at [133, 297] on select "Select Stylist Aarif Anil [PERSON_NAME] Anup bharti danish karan Mamta Manager …" at bounding box center [170, 306] width 75 height 19
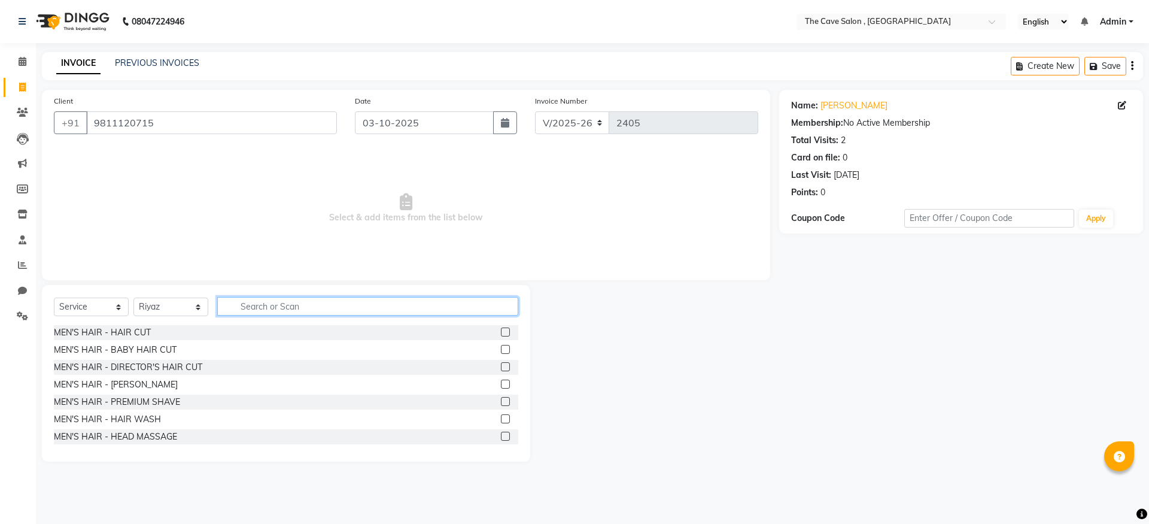
click at [320, 305] on input "text" at bounding box center [367, 306] width 301 height 19
type input "HAI"
click at [501, 332] on label at bounding box center [505, 331] width 9 height 9
click at [501, 332] on input "checkbox" at bounding box center [505, 333] width 8 height 8
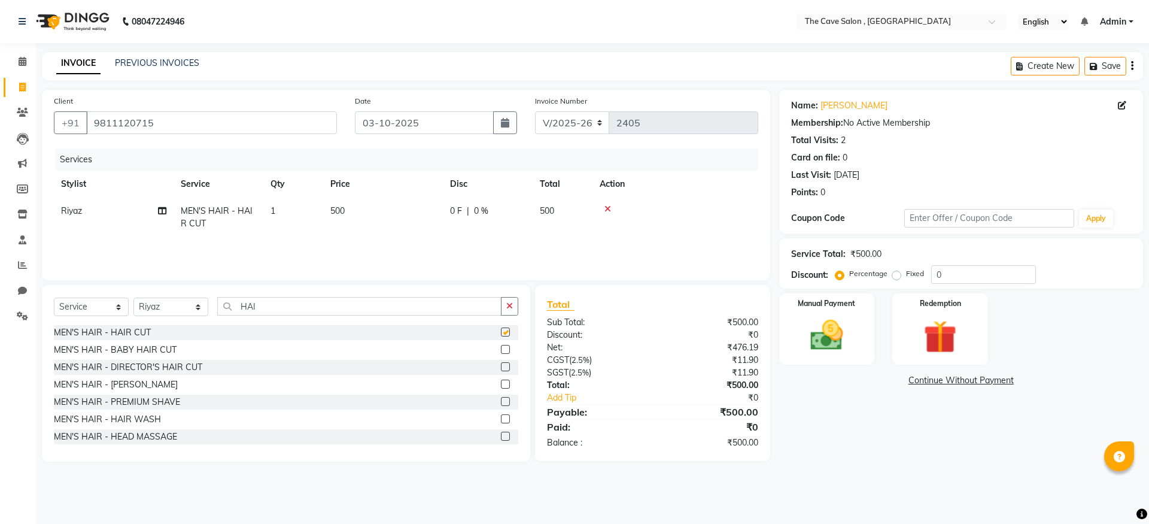
checkbox input "false"
click at [830, 332] on img at bounding box center [827, 335] width 56 height 40
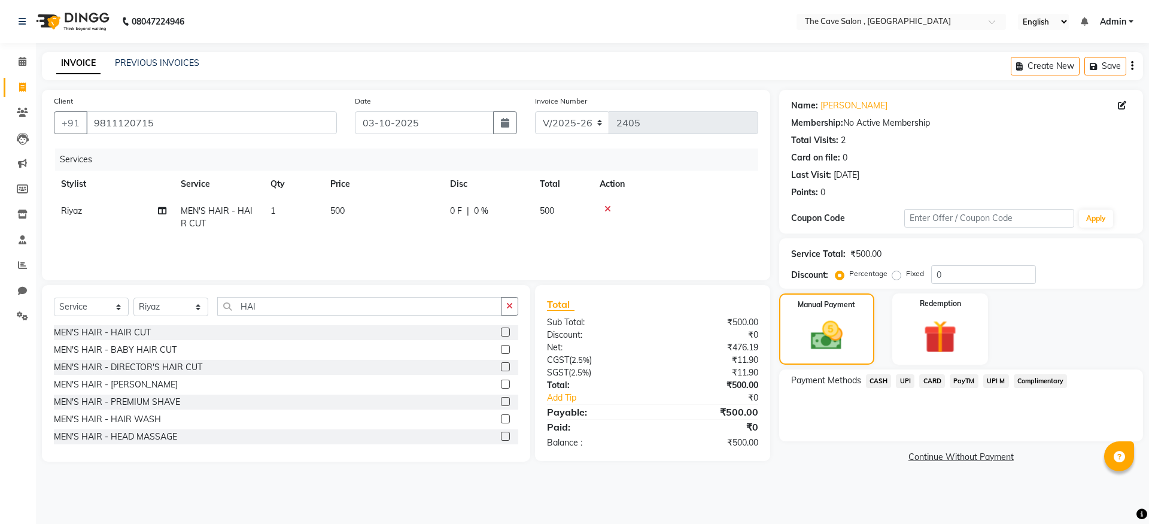
click at [884, 379] on span "CASH" at bounding box center [879, 381] width 26 height 14
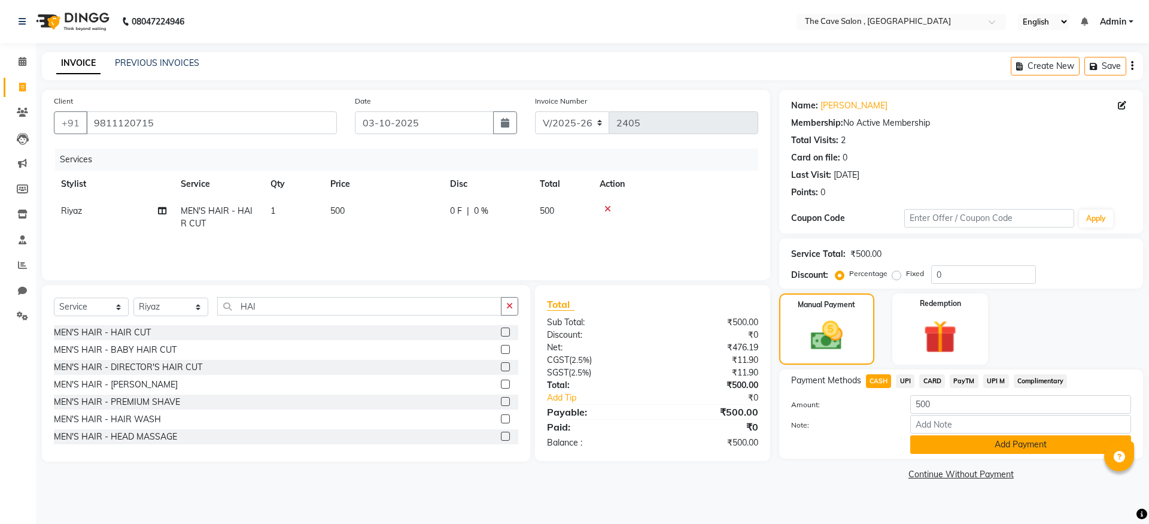
click at [1001, 448] on button "Add Payment" at bounding box center [1020, 444] width 221 height 19
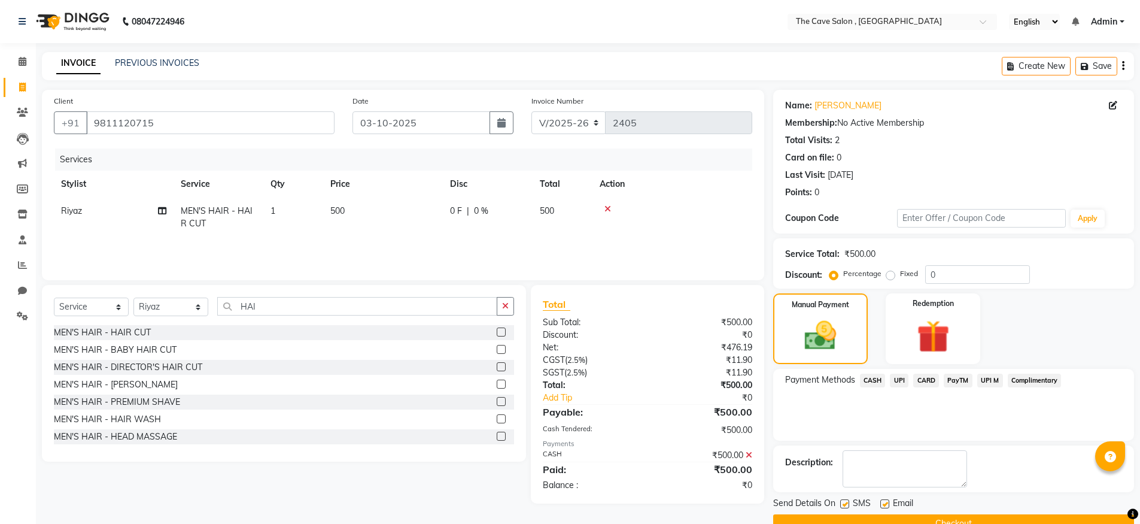
click at [968, 519] on button "Checkout" at bounding box center [953, 523] width 361 height 19
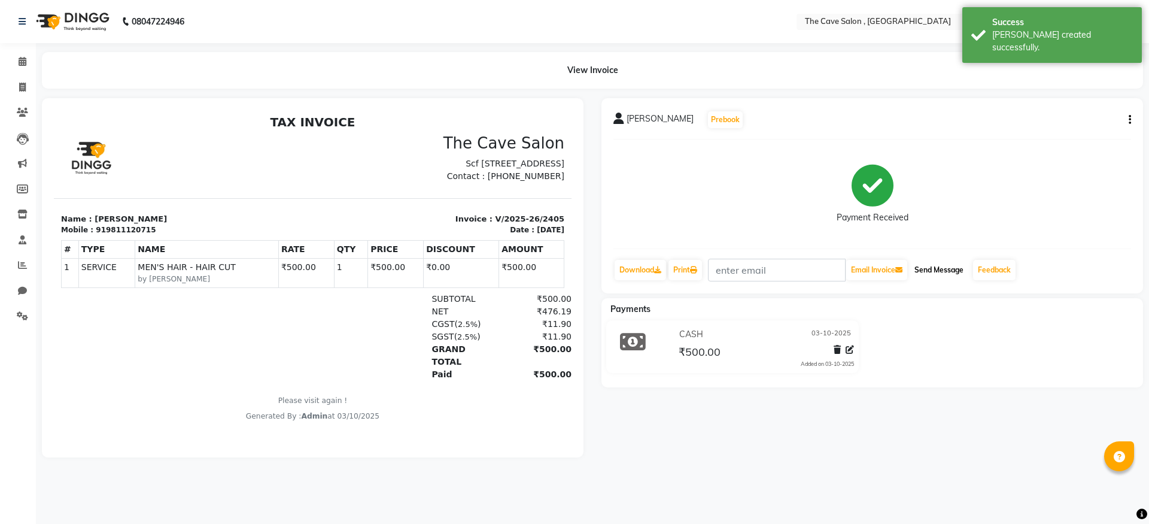
click at [951, 269] on button "Send Message" at bounding box center [939, 270] width 59 height 20
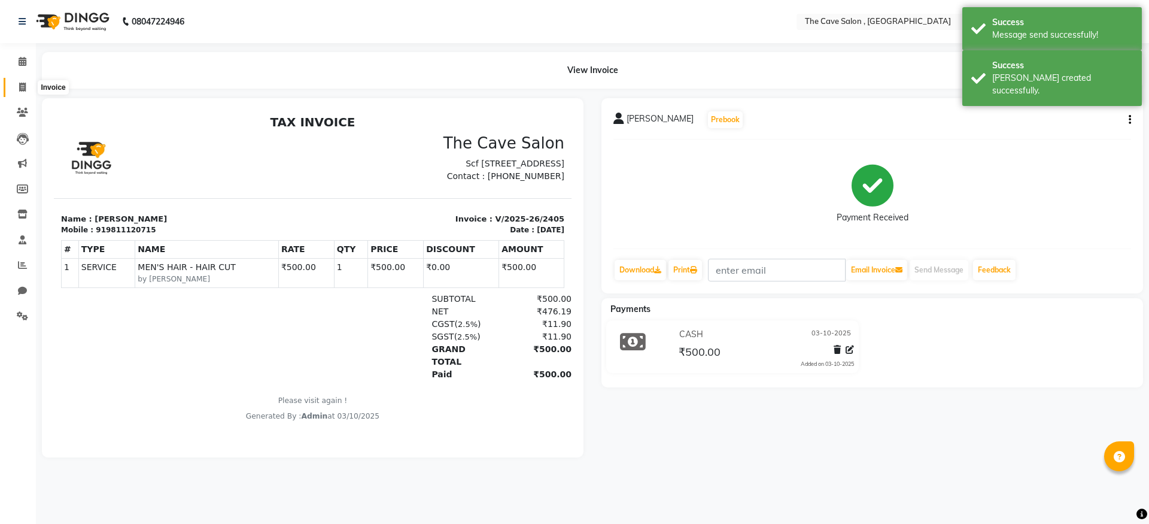
click at [22, 90] on icon at bounding box center [22, 87] width 7 height 9
select select "service"
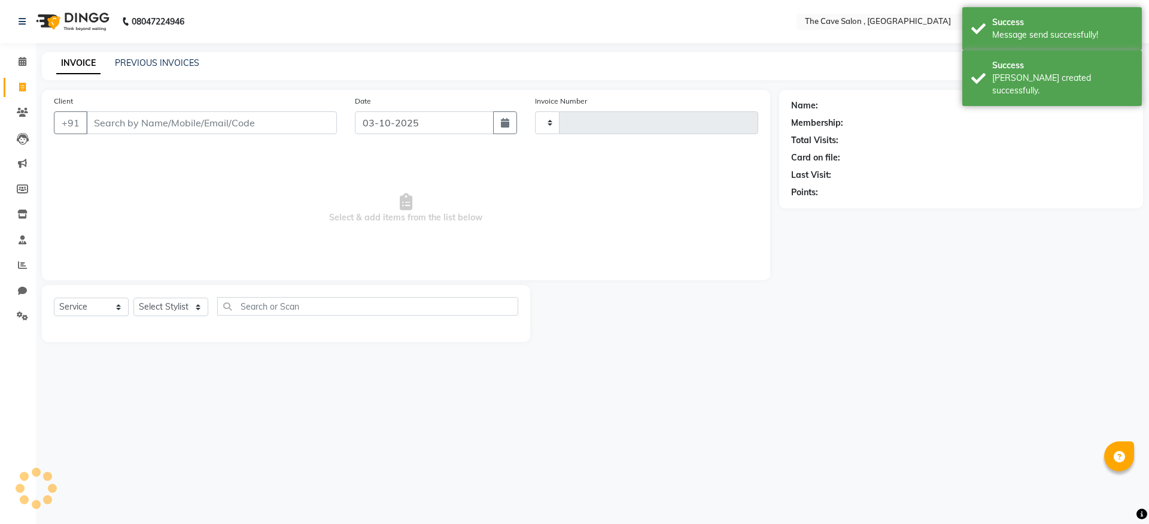
type input "2406"
select select "7844"
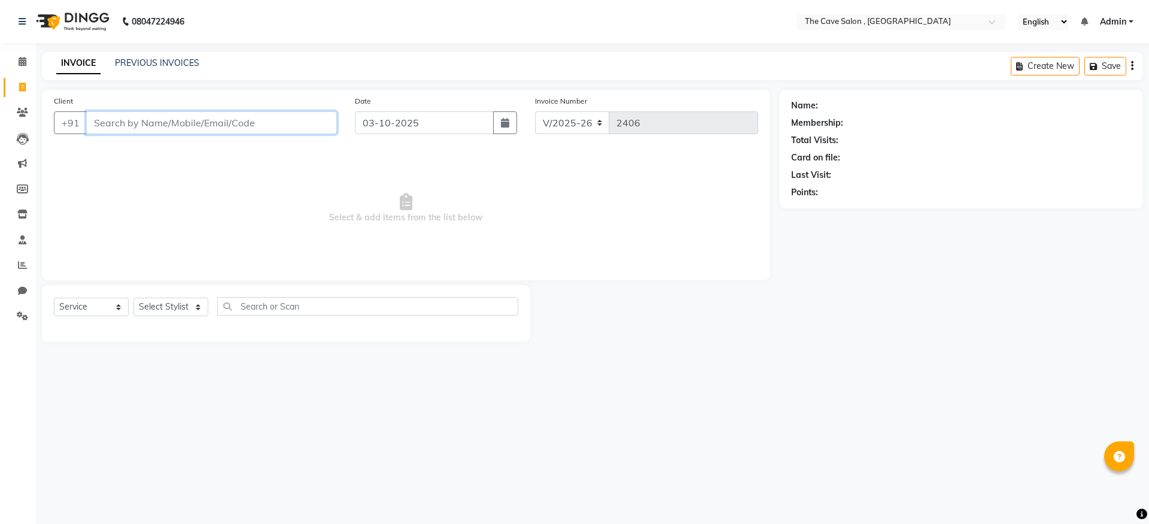
click at [260, 113] on input "Client" at bounding box center [211, 122] width 251 height 23
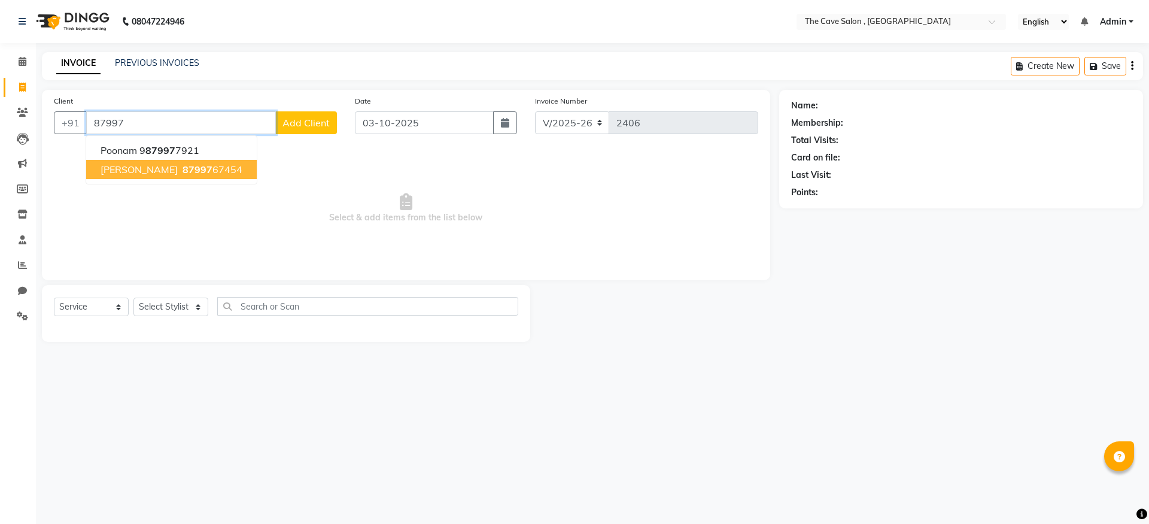
click at [205, 172] on button "[PERSON_NAME] 87997 67454" at bounding box center [171, 169] width 171 height 19
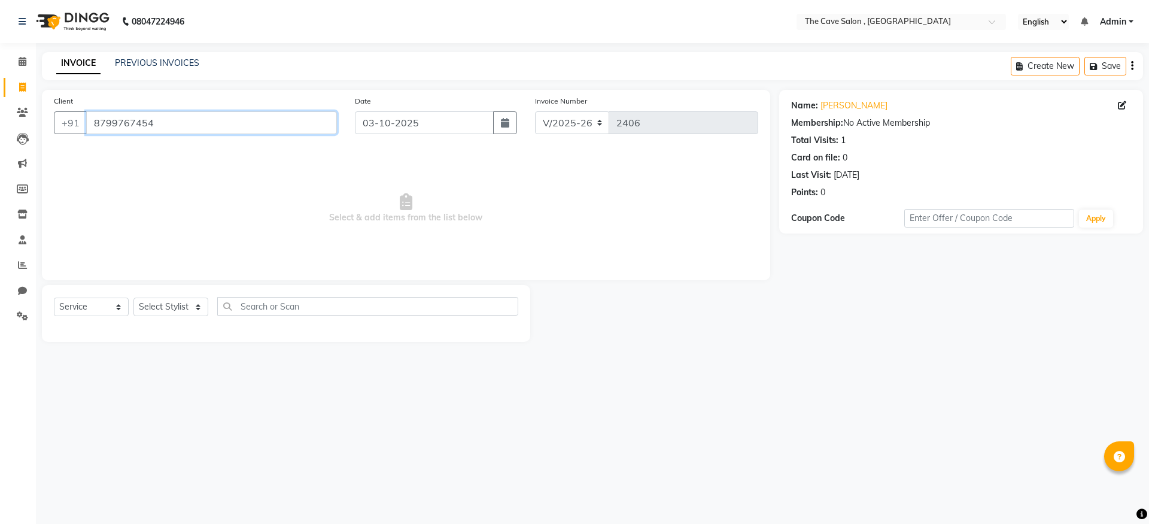
click at [245, 122] on input "8799767454" at bounding box center [211, 122] width 251 height 23
type input "8799767456"
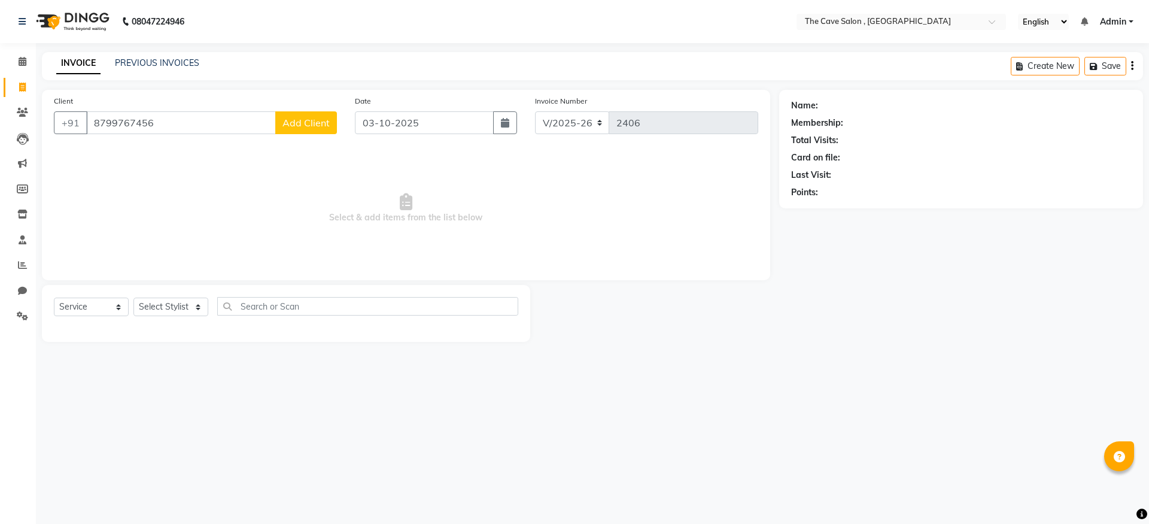
click at [308, 118] on span "Add Client" at bounding box center [306, 123] width 47 height 12
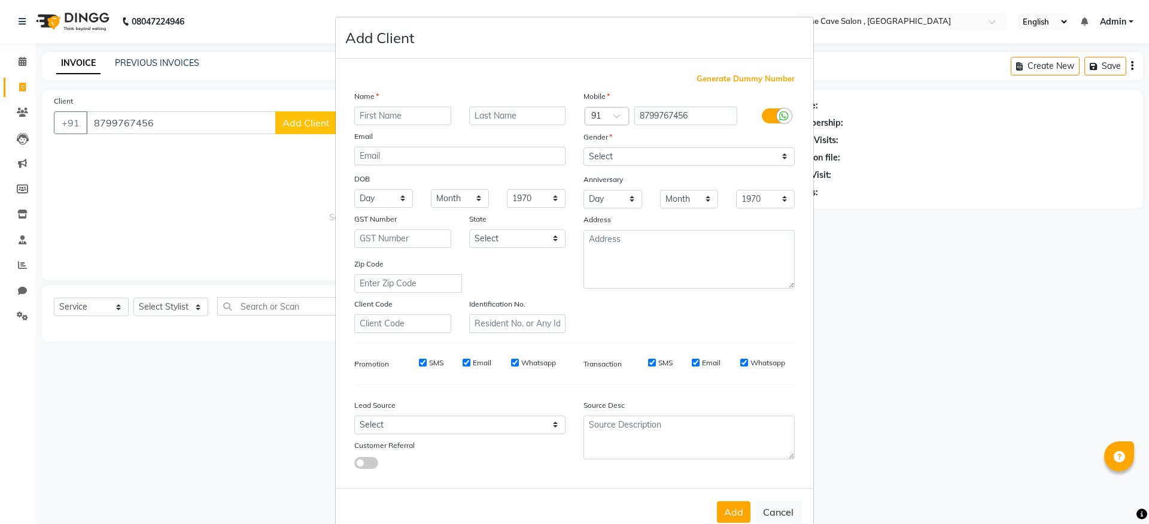
click at [397, 126] on div "Name Email DOB Day 01 02 03 04 05 06 07 08 09 10 11 12 13 14 15 16 17 18 19 20 …" at bounding box center [459, 211] width 229 height 243
click at [400, 122] on input "text" at bounding box center [402, 116] width 97 height 19
type input "[PERSON_NAME]"
click at [679, 155] on select "Select [DEMOGRAPHIC_DATA] [DEMOGRAPHIC_DATA] Other Prefer Not To Say" at bounding box center [689, 156] width 211 height 19
select select "[DEMOGRAPHIC_DATA]"
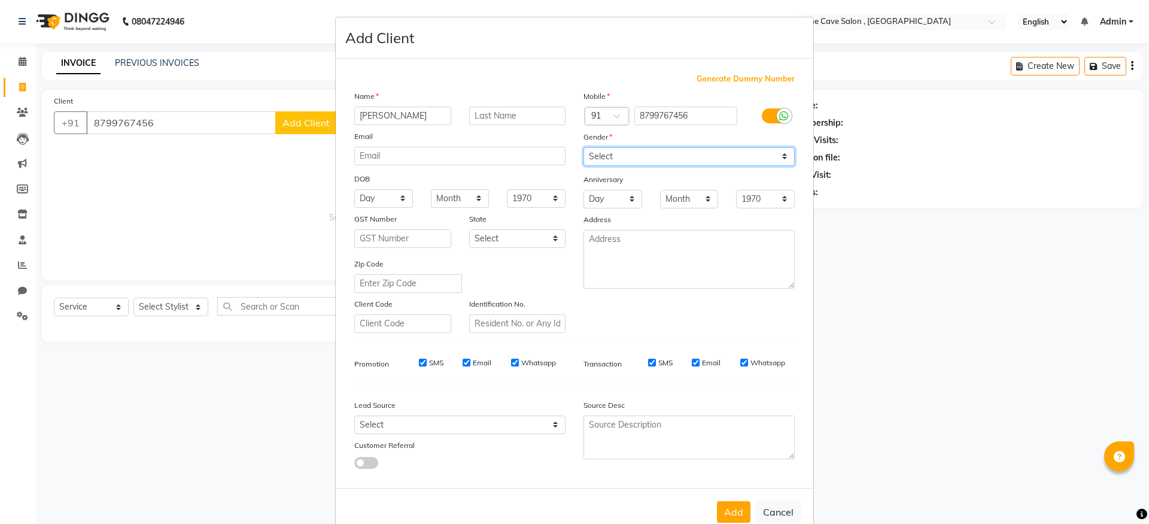
click at [584, 147] on select "Select [DEMOGRAPHIC_DATA] [DEMOGRAPHIC_DATA] Other Prefer Not To Say" at bounding box center [689, 156] width 211 height 19
click at [730, 501] on button "Add" at bounding box center [734, 512] width 34 height 22
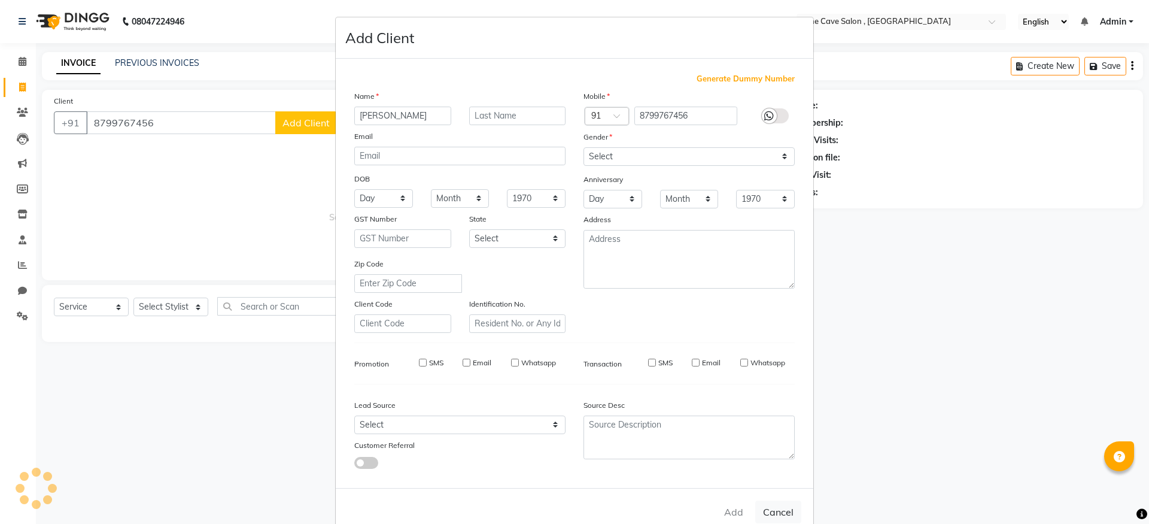
select select
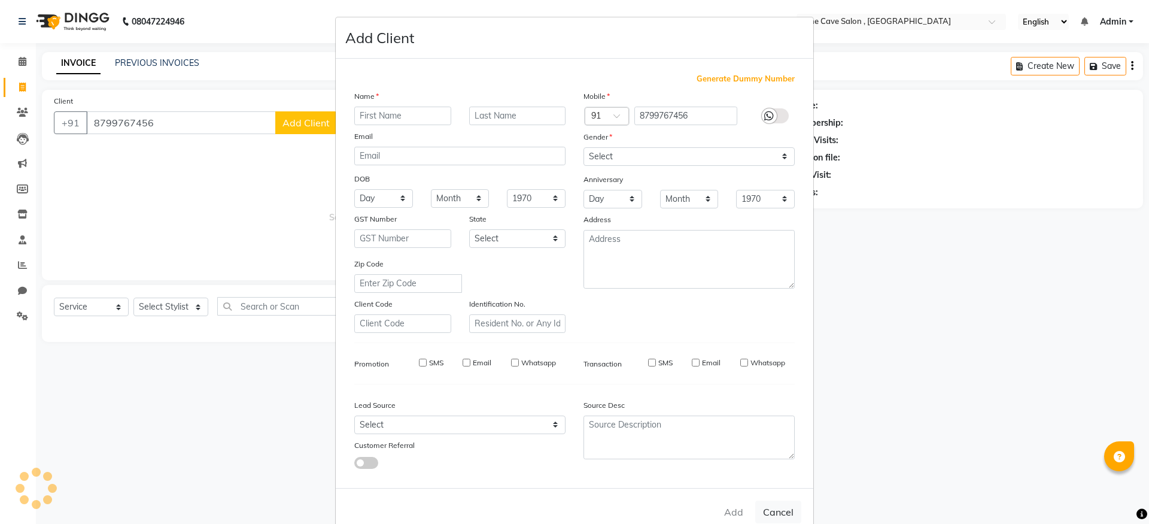
select select
checkbox input "false"
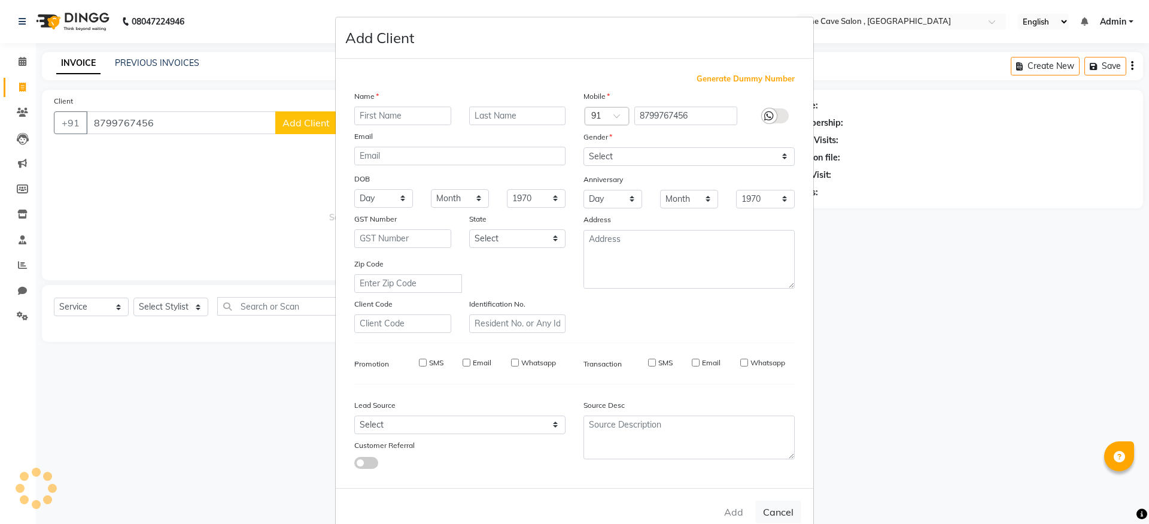
checkbox input "false"
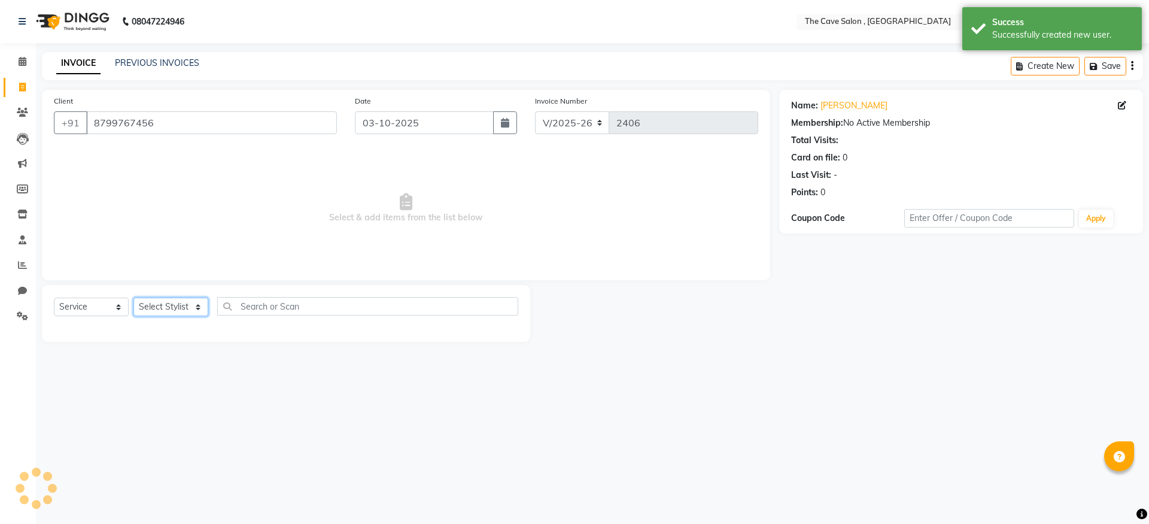
click at [174, 309] on select "Select Stylist Aarif Anil [PERSON_NAME] Anup bharti danish karan Mamta Manager …" at bounding box center [170, 306] width 75 height 19
select select "78627"
click at [133, 297] on select "Select Stylist Aarif Anil [PERSON_NAME] Anup bharti danish karan Mamta Manager …" at bounding box center [170, 306] width 75 height 19
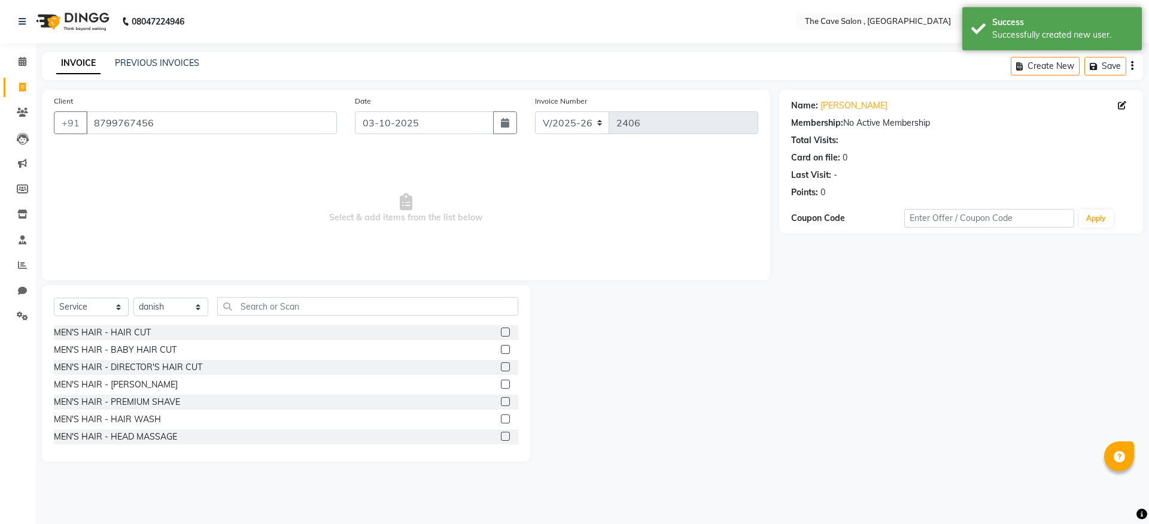
click at [501, 330] on label at bounding box center [505, 331] width 9 height 9
click at [501, 330] on input "checkbox" at bounding box center [505, 333] width 8 height 8
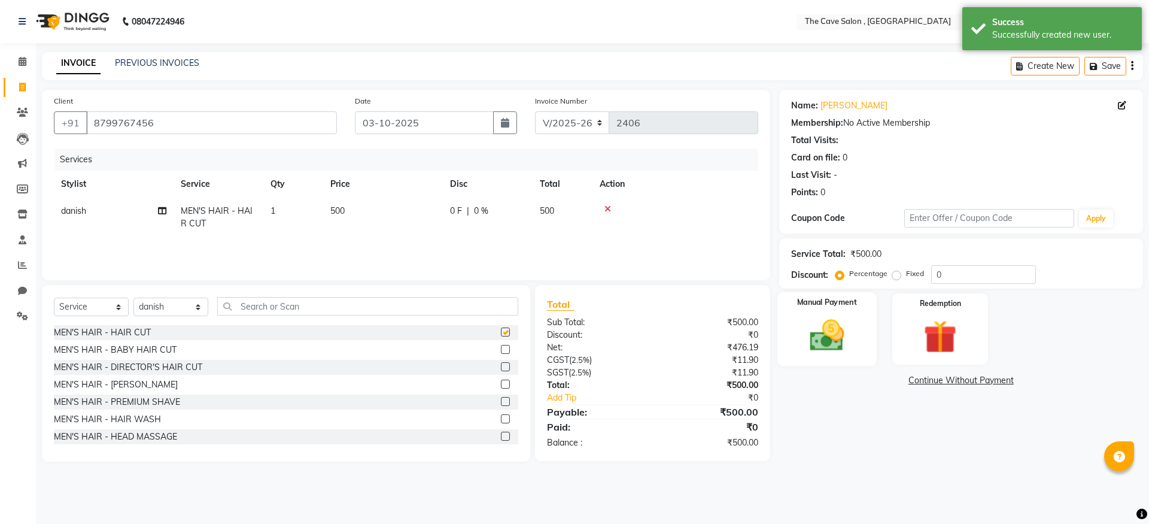
checkbox input "false"
click at [851, 318] on img at bounding box center [827, 335] width 56 height 40
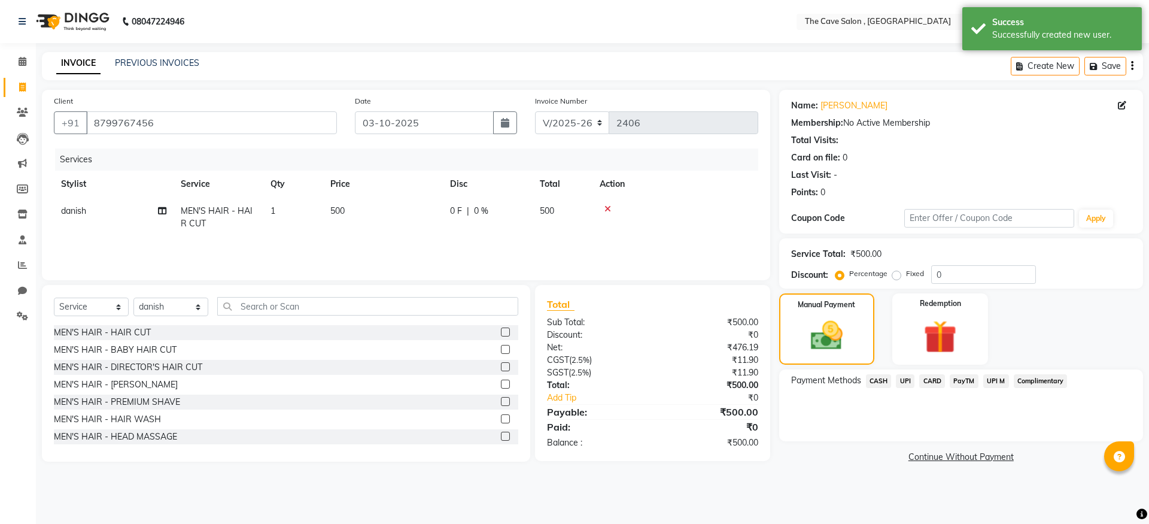
click at [884, 381] on span "CASH" at bounding box center [879, 381] width 26 height 14
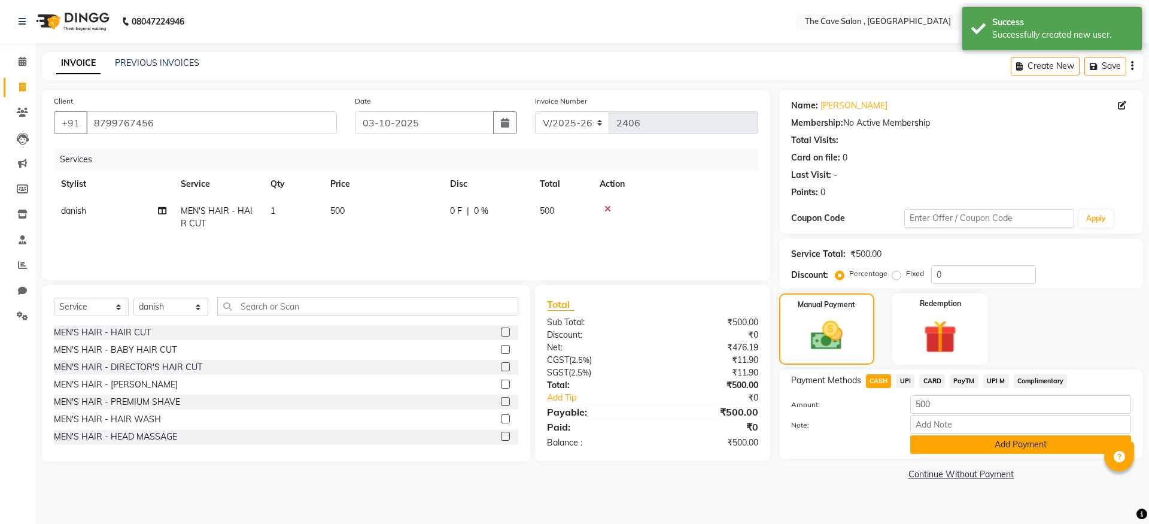
click at [956, 447] on button "Add Payment" at bounding box center [1020, 444] width 221 height 19
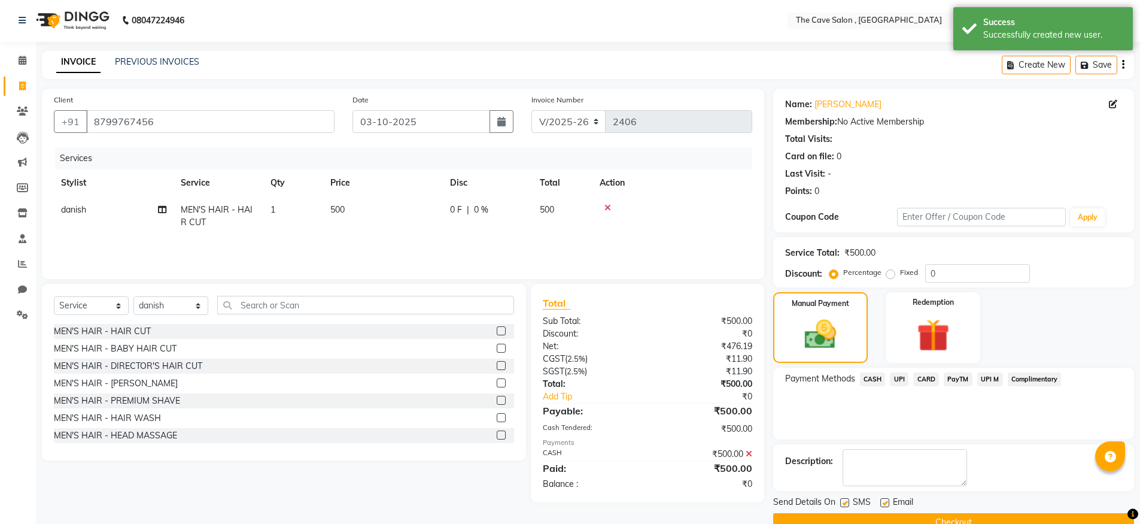
scroll to position [27, 0]
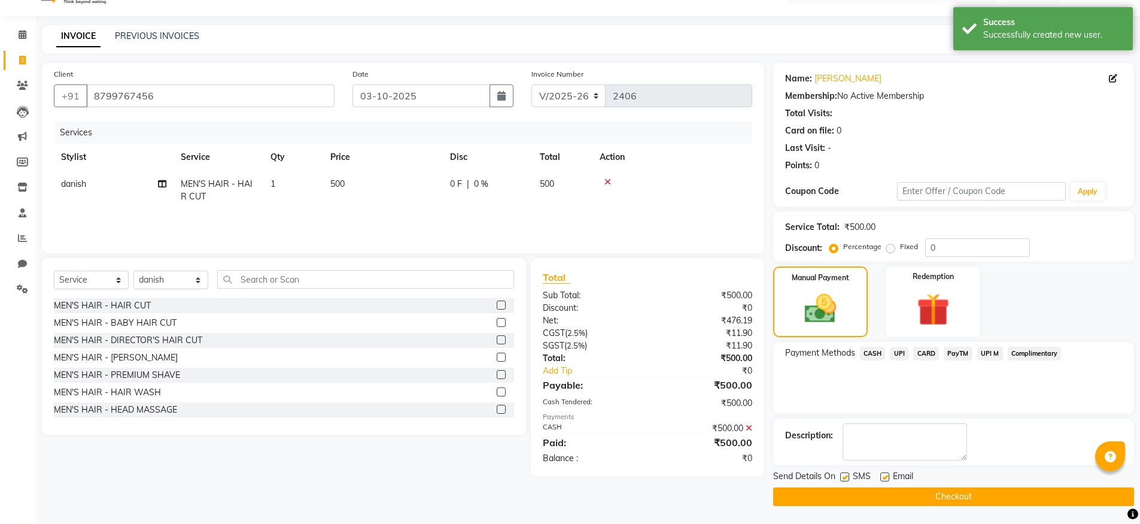
click at [954, 493] on button "Checkout" at bounding box center [953, 496] width 361 height 19
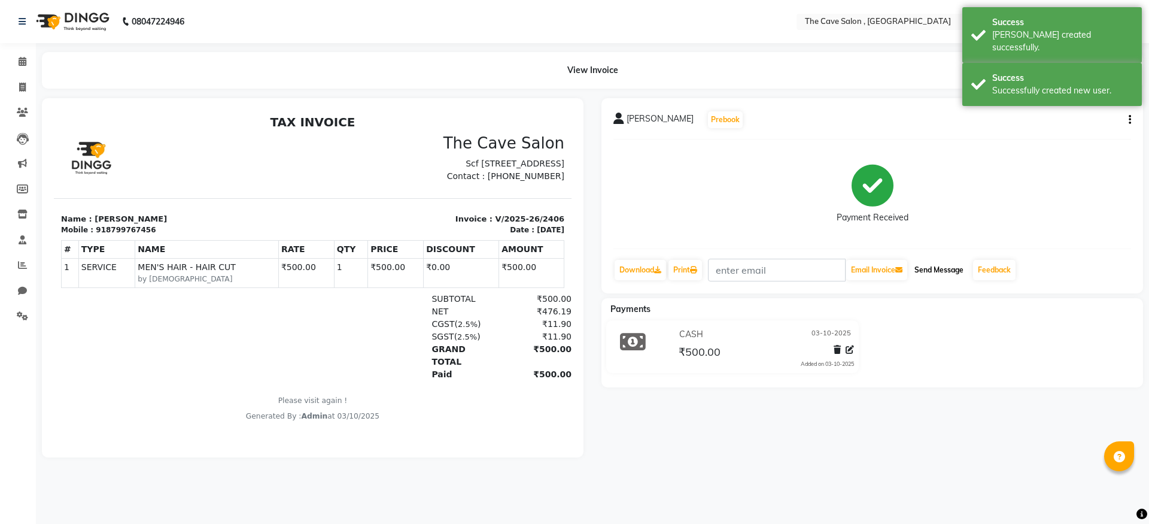
click at [932, 273] on button "Send Message" at bounding box center [939, 270] width 59 height 20
click at [19, 87] on icon at bounding box center [22, 87] width 7 height 9
select select "7844"
select select "service"
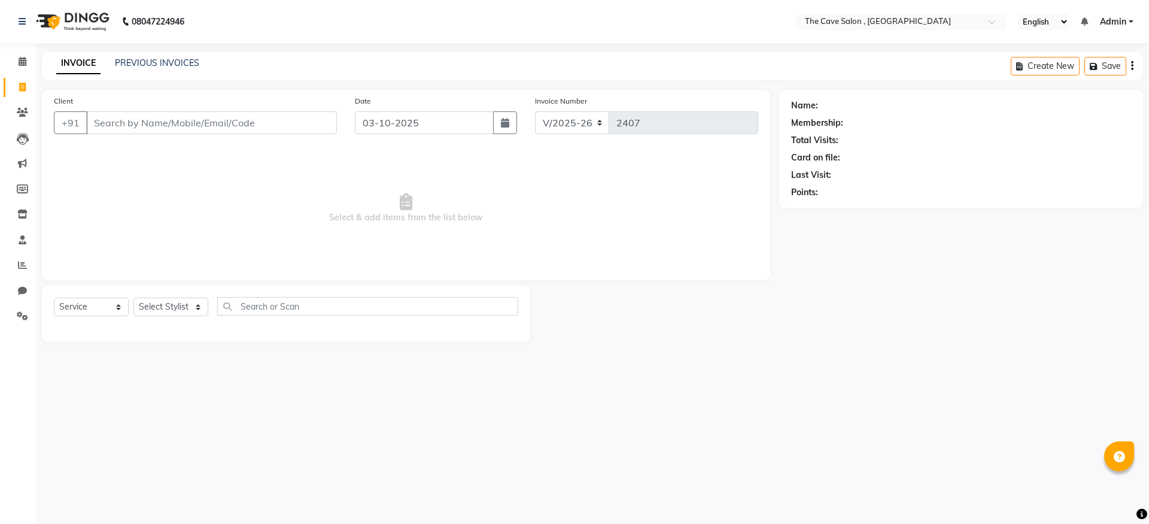
click at [136, 123] on input "Client" at bounding box center [211, 122] width 251 height 23
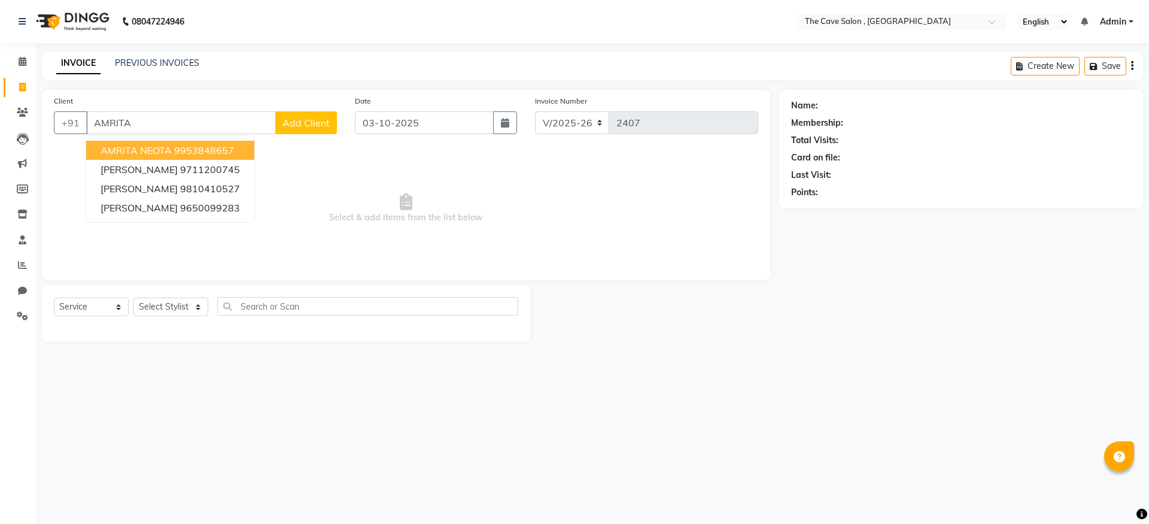
click at [231, 156] on ngb-highlight "9953848657" at bounding box center [204, 150] width 60 height 12
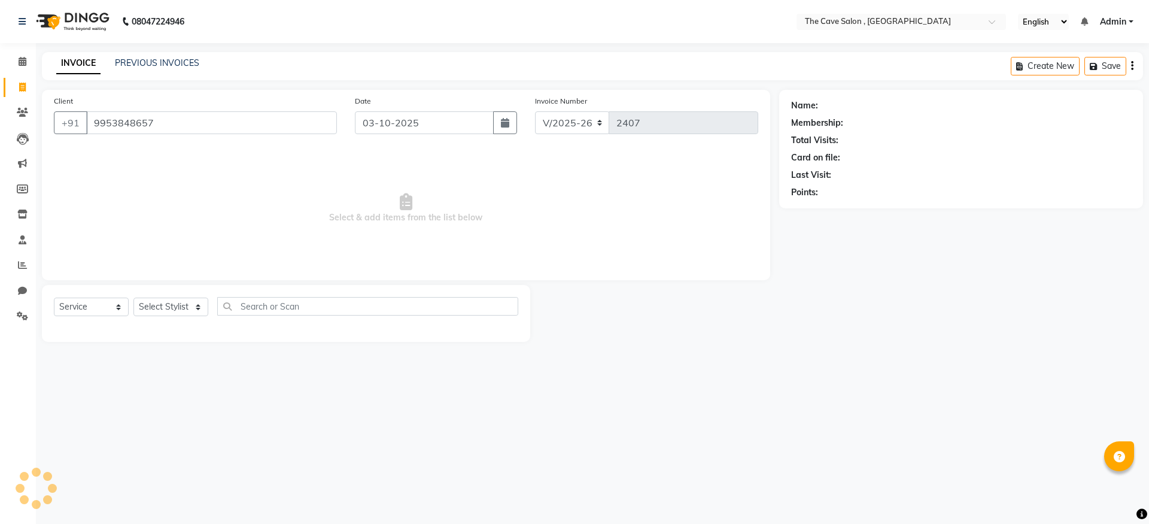
click at [231, 156] on span "Select & add items from the list below" at bounding box center [406, 208] width 704 height 120
click at [195, 305] on select "Select Stylist Aarif Anil [PERSON_NAME] Anup bharti danish karan Mamta Manager …" at bounding box center [170, 306] width 75 height 19
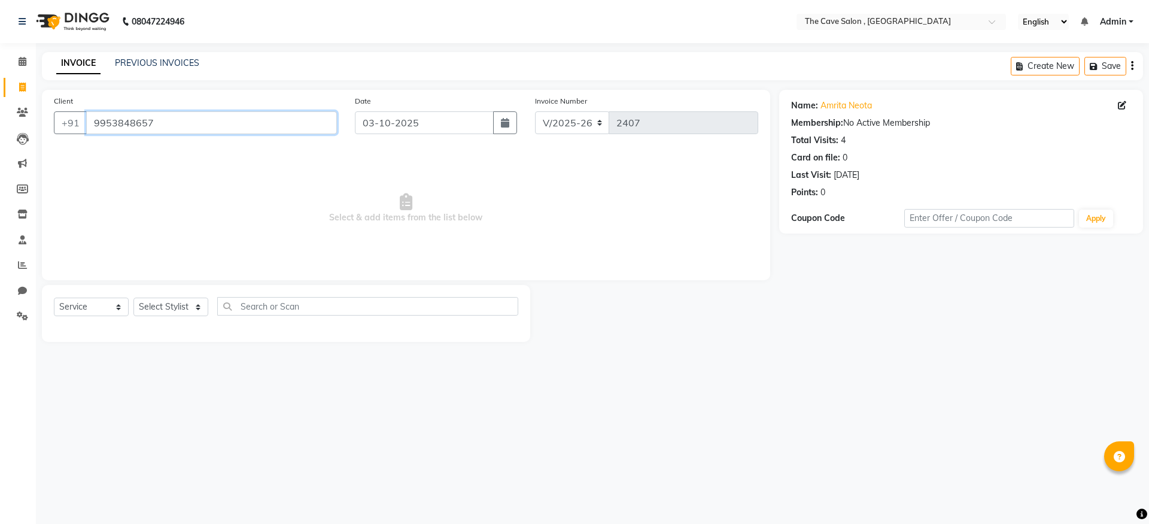
click at [164, 123] on input "9953848657" at bounding box center [211, 122] width 251 height 23
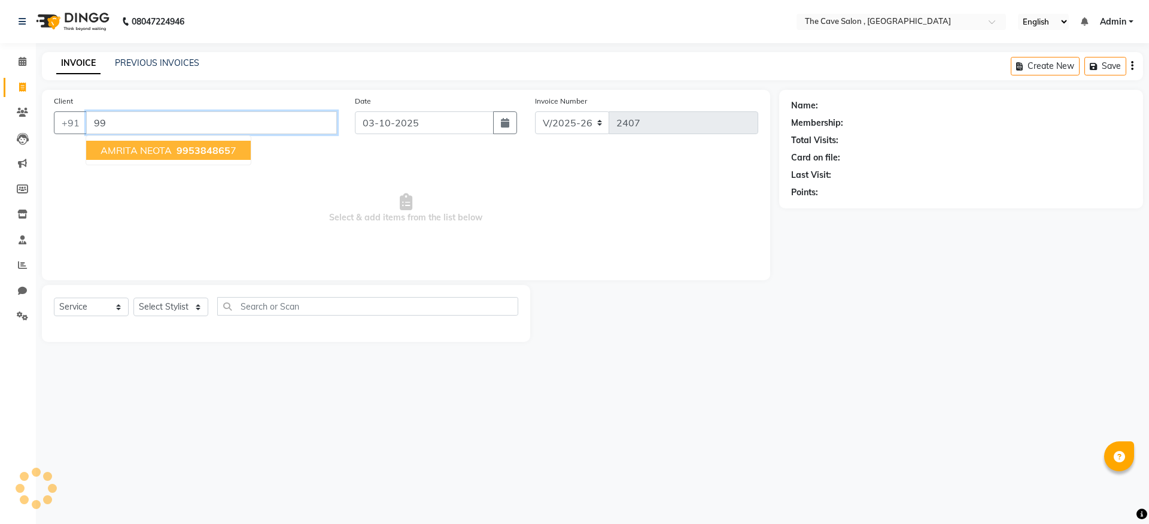
type input "9"
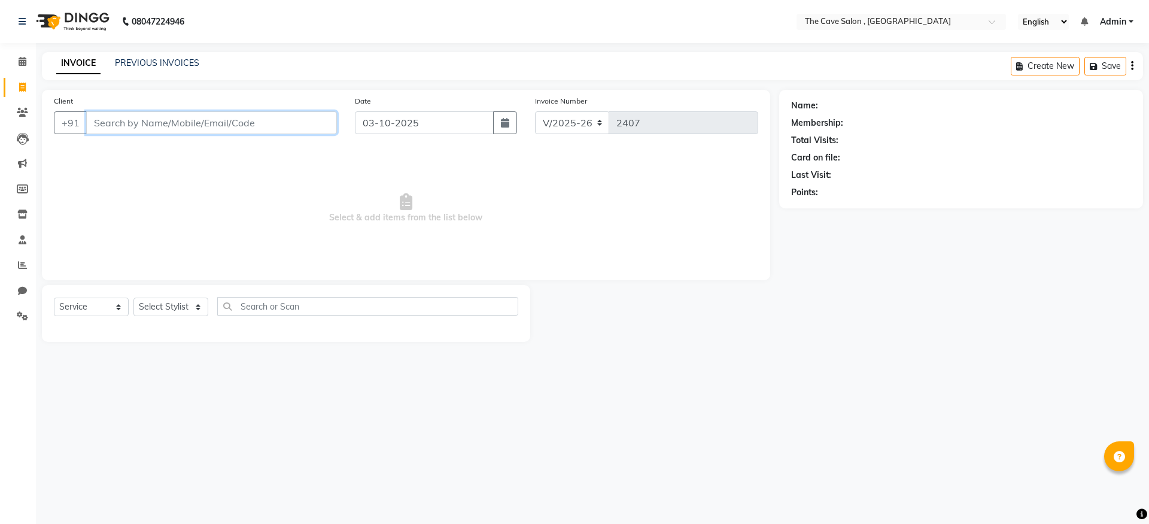
click at [137, 122] on input "Client" at bounding box center [211, 122] width 251 height 23
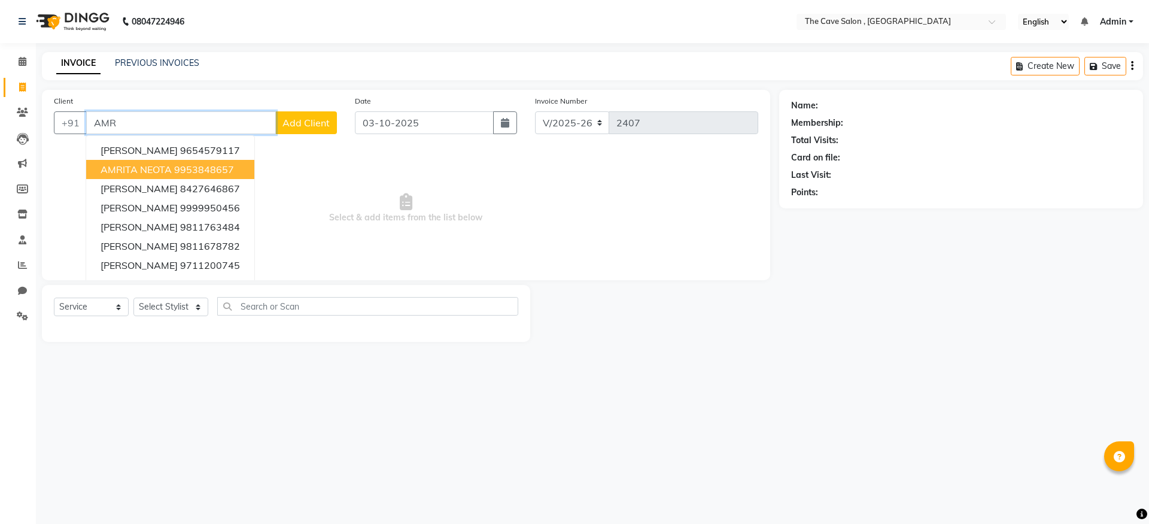
click at [193, 163] on ngb-highlight "9953848657" at bounding box center [204, 169] width 60 height 12
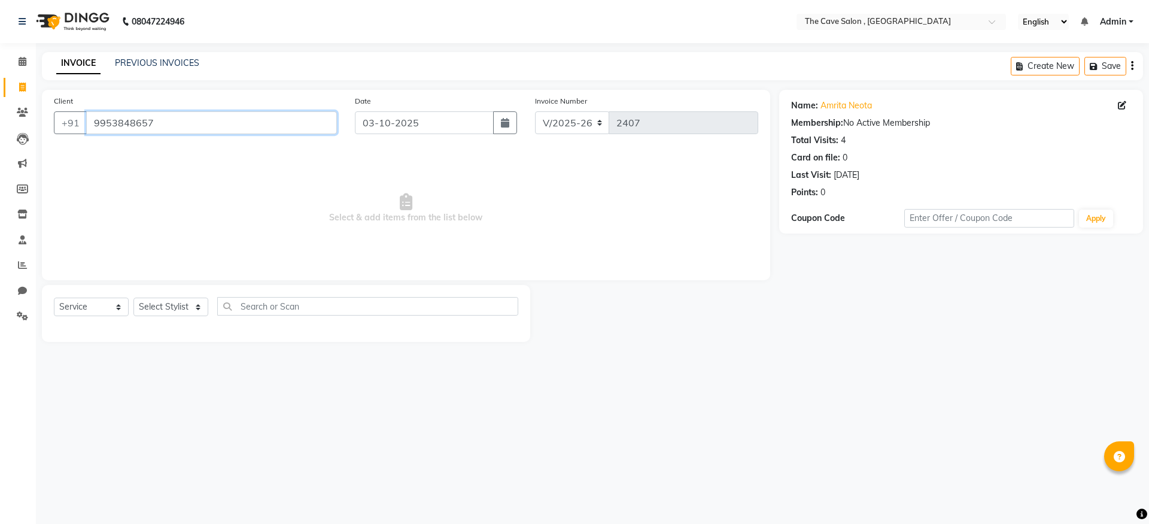
click at [158, 126] on input "9953848657" at bounding box center [211, 122] width 251 height 23
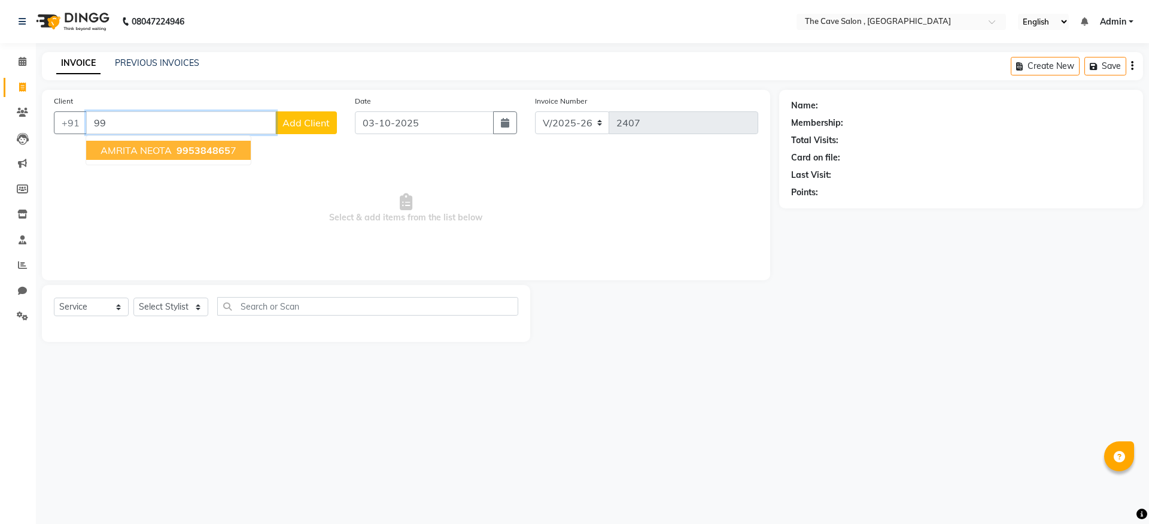
type input "9"
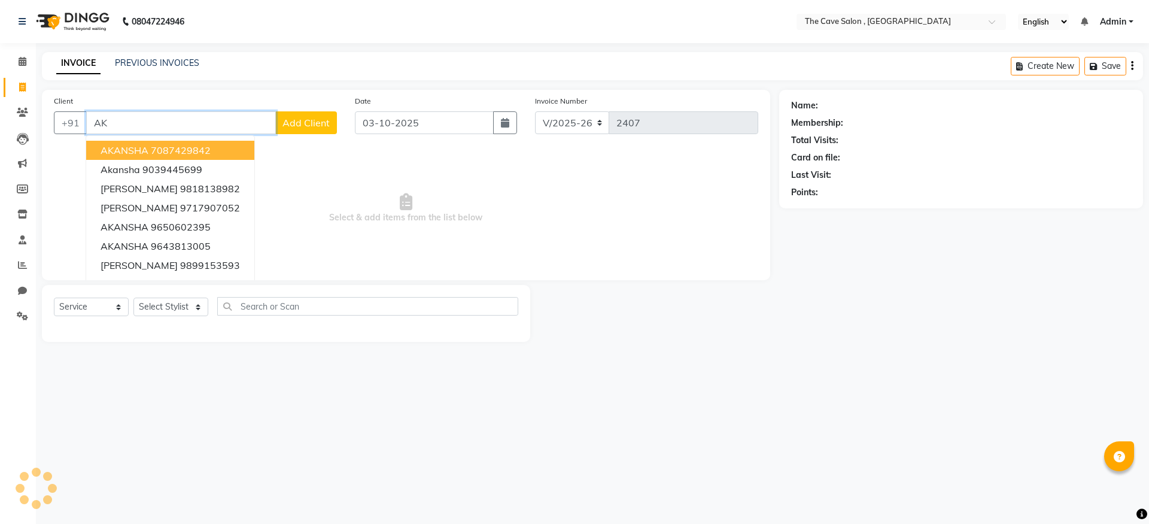
type input "A"
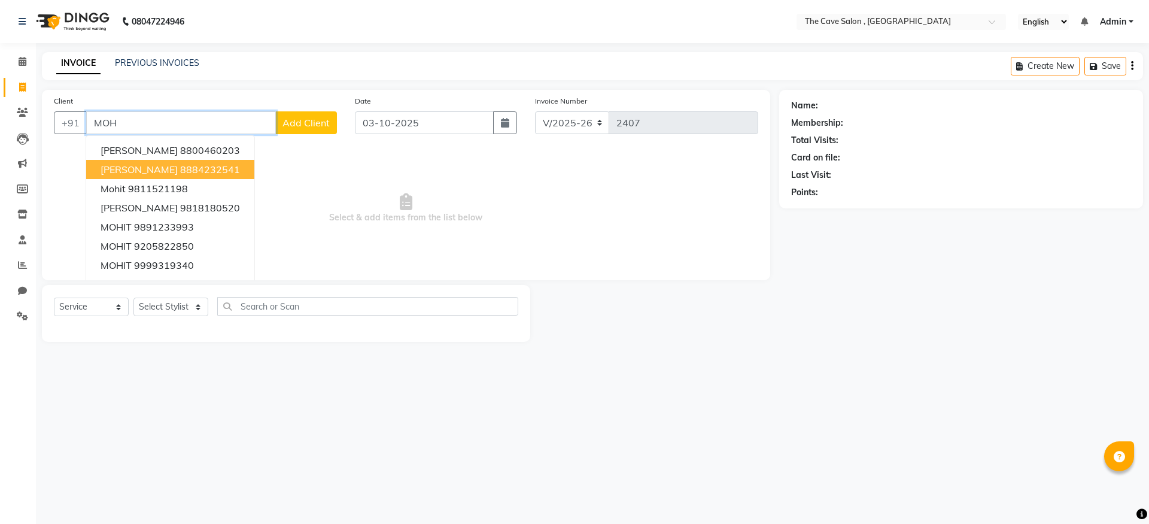
click at [178, 169] on span "[PERSON_NAME]" at bounding box center [139, 169] width 77 height 12
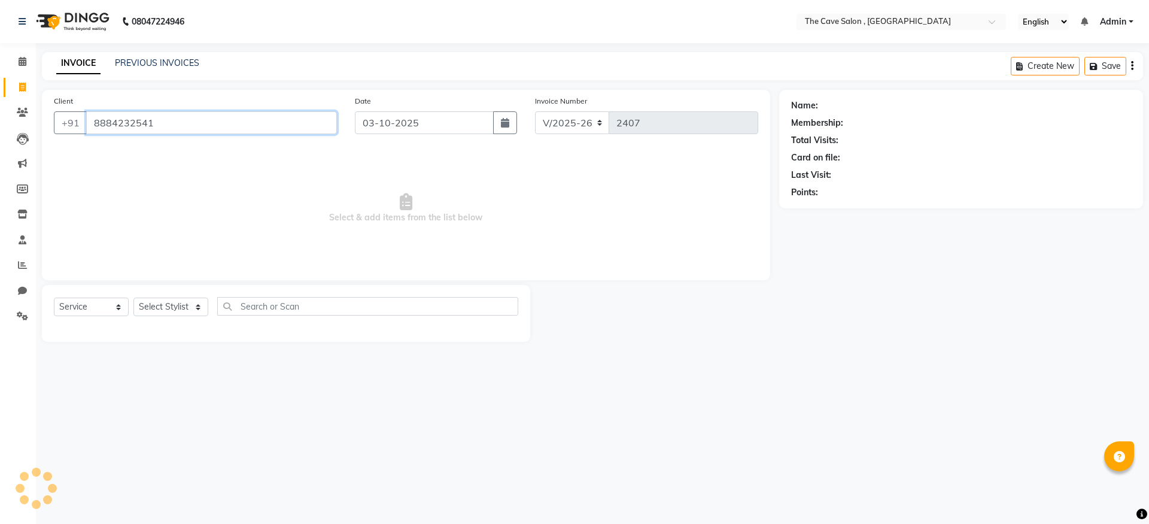
type input "8884232541"
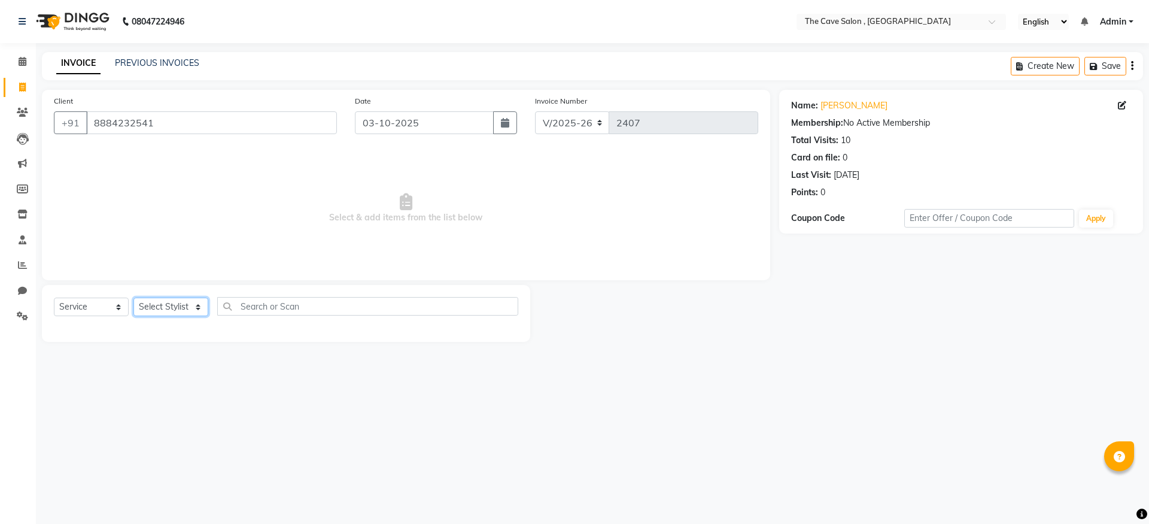
click at [199, 308] on select "Select Stylist Aarif Anil [PERSON_NAME] Anup bharti danish karan Mamta Manager …" at bounding box center [170, 306] width 75 height 19
select select "70266"
click at [133, 297] on select "Select Stylist Aarif Anil [PERSON_NAME] Anup bharti danish karan Mamta Manager …" at bounding box center [170, 306] width 75 height 19
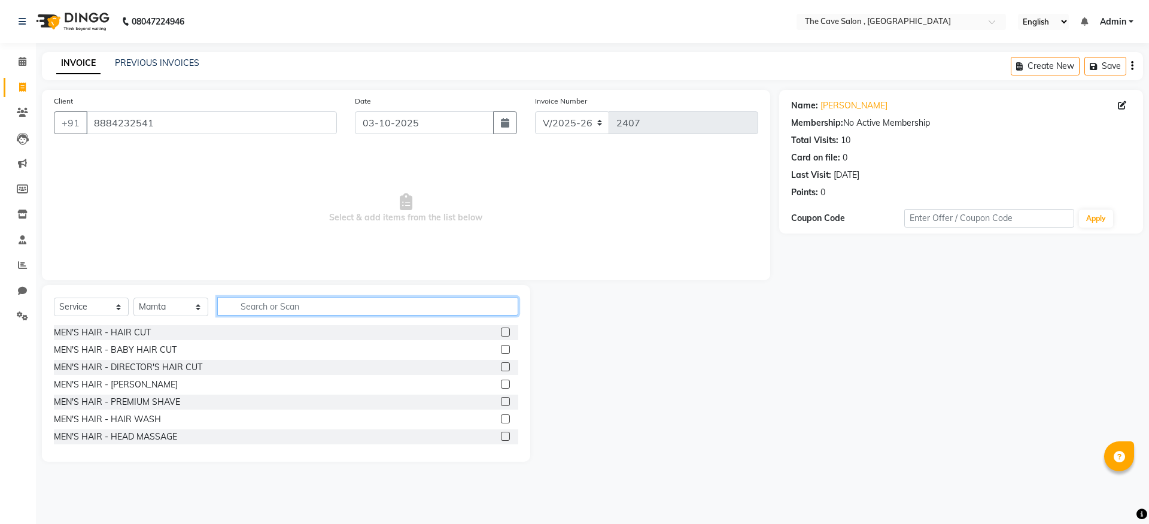
click at [259, 305] on input "text" at bounding box center [367, 306] width 301 height 19
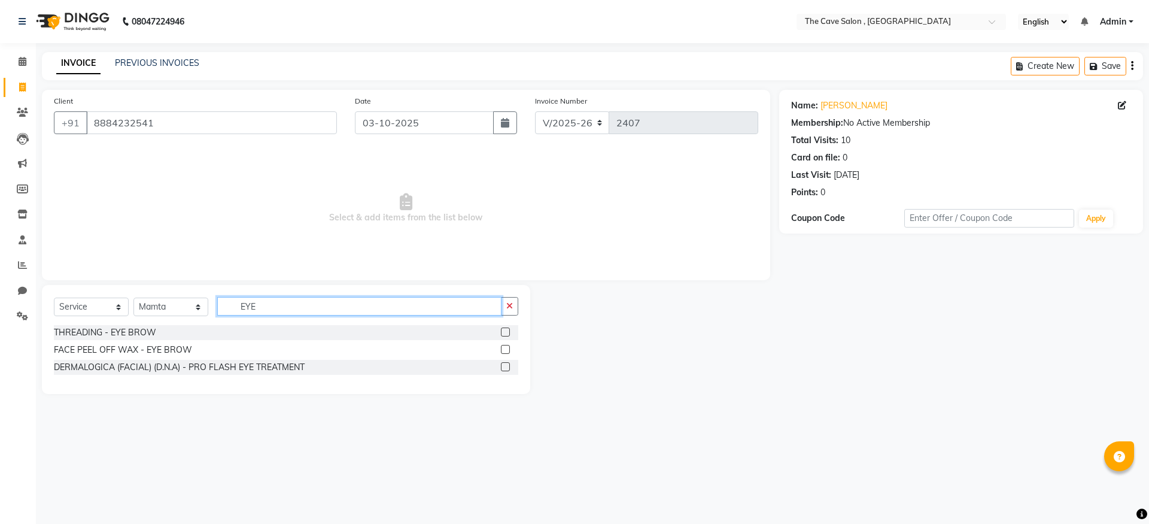
type input "EYE"
click at [168, 333] on div "THREADING - EYE BROW" at bounding box center [286, 332] width 464 height 15
click at [502, 330] on label at bounding box center [505, 331] width 9 height 9
click at [502, 330] on input "checkbox" at bounding box center [505, 333] width 8 height 8
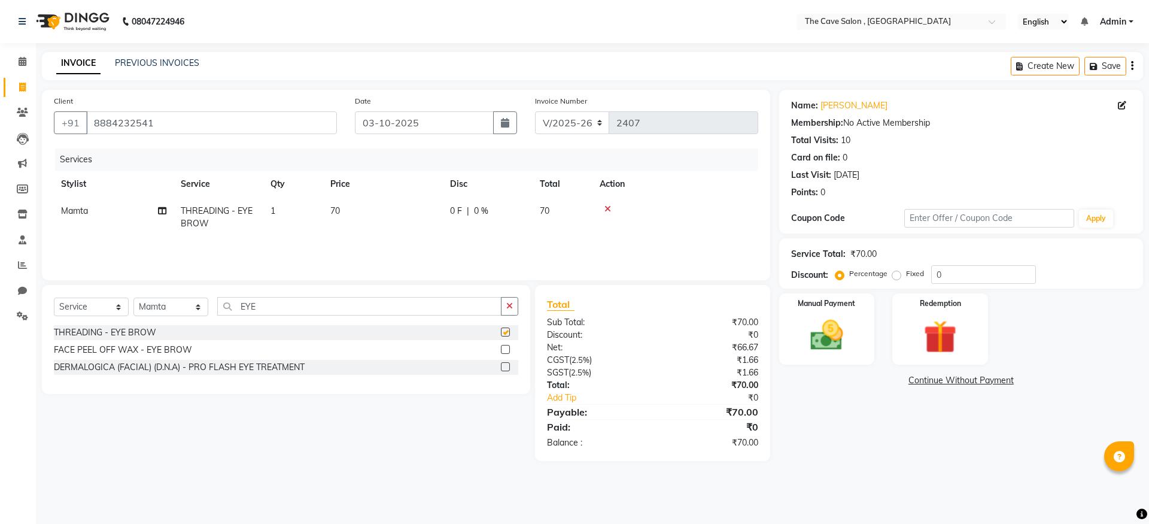
checkbox input "false"
click at [507, 305] on icon "button" at bounding box center [509, 306] width 7 height 8
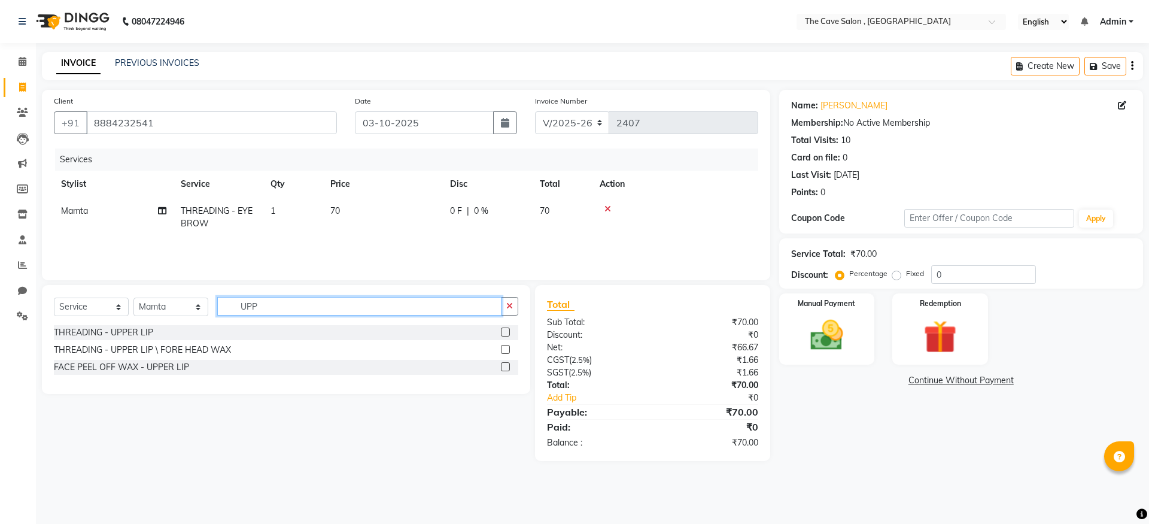
type input "UPP"
click at [507, 332] on label at bounding box center [505, 331] width 9 height 9
click at [507, 332] on input "checkbox" at bounding box center [505, 333] width 8 height 8
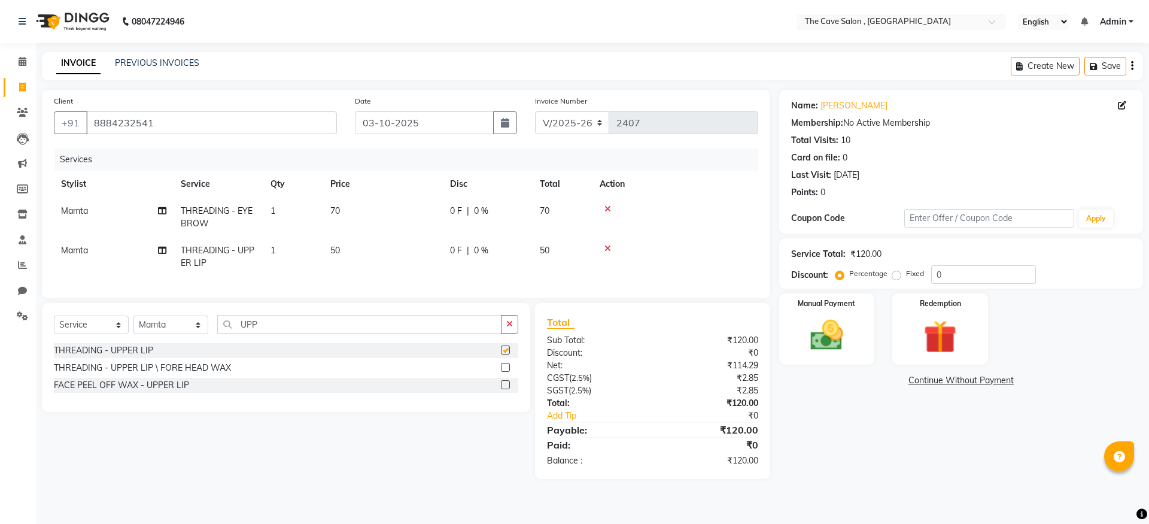
checkbox input "false"
click at [514, 331] on button "button" at bounding box center [509, 324] width 17 height 19
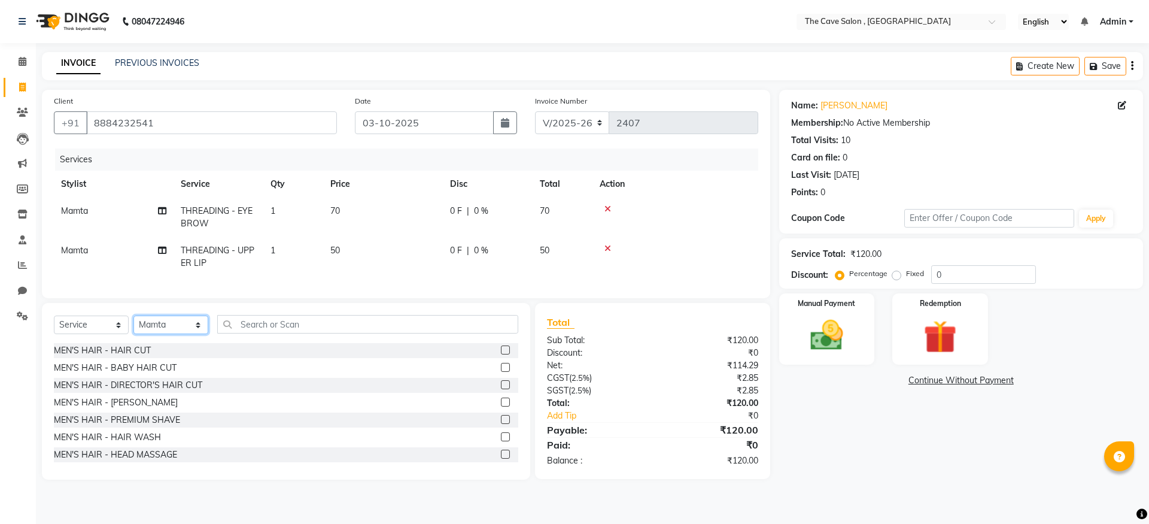
click at [200, 334] on select "Select Stylist Aarif Anil [PERSON_NAME] Anup bharti danish karan Mamta Manager …" at bounding box center [170, 324] width 75 height 19
select select "87554"
click at [133, 324] on select "Select Stylist Aarif Anil [PERSON_NAME] Anup bharti danish karan Mamta Manager …" at bounding box center [170, 324] width 75 height 19
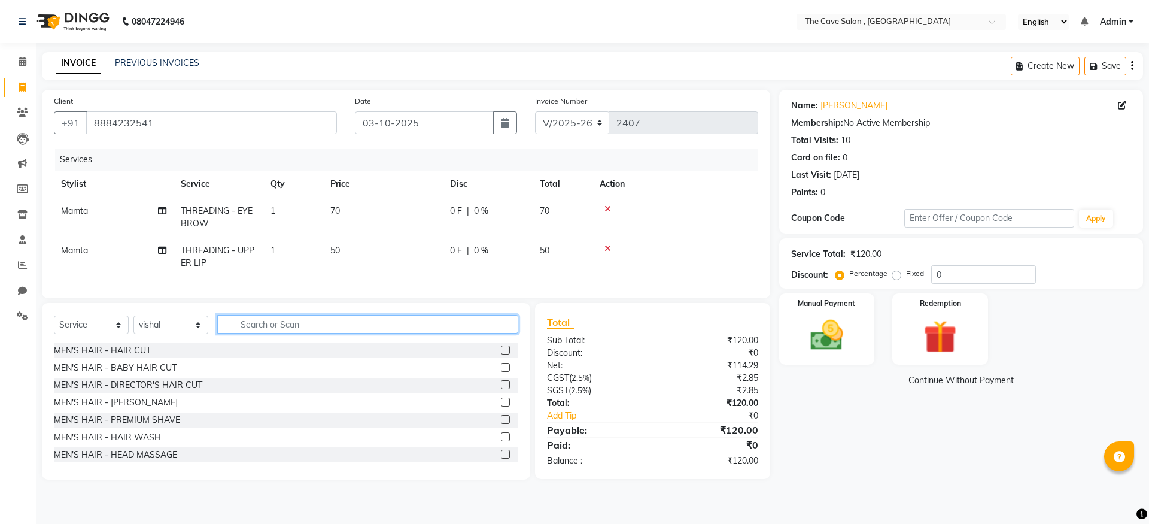
click at [246, 333] on input "text" at bounding box center [367, 324] width 301 height 19
type input "PEDI"
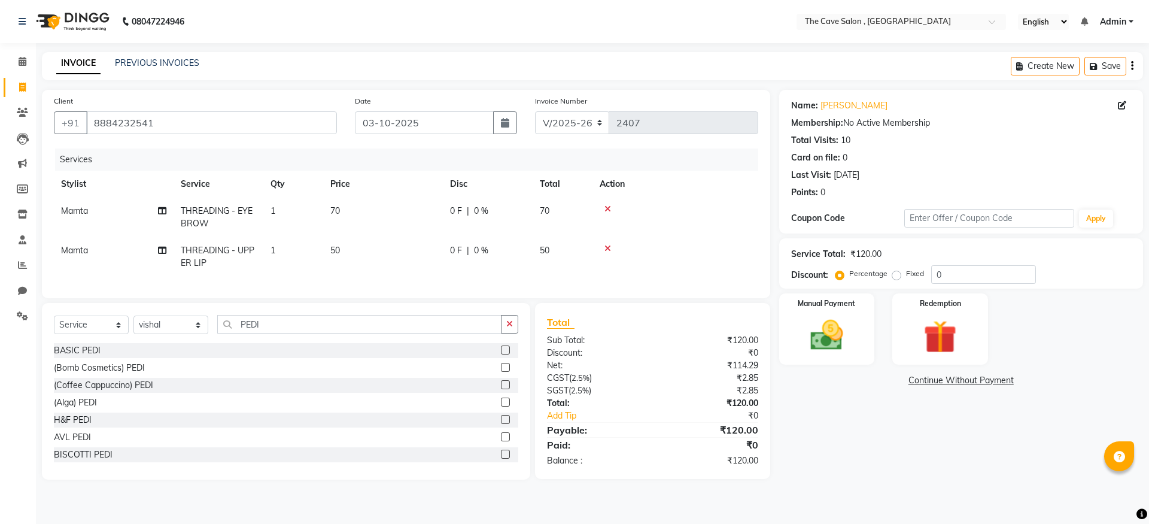
click at [501, 372] on label at bounding box center [505, 367] width 9 height 9
click at [501, 372] on input "checkbox" at bounding box center [505, 368] width 8 height 8
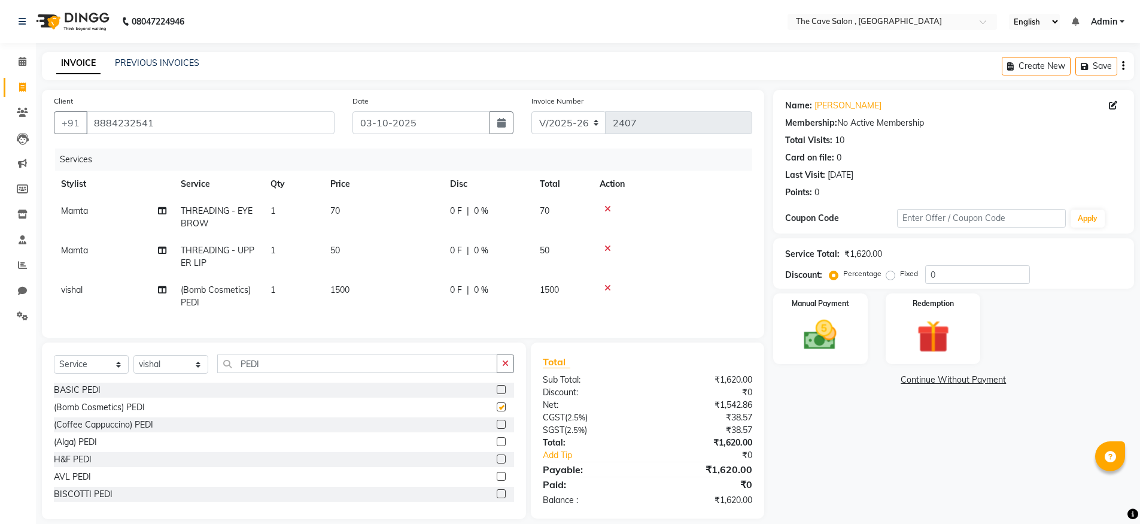
checkbox input "false"
click at [199, 373] on select "Select Stylist Aarif Anil [PERSON_NAME] Anup bharti danish karan Mamta Manager …" at bounding box center [170, 364] width 75 height 19
select select "70410"
click at [133, 364] on select "Select Stylist Aarif Anil [PERSON_NAME] Anup bharti danish karan Mamta Manager …" at bounding box center [170, 364] width 75 height 19
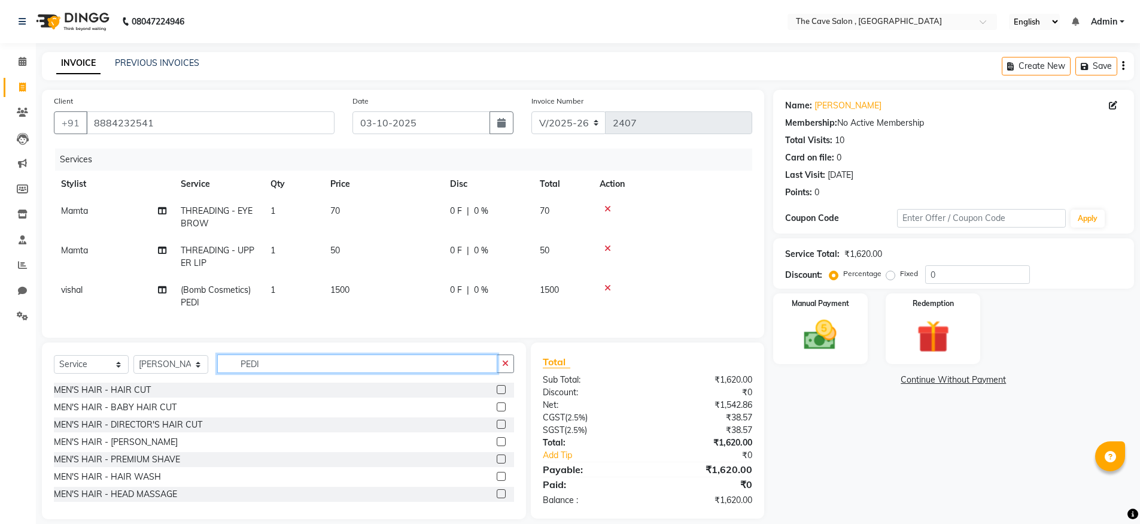
click at [286, 370] on input "PEDI" at bounding box center [357, 363] width 280 height 19
type input "P"
type input "WASH"
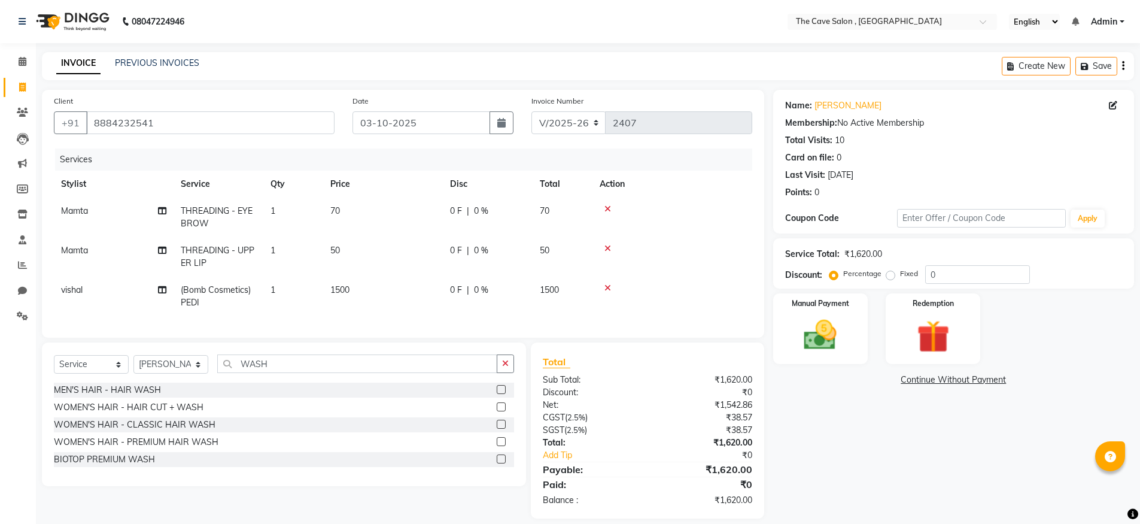
drag, startPoint x: 783, startPoint y: 436, endPoint x: 794, endPoint y: 466, distance: 31.5
click at [794, 466] on div "Name: [PERSON_NAME] Membership: No Active Membership Total Visits: 10 Card on f…" at bounding box center [958, 304] width 370 height 429
click at [397, 373] on input "WASH" at bounding box center [357, 363] width 280 height 19
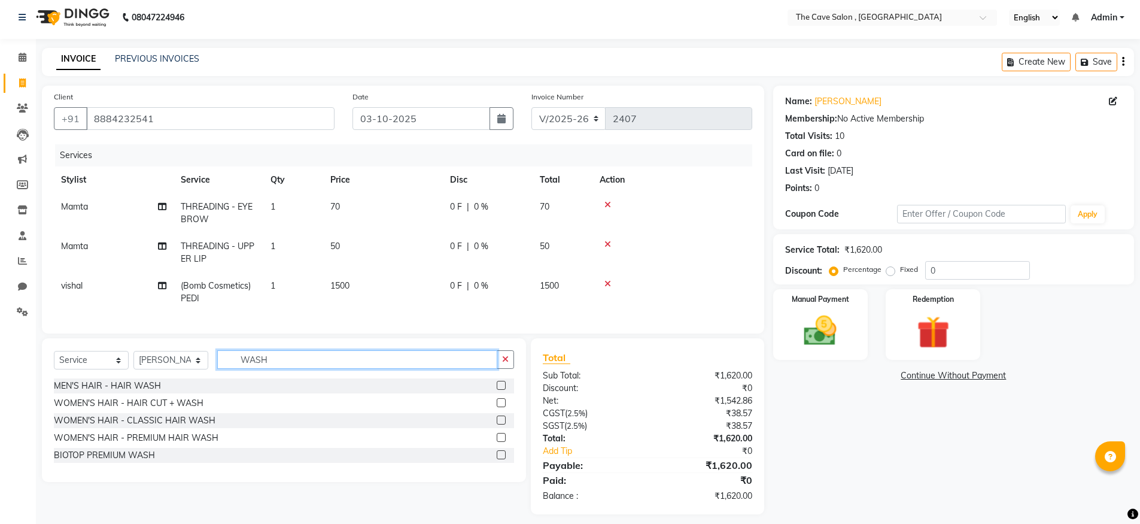
scroll to position [14, 0]
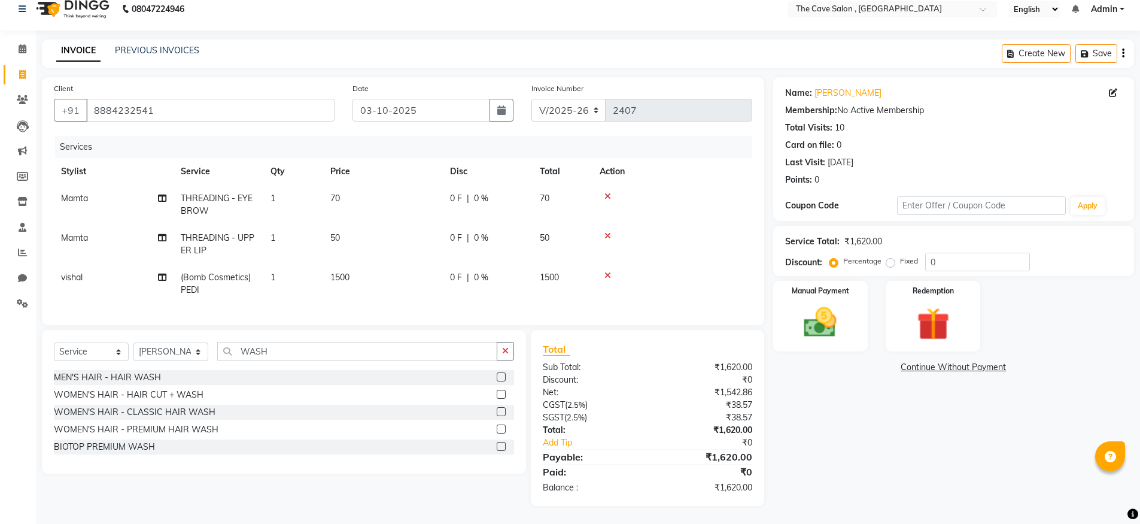
click at [500, 416] on label at bounding box center [501, 411] width 9 height 9
click at [500, 416] on input "checkbox" at bounding box center [501, 412] width 8 height 8
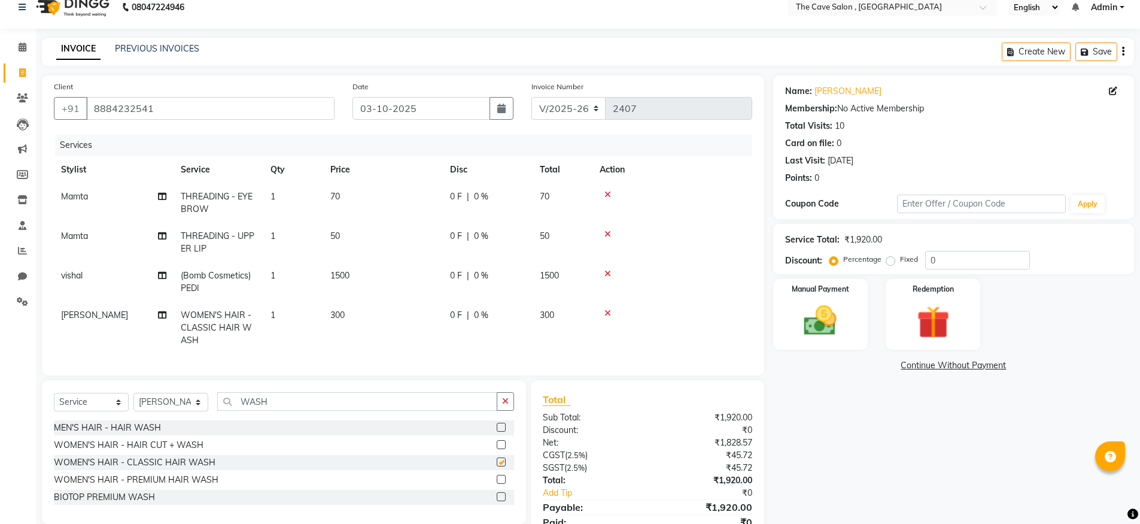
checkbox input "false"
click at [824, 327] on img at bounding box center [820, 320] width 55 height 39
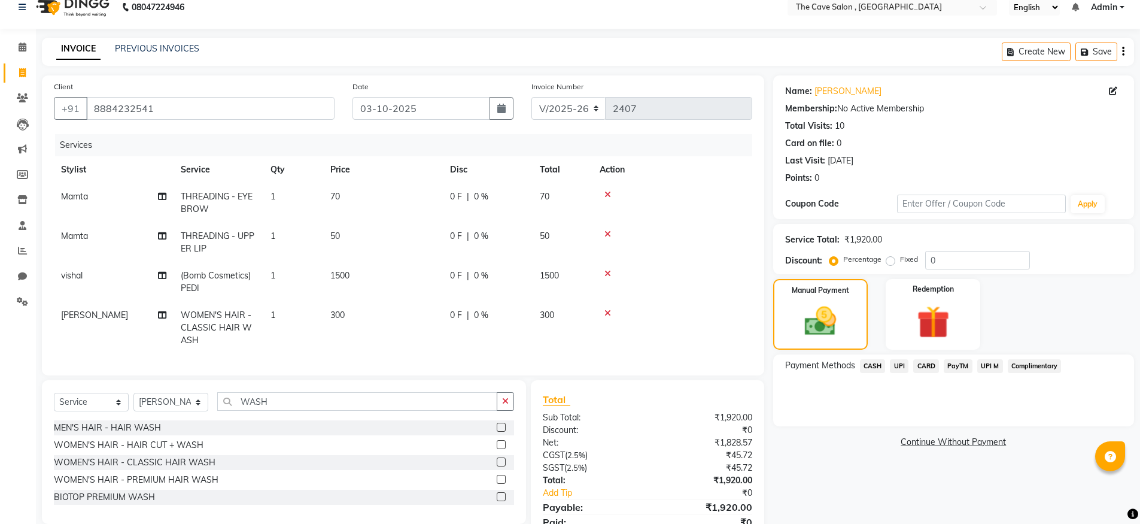
click at [873, 365] on span "CASH" at bounding box center [873, 366] width 26 height 14
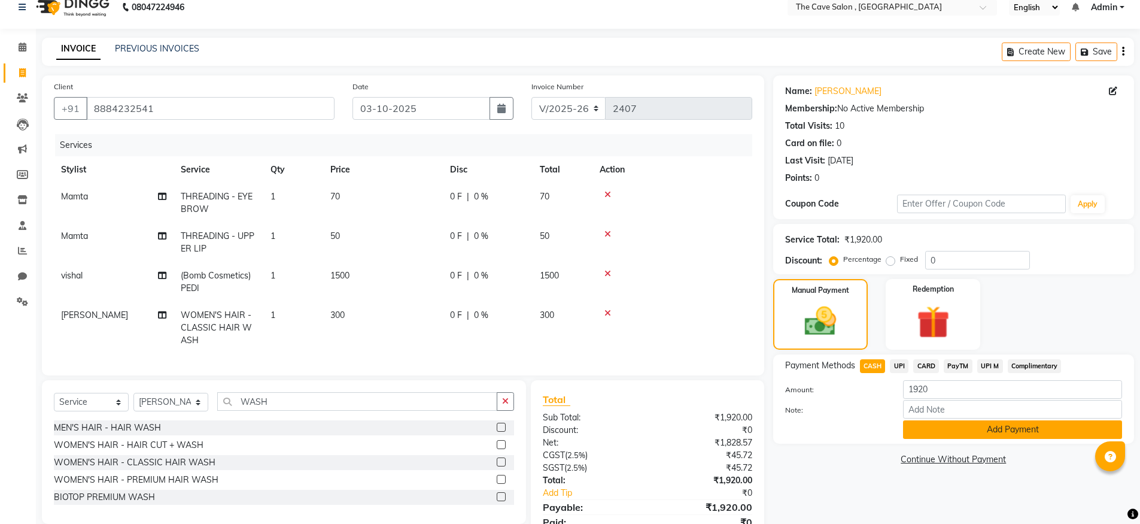
click at [995, 436] on button "Add Payment" at bounding box center [1012, 429] width 219 height 19
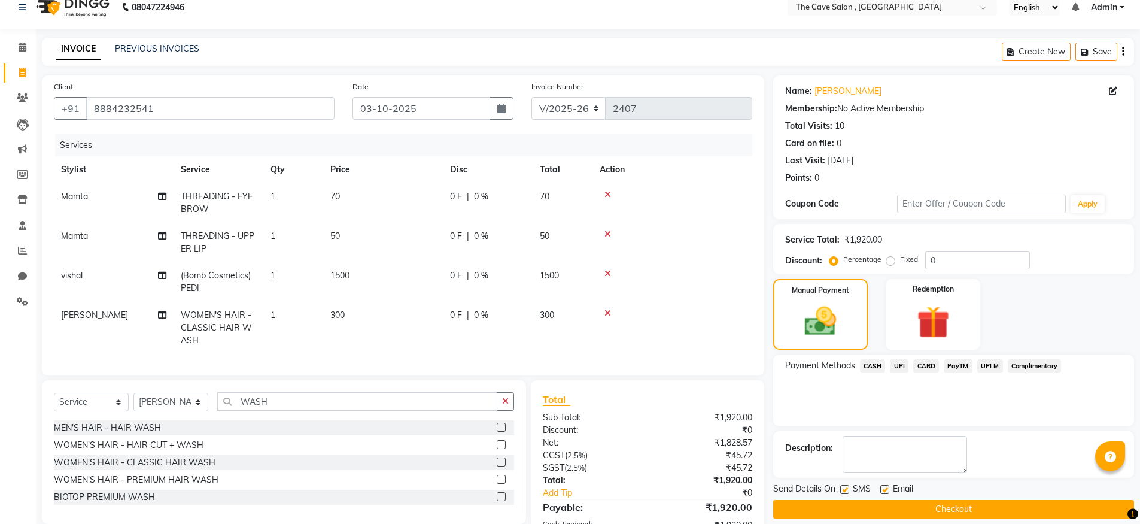
click at [973, 512] on button "Checkout" at bounding box center [953, 509] width 361 height 19
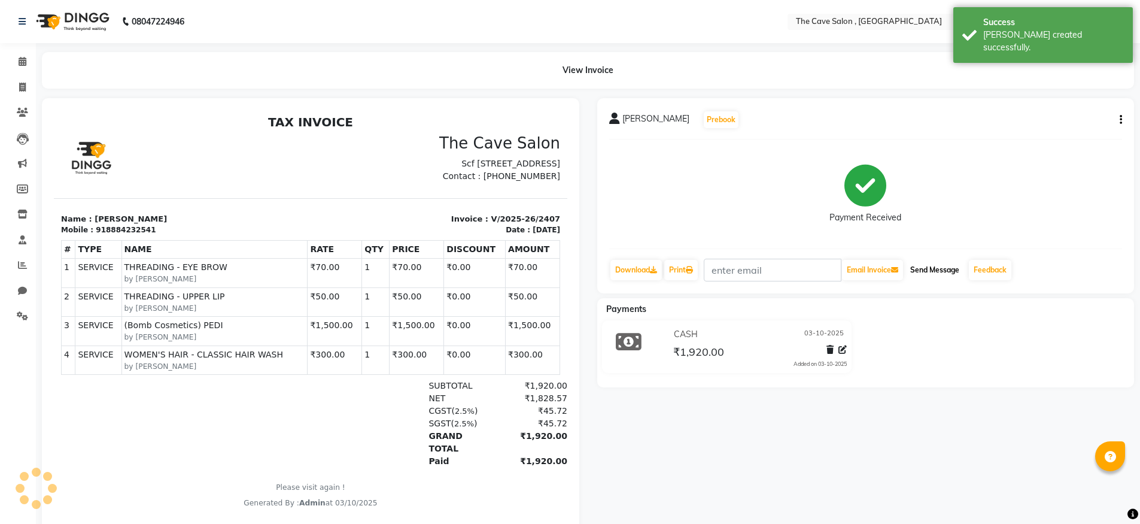
click at [933, 266] on button "Send Message" at bounding box center [935, 270] width 59 height 20
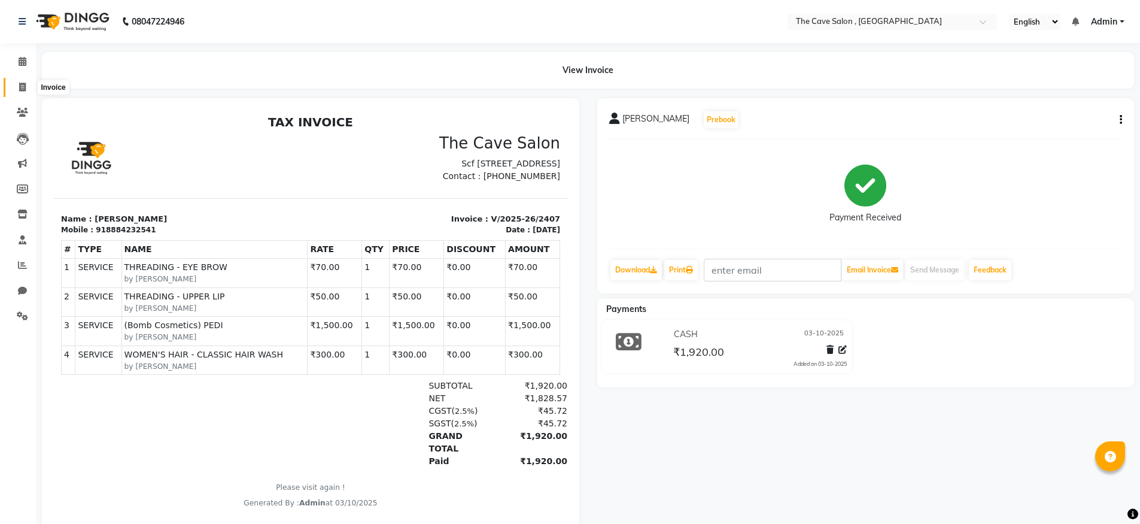
click at [25, 86] on icon at bounding box center [22, 87] width 7 height 9
select select "service"
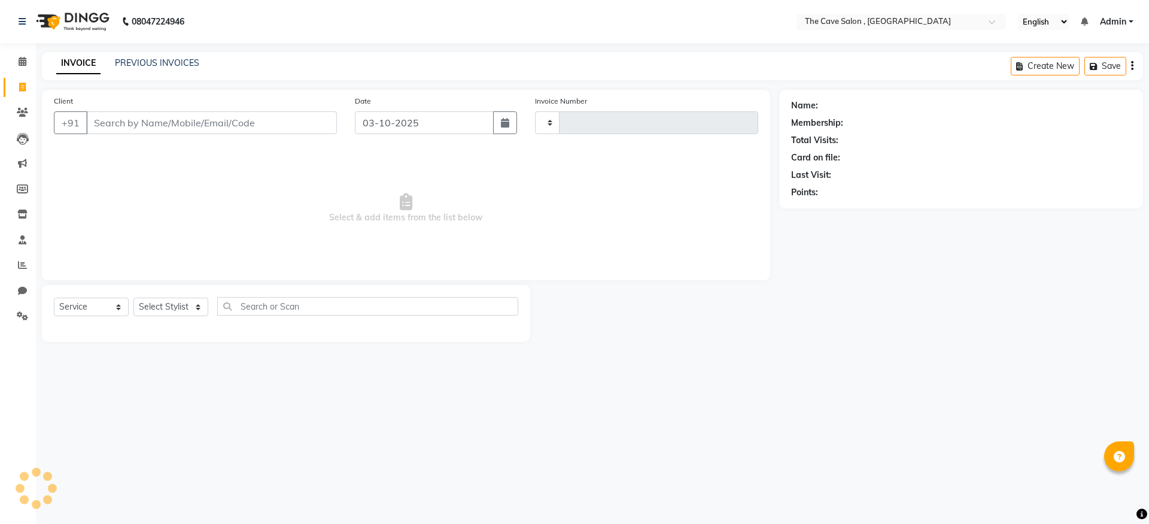
type input "2408"
select select "7844"
